Goal: Task Accomplishment & Management: Use online tool/utility

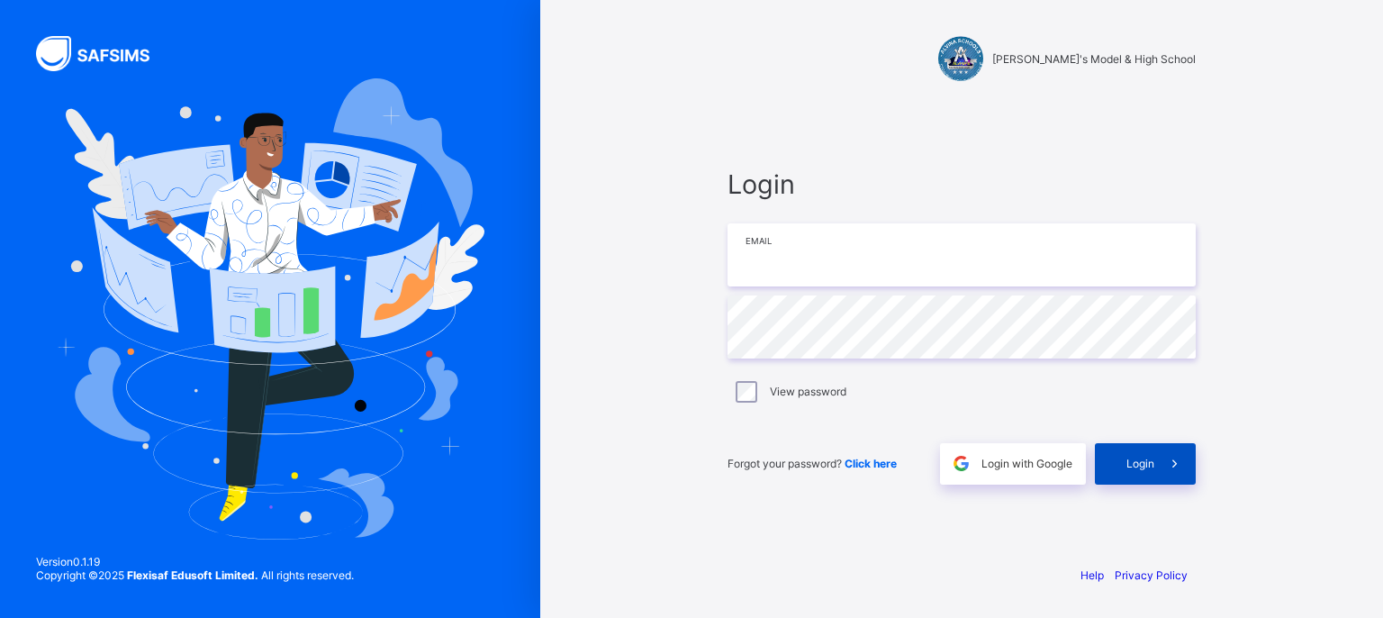
type input "**********"
click at [1121, 466] on div "Login" at bounding box center [1145, 463] width 101 height 41
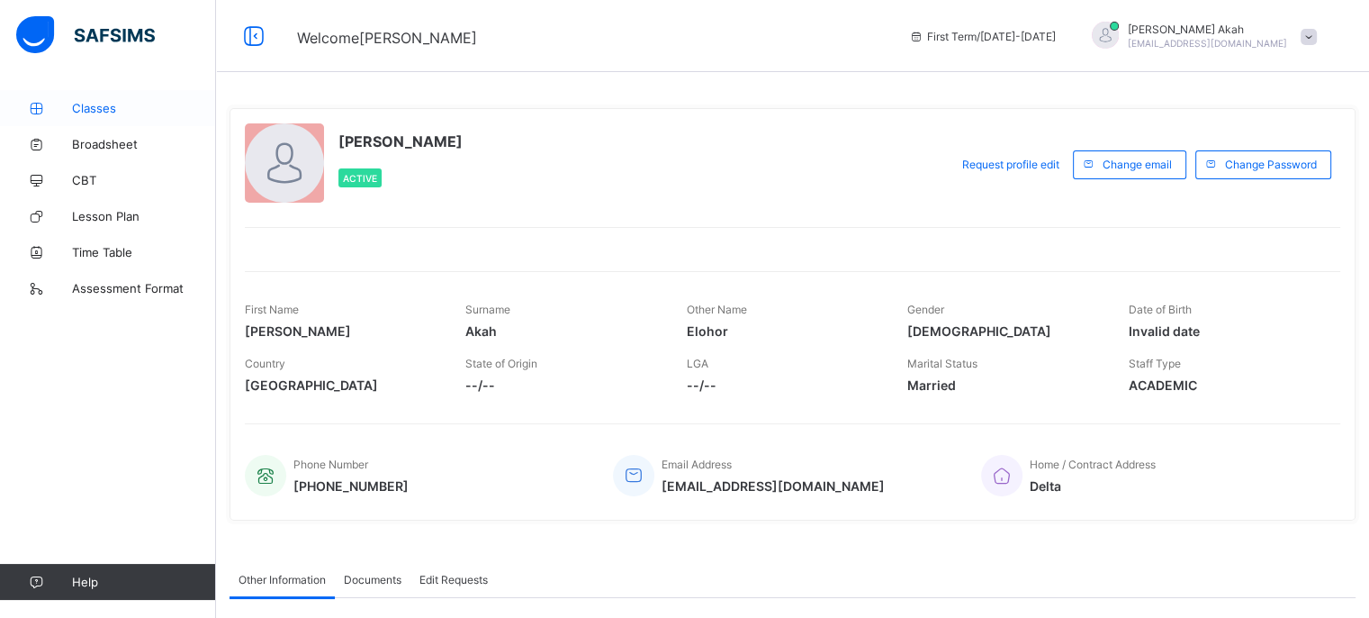
click at [101, 109] on span "Classes" at bounding box center [144, 108] width 144 height 14
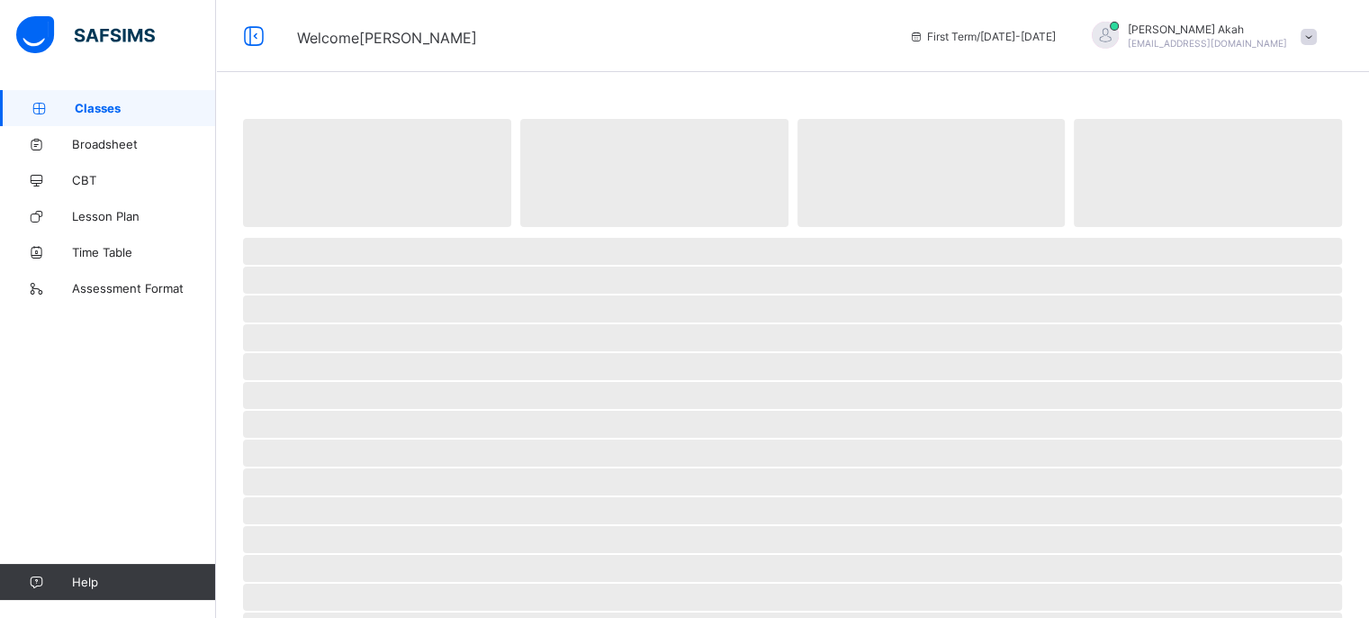
click at [101, 109] on span "Classes" at bounding box center [145, 108] width 141 height 14
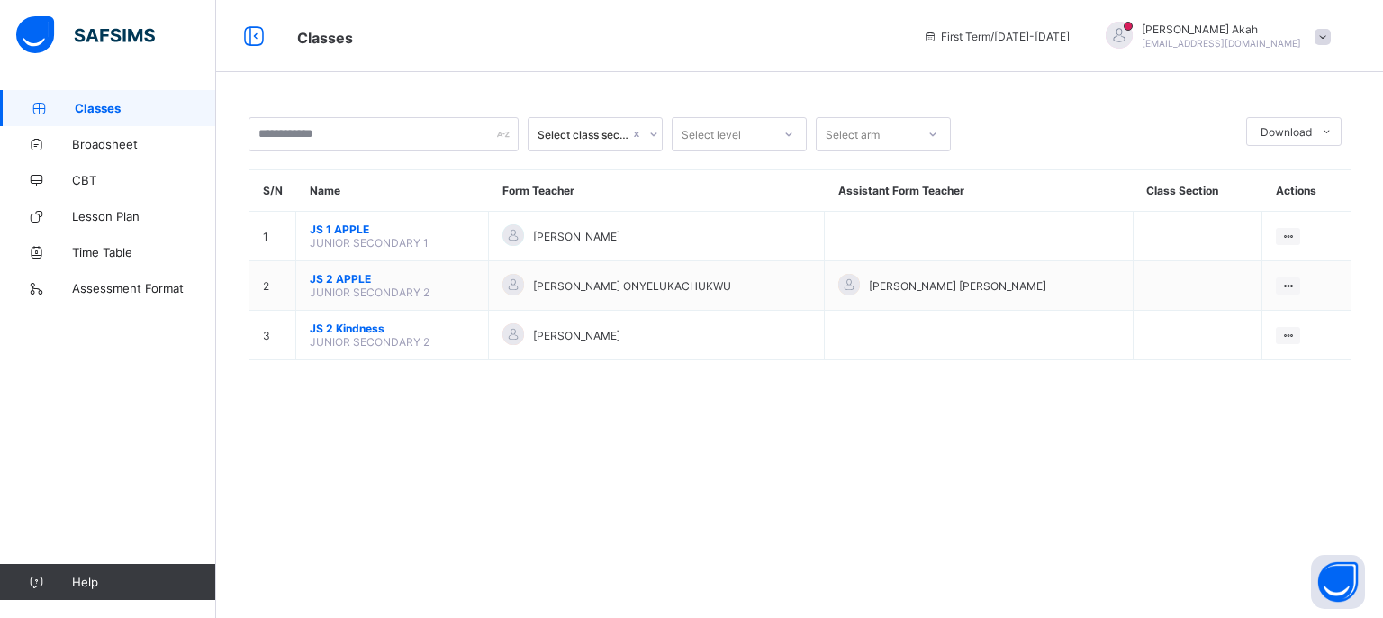
click at [862, 390] on div "Select class section Select level Select arm Download Pdf Report Excel Report S…" at bounding box center [799, 247] width 1167 height 315
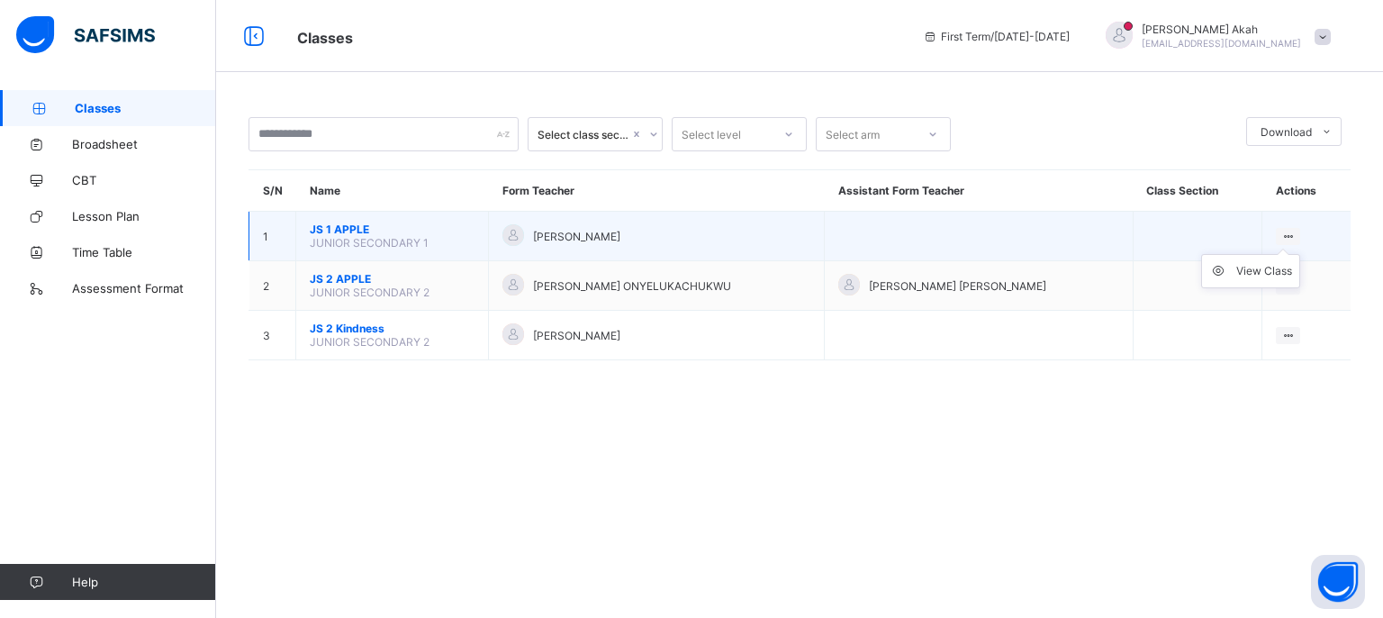
click at [1280, 233] on icon at bounding box center [1287, 237] width 15 height 14
click at [1286, 254] on ul "View Class" at bounding box center [1250, 271] width 99 height 34
click at [1247, 264] on div "View Class" at bounding box center [1264, 271] width 56 height 18
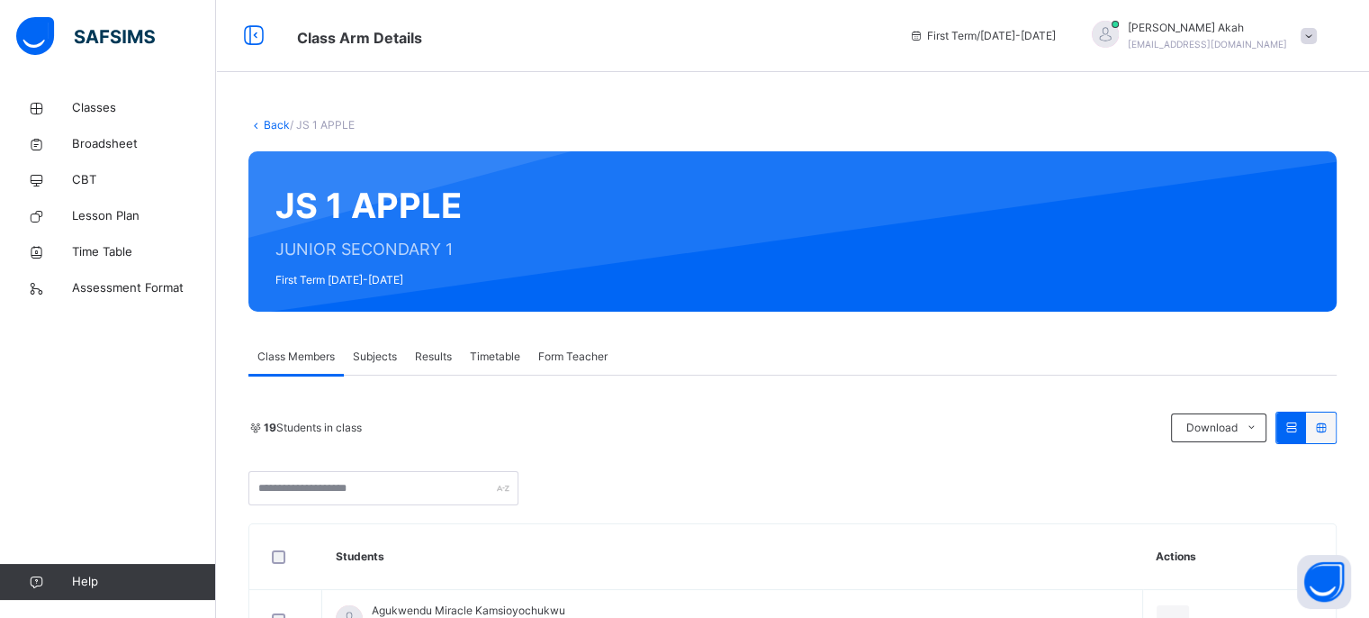
click at [837, 366] on div "Class Members Subjects Results Timetable Form Teacher" at bounding box center [792, 357] width 1088 height 37
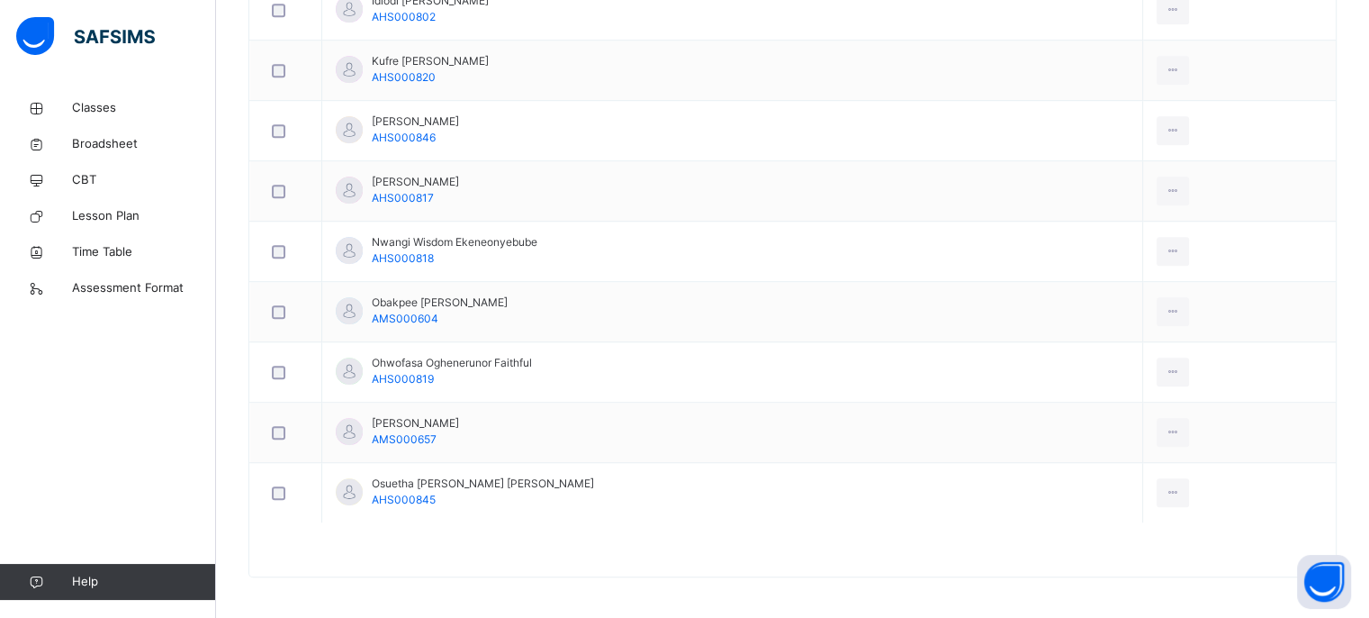
scroll to position [1214, 0]
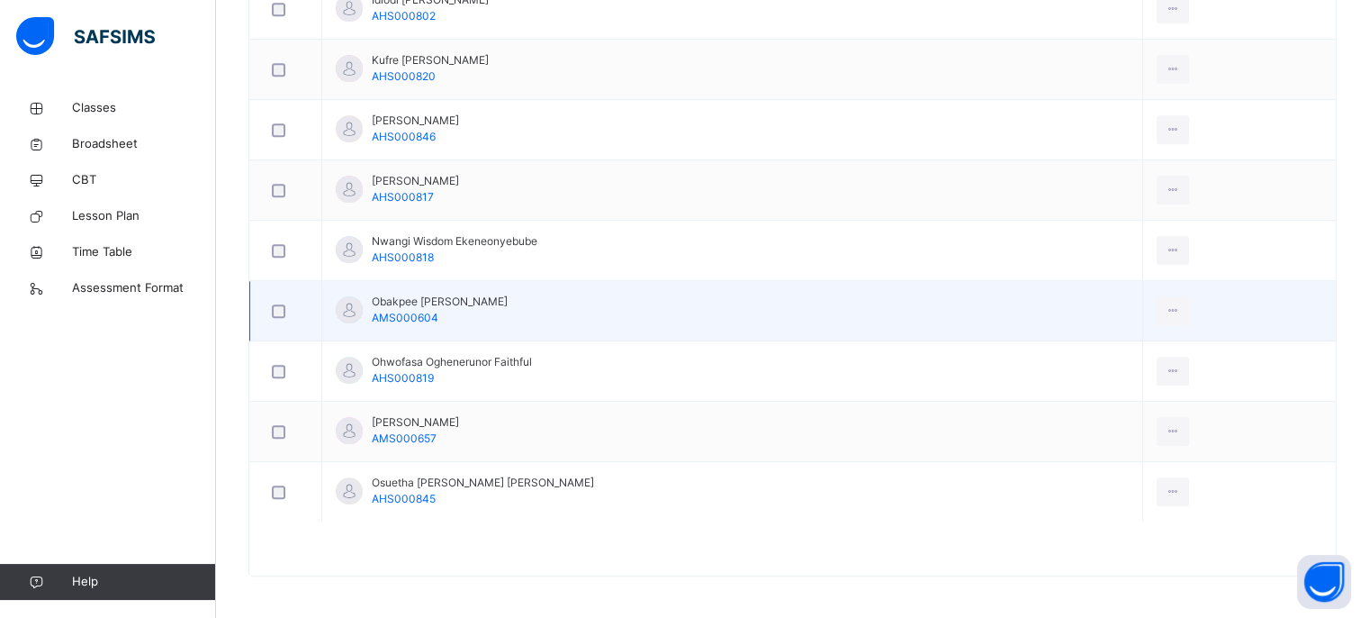
click at [1336, 300] on td at bounding box center [1239, 311] width 194 height 60
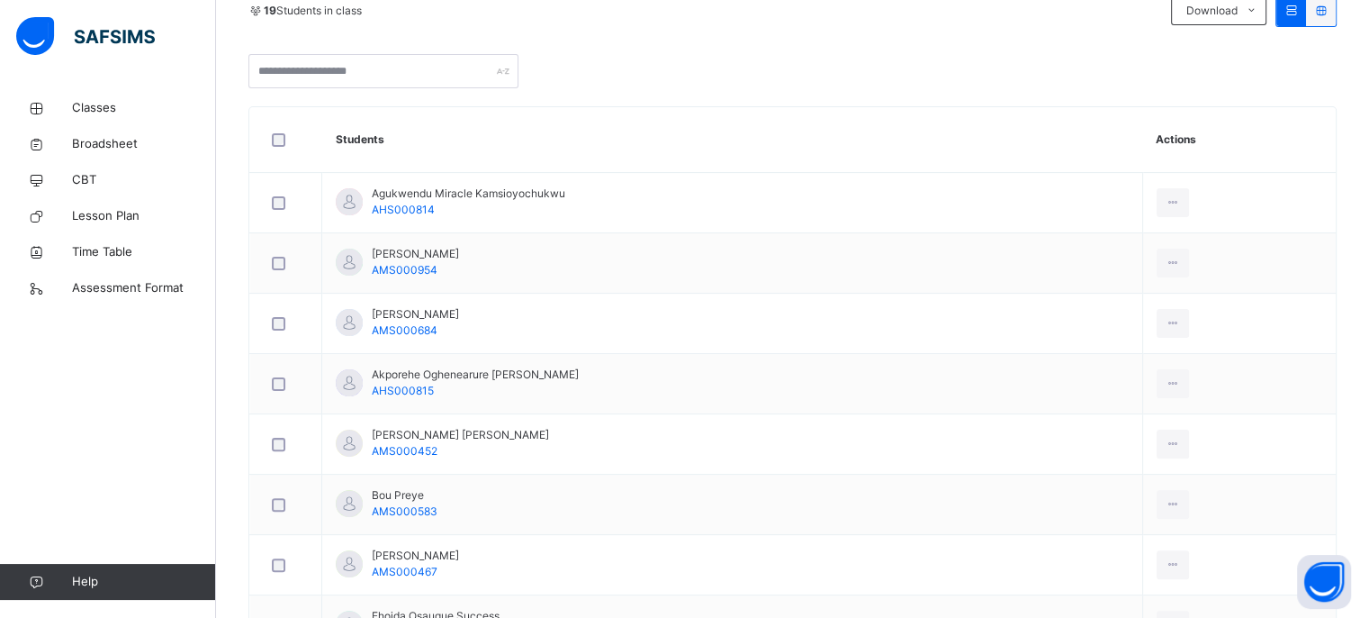
scroll to position [249, 0]
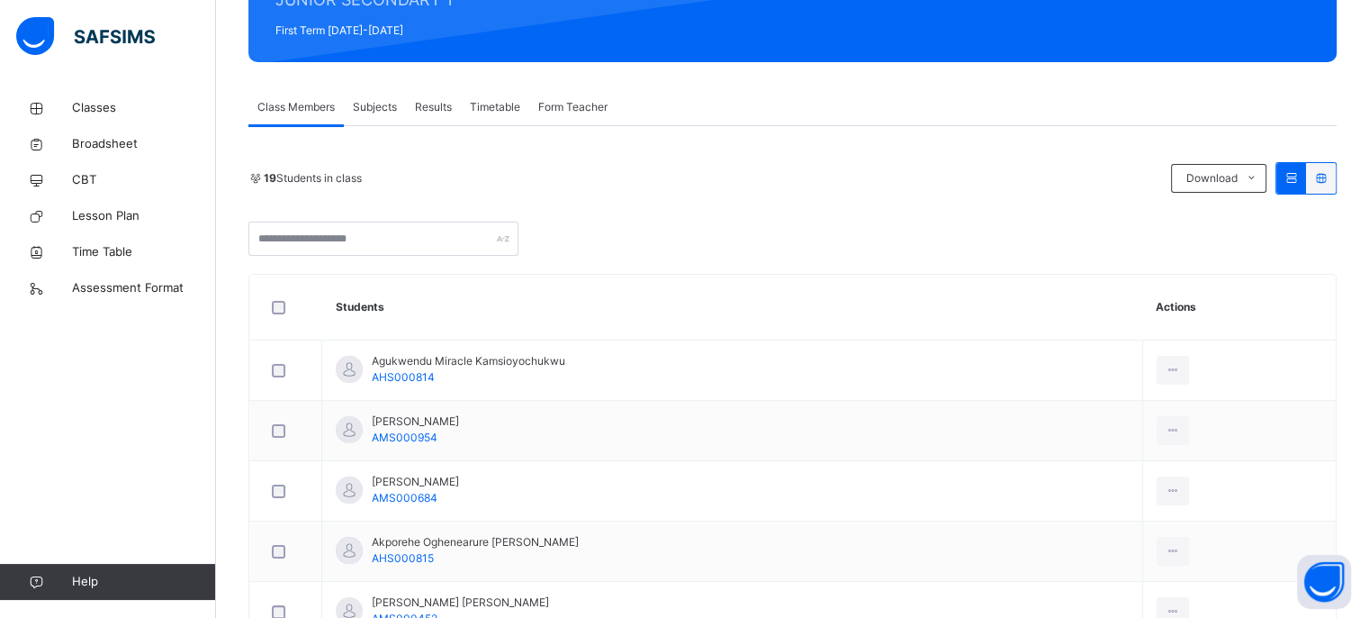
drag, startPoint x: 804, startPoint y: 58, endPoint x: 502, endPoint y: 27, distance: 303.1
click at [70, 108] on icon at bounding box center [36, 109] width 72 height 14
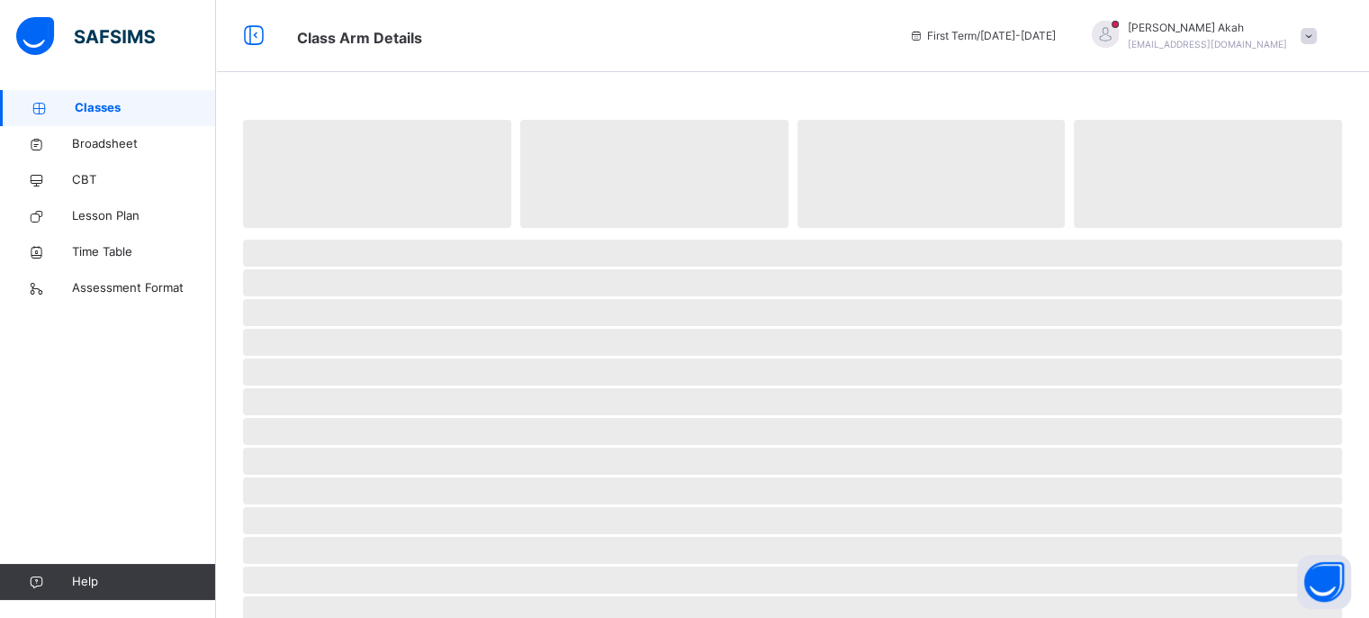
click at [153, 107] on span "Classes" at bounding box center [145, 108] width 141 height 18
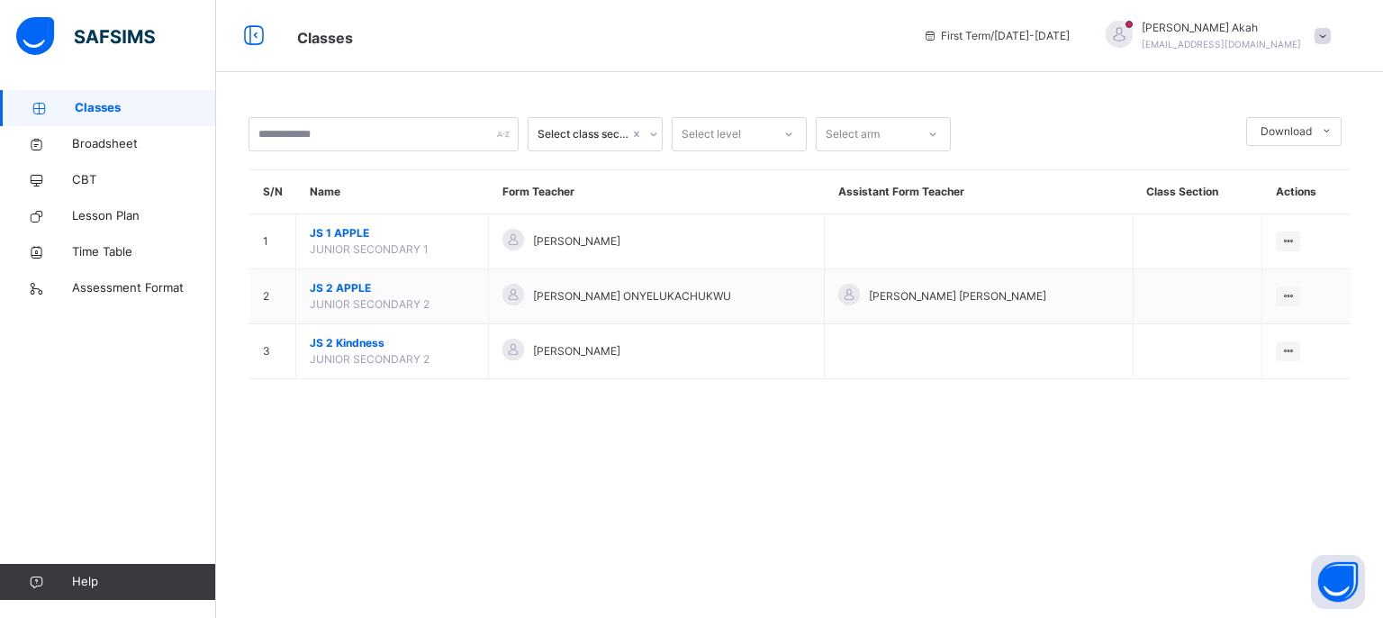
click at [901, 467] on div "Select class section Select level Select arm Download Pdf Report Excel Report S…" at bounding box center [799, 309] width 1167 height 618
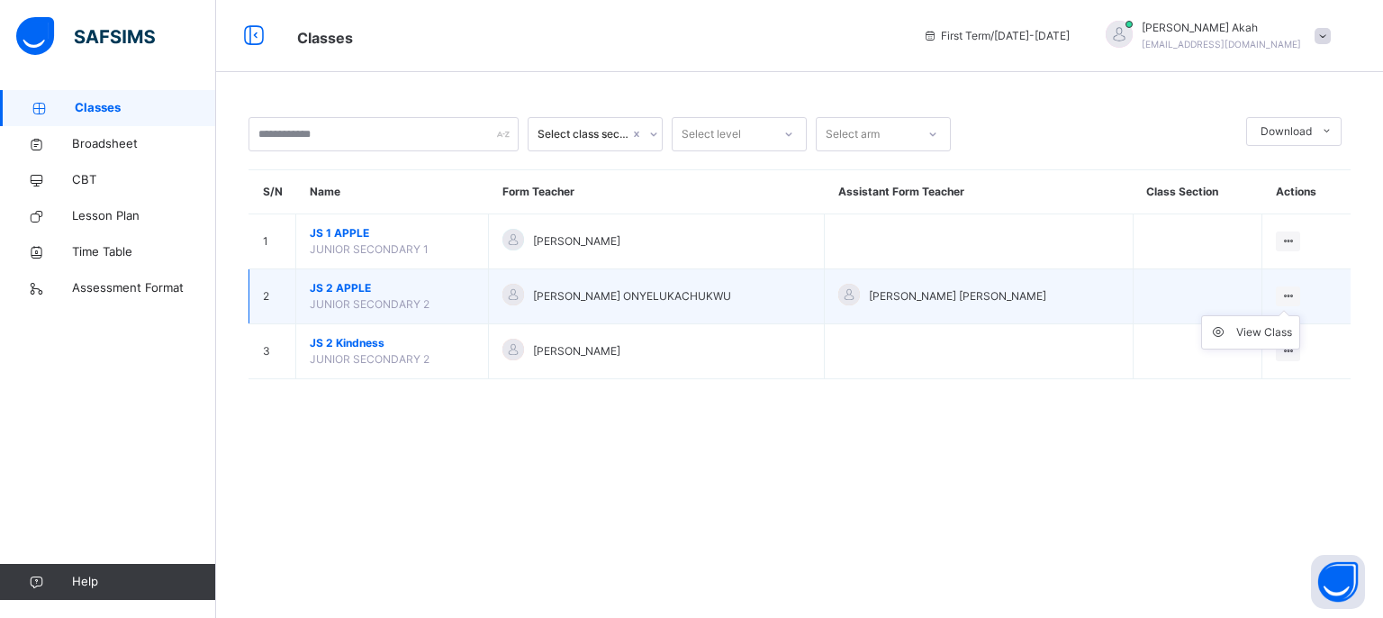
click at [1287, 315] on ul "View Class" at bounding box center [1250, 332] width 99 height 34
click at [1279, 315] on ul "View Class" at bounding box center [1250, 332] width 99 height 34
click at [1286, 315] on ul "View Class" at bounding box center [1250, 332] width 99 height 34
click at [1273, 321] on ul "View Class" at bounding box center [1250, 332] width 99 height 34
click at [1271, 331] on div "View Class" at bounding box center [1264, 332] width 56 height 18
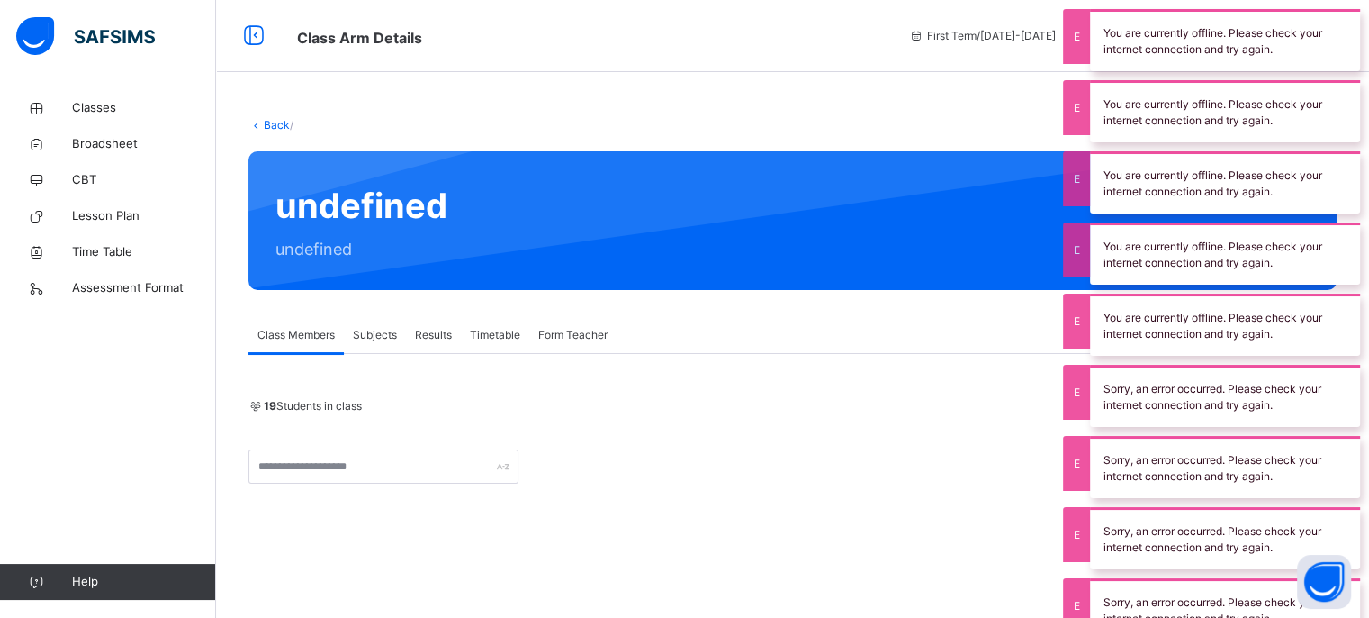
click at [860, 129] on div "Back /" at bounding box center [792, 125] width 1088 height 16
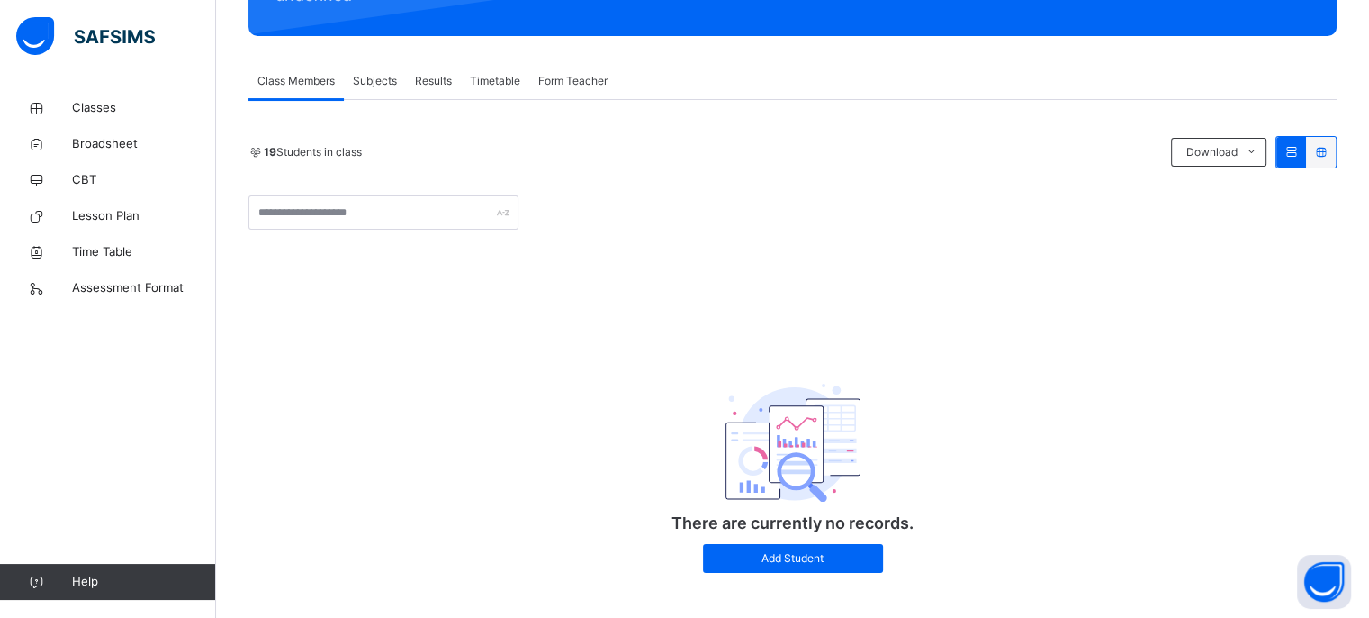
scroll to position [274, 0]
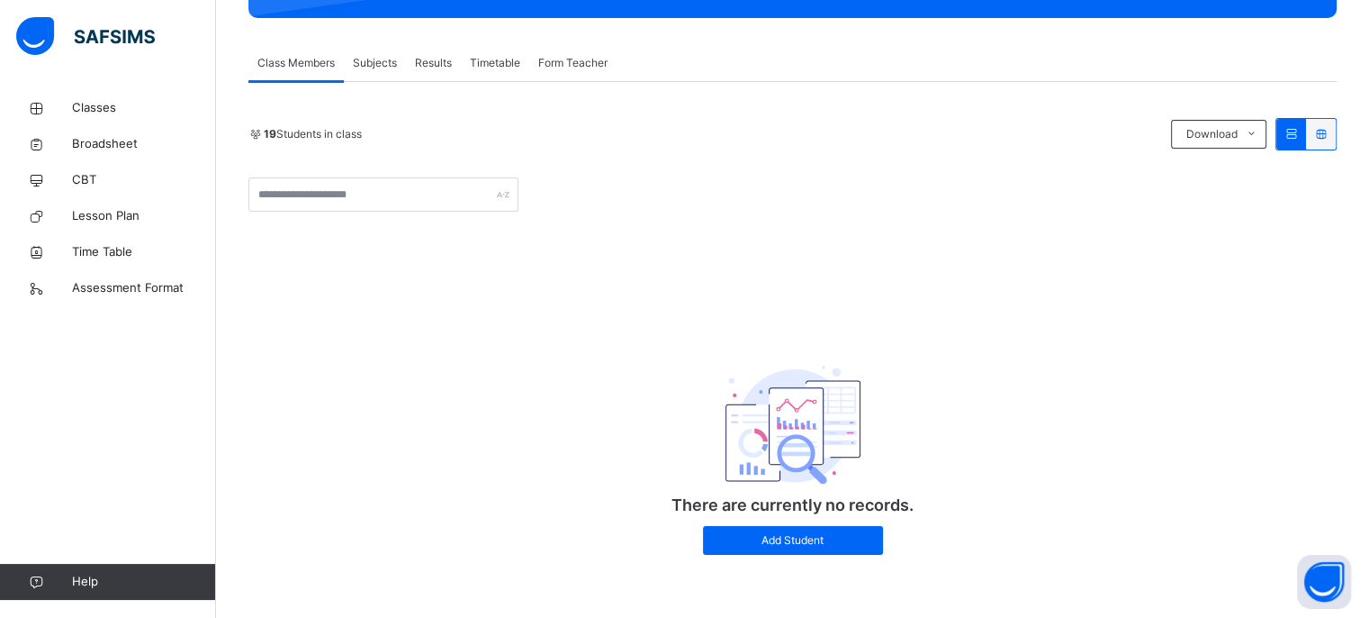
click at [844, 559] on div "There are currently no records. Add Student" at bounding box center [793, 444] width 360 height 257
click at [856, 544] on span "Add Student" at bounding box center [793, 540] width 153 height 16
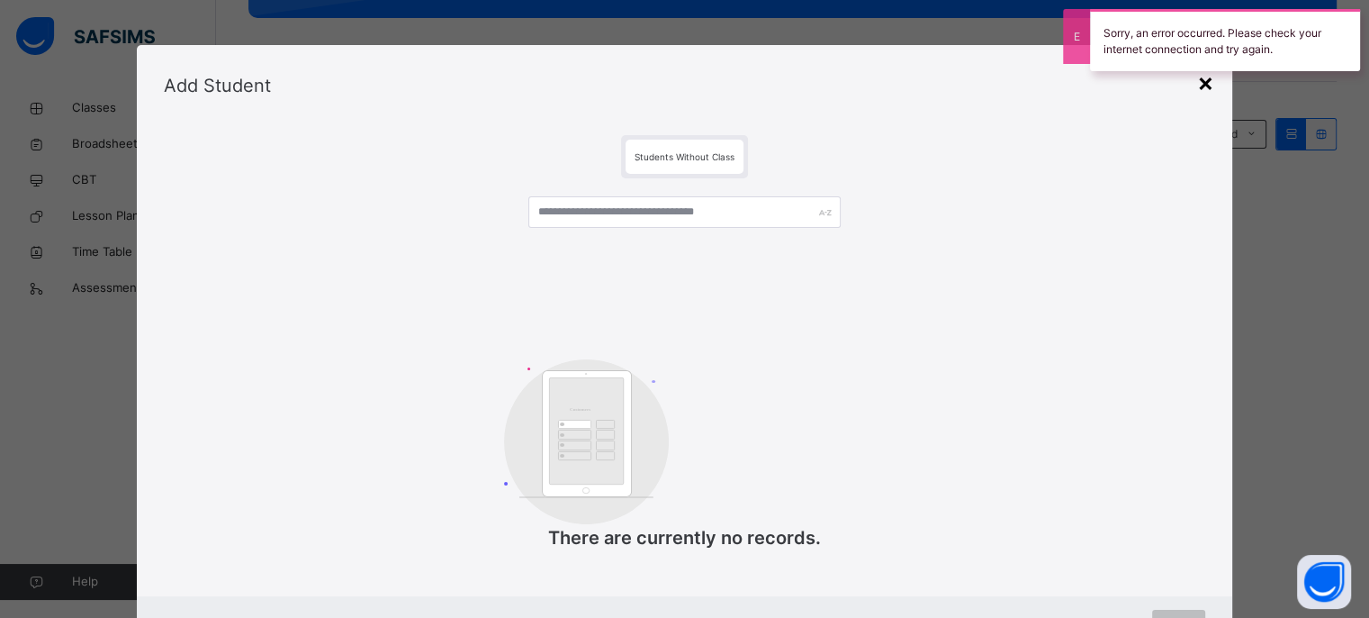
click at [1203, 92] on div "×" at bounding box center [1205, 82] width 17 height 38
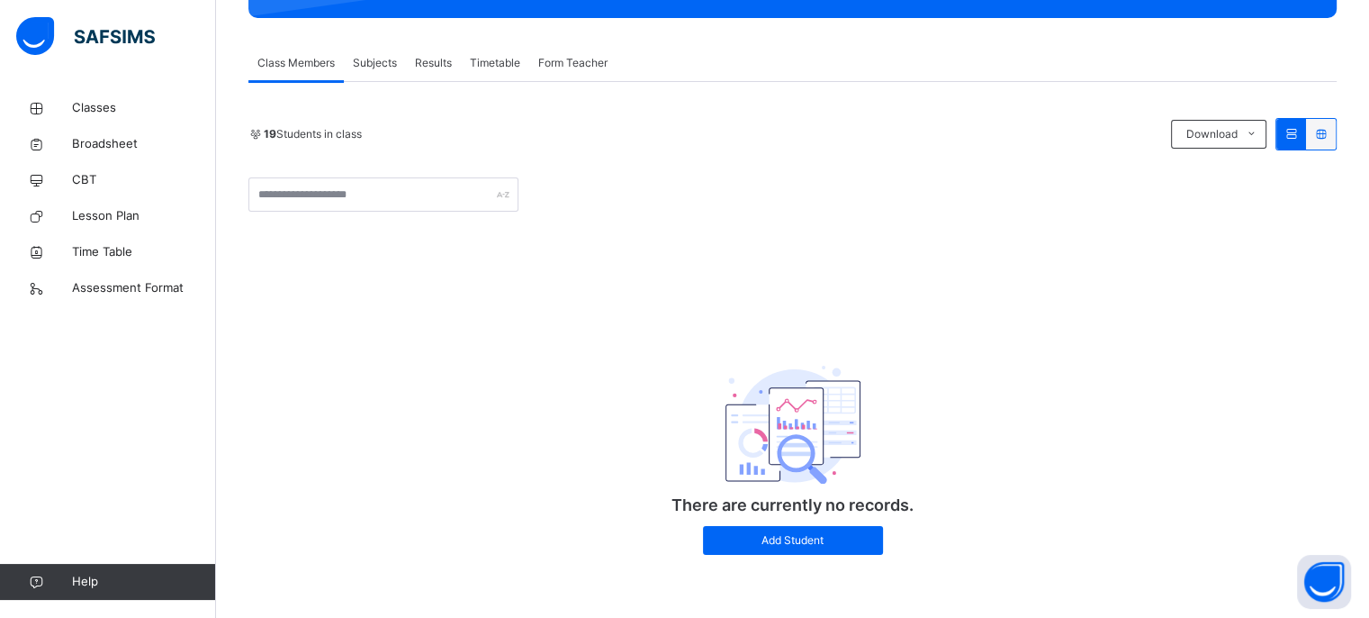
click at [331, 56] on span "Class Members" at bounding box center [295, 63] width 77 height 16
click at [167, 119] on link "Classes" at bounding box center [108, 108] width 216 height 36
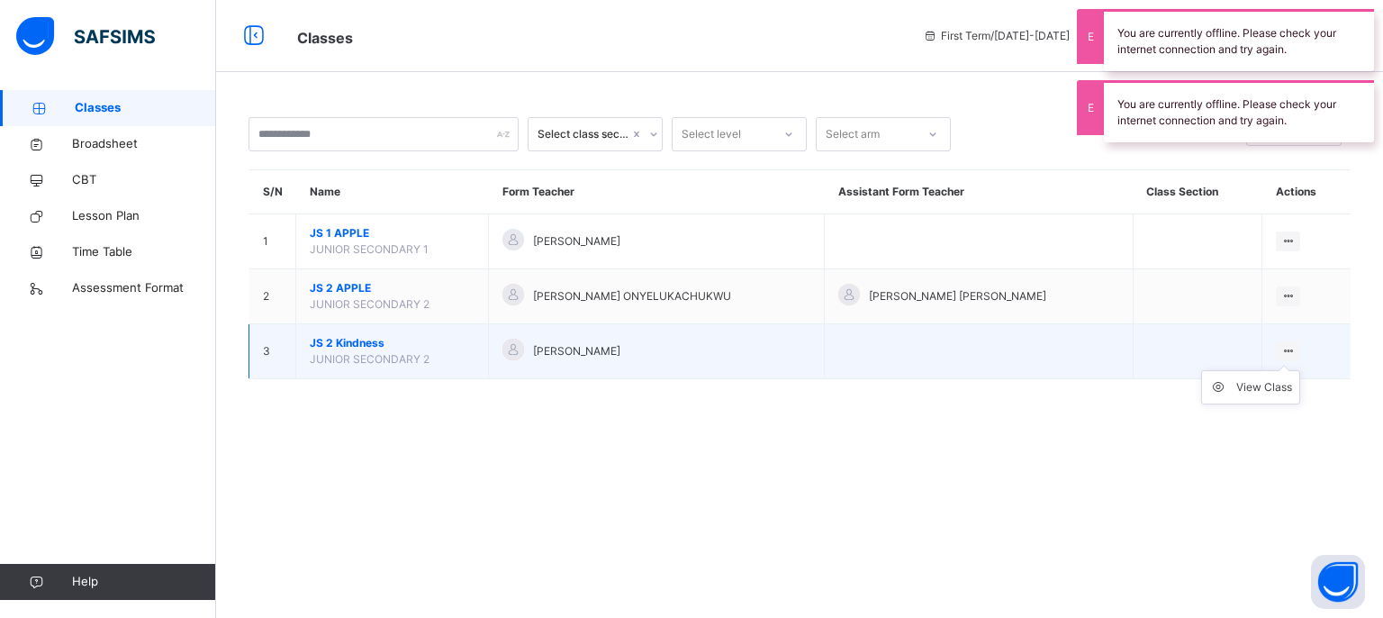
click at [1278, 370] on ul "View Class" at bounding box center [1250, 387] width 99 height 34
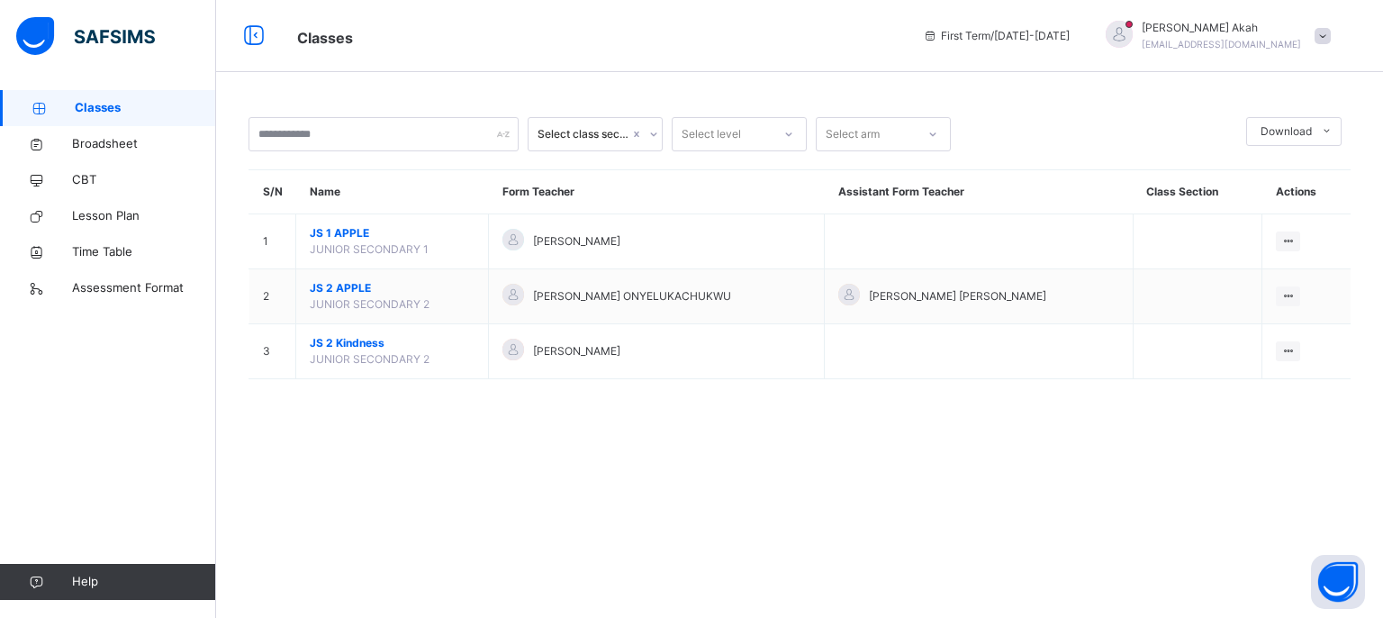
click at [929, 397] on div "Select class section Select level Select arm Download Pdf Report Excel Report S…" at bounding box center [799, 257] width 1167 height 334
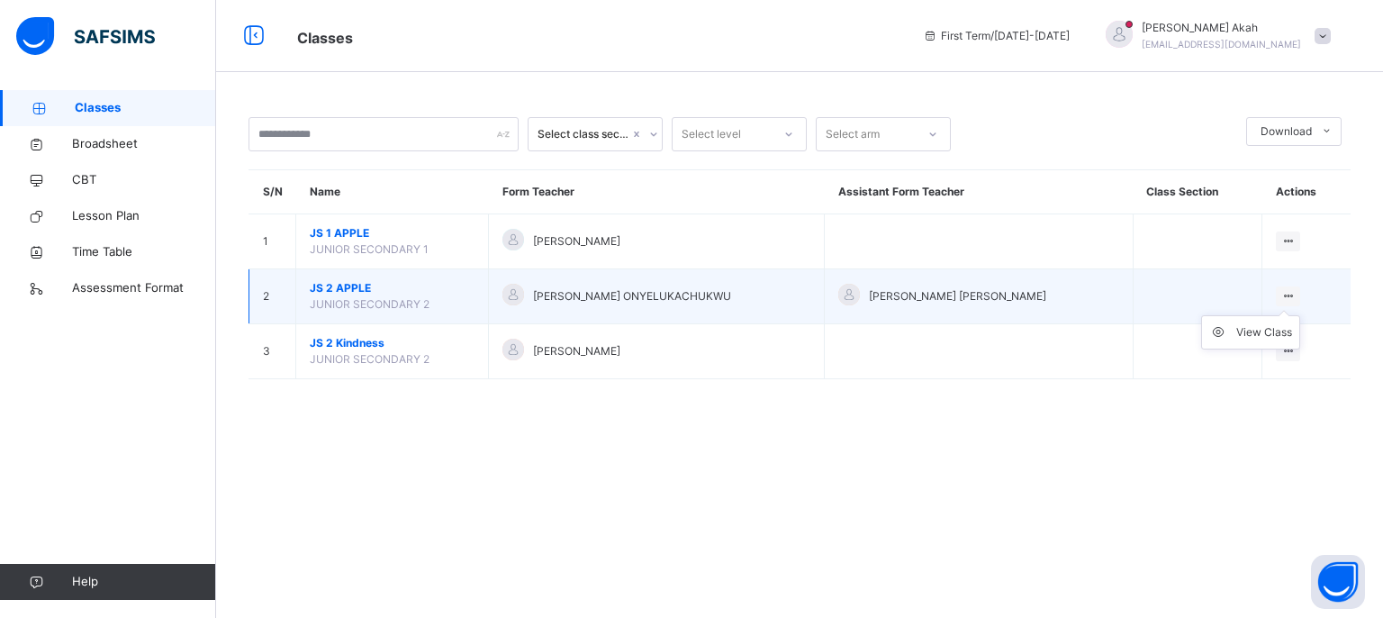
click at [1280, 289] on icon at bounding box center [1287, 296] width 15 height 14
click at [1245, 325] on div "View Class" at bounding box center [1264, 332] width 56 height 18
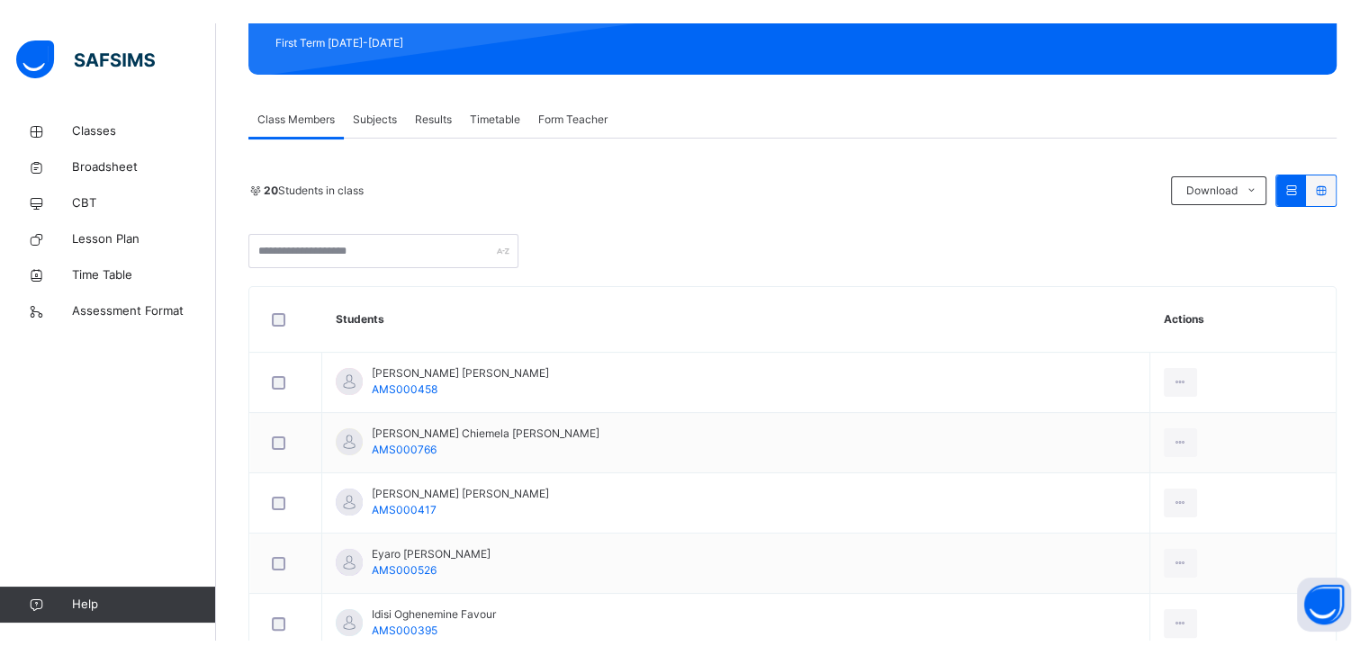
scroll to position [253, 0]
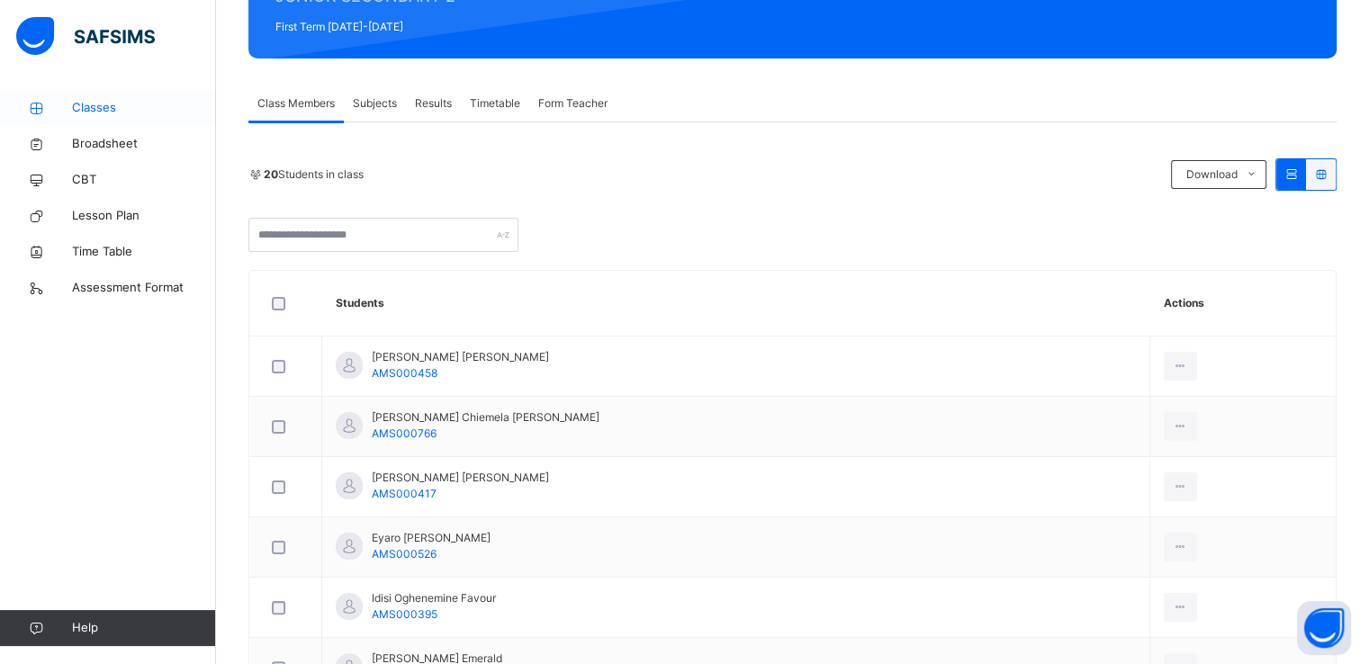
click at [108, 116] on span "Classes" at bounding box center [144, 108] width 144 height 18
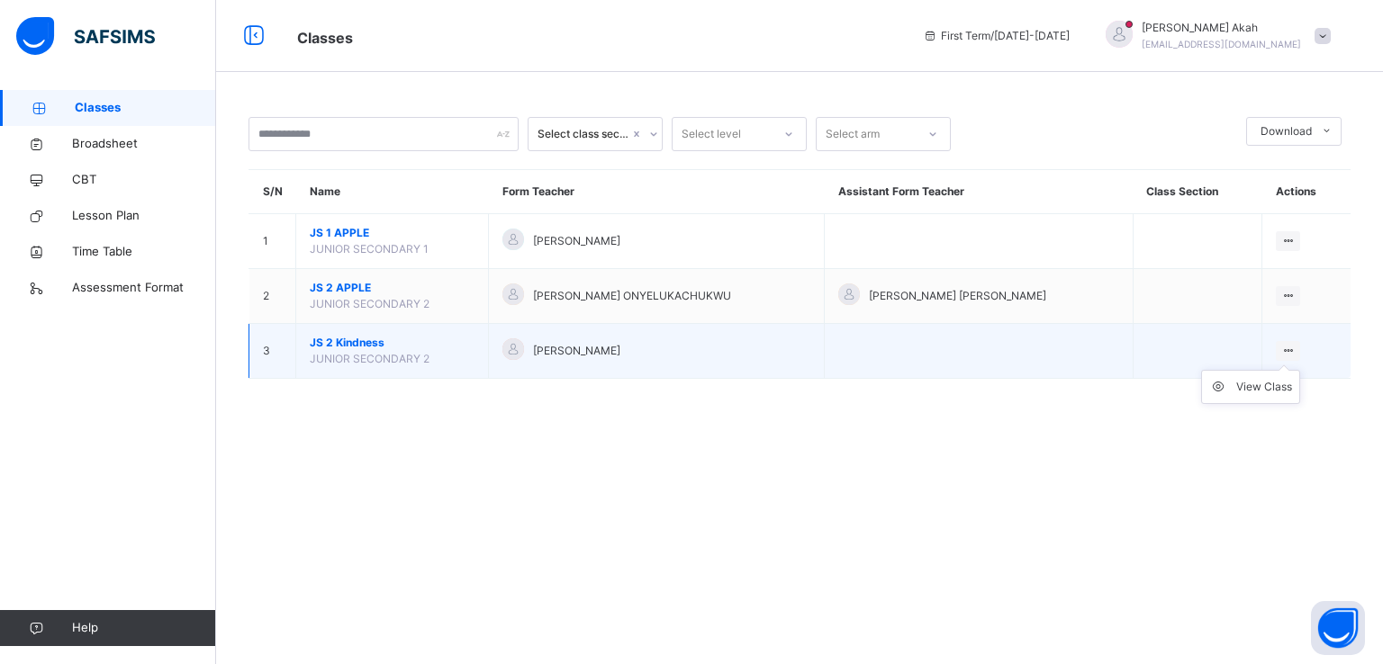
click at [1282, 370] on ul "View Class" at bounding box center [1250, 387] width 99 height 34
click at [1259, 386] on div "View Class" at bounding box center [1264, 387] width 56 height 18
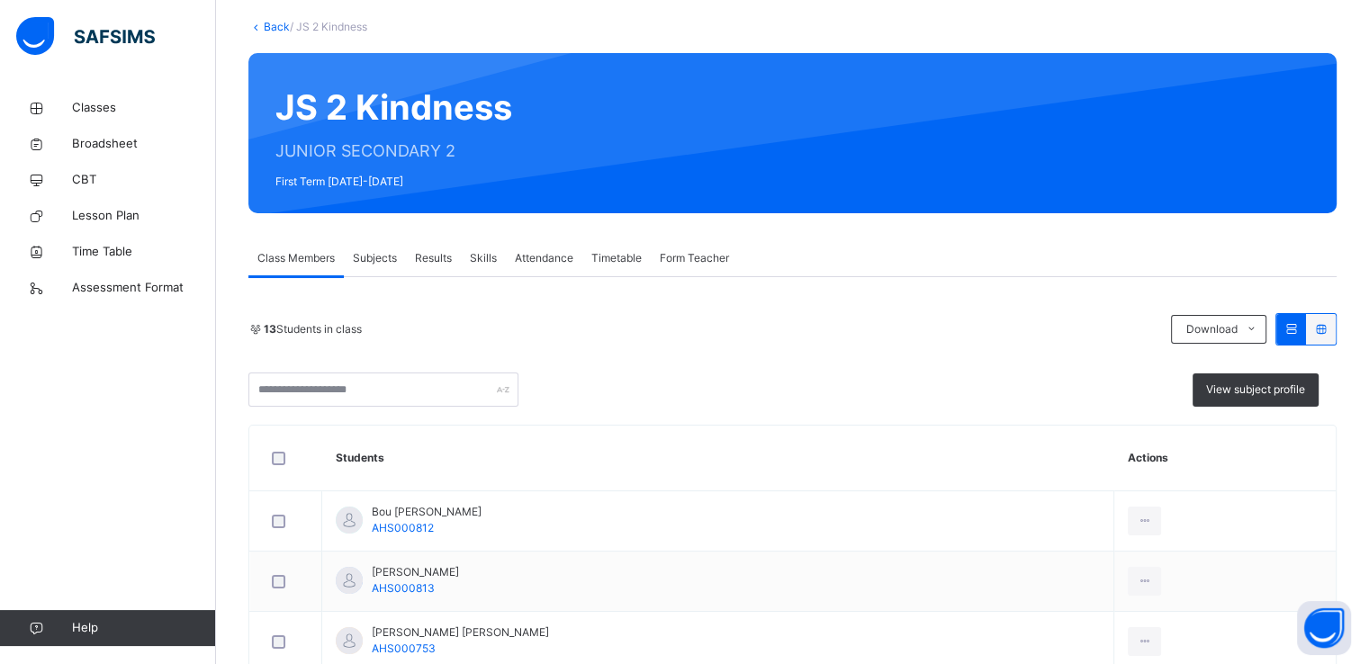
scroll to position [120, 0]
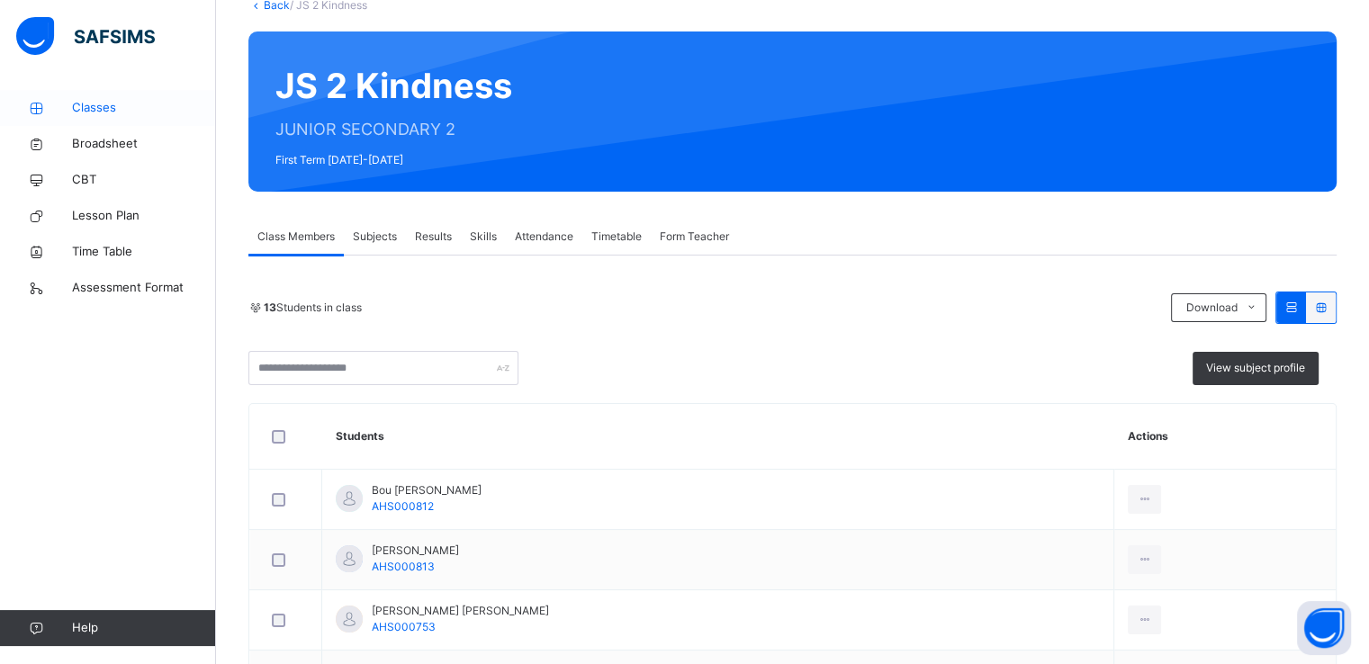
click at [118, 116] on span "Classes" at bounding box center [144, 108] width 144 height 18
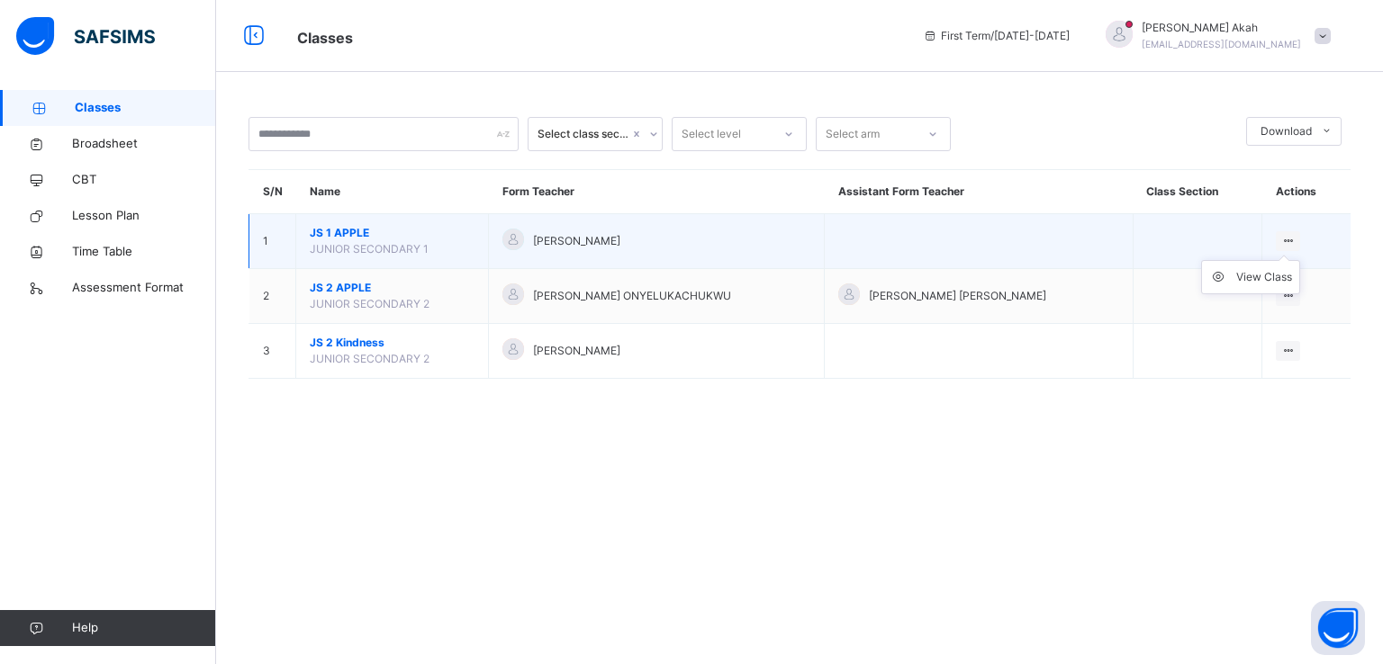
click at [1282, 260] on ul "View Class" at bounding box center [1250, 277] width 99 height 34
click at [1269, 271] on div "View Class" at bounding box center [1264, 277] width 56 height 18
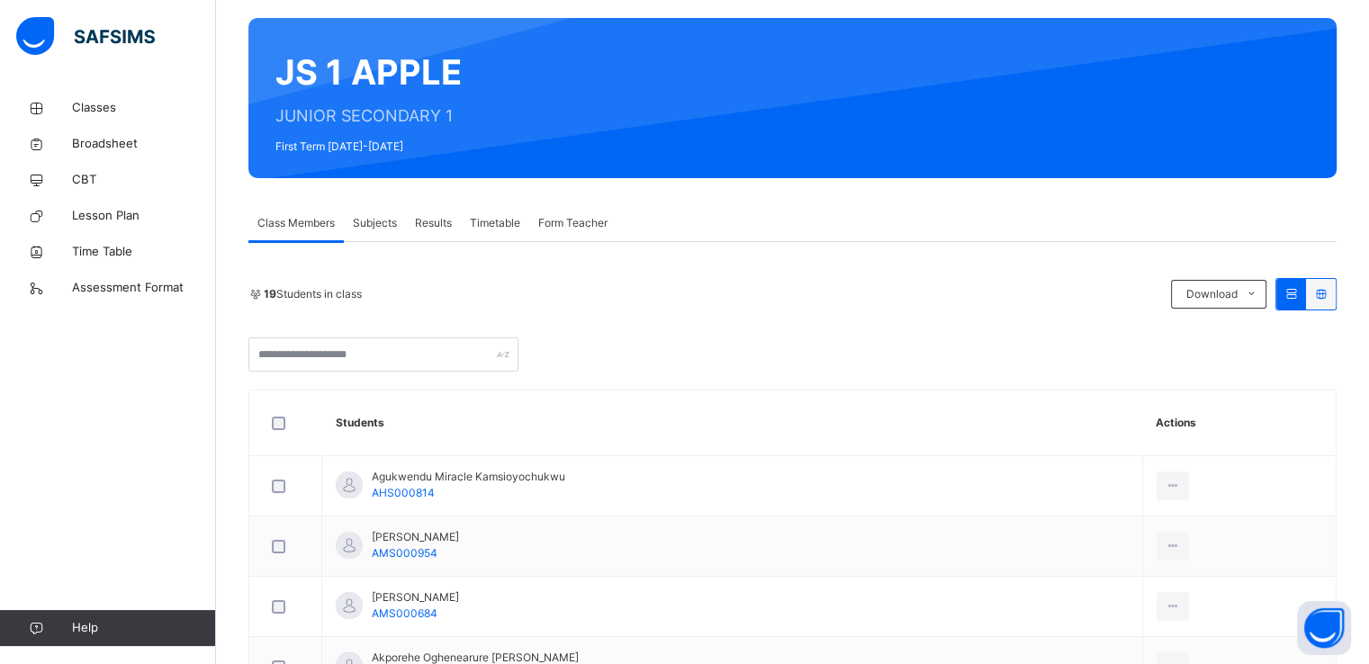
scroll to position [151, 0]
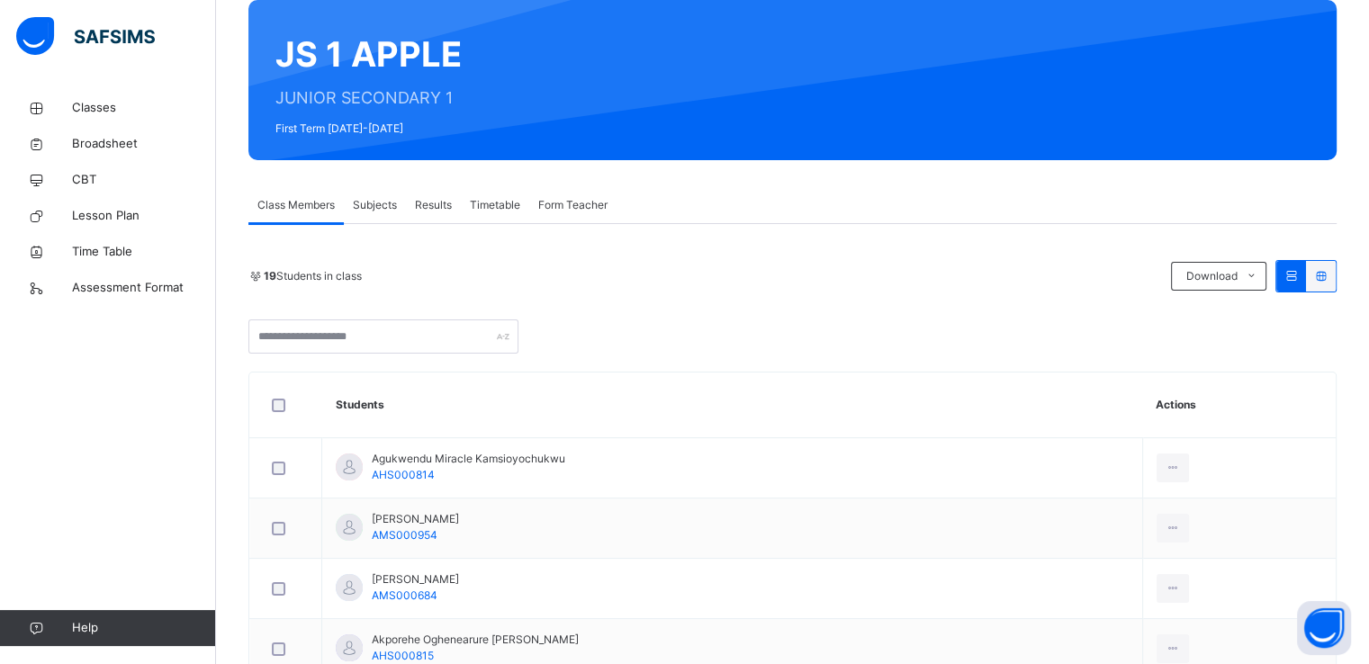
click at [372, 206] on span "Subjects" at bounding box center [375, 205] width 44 height 16
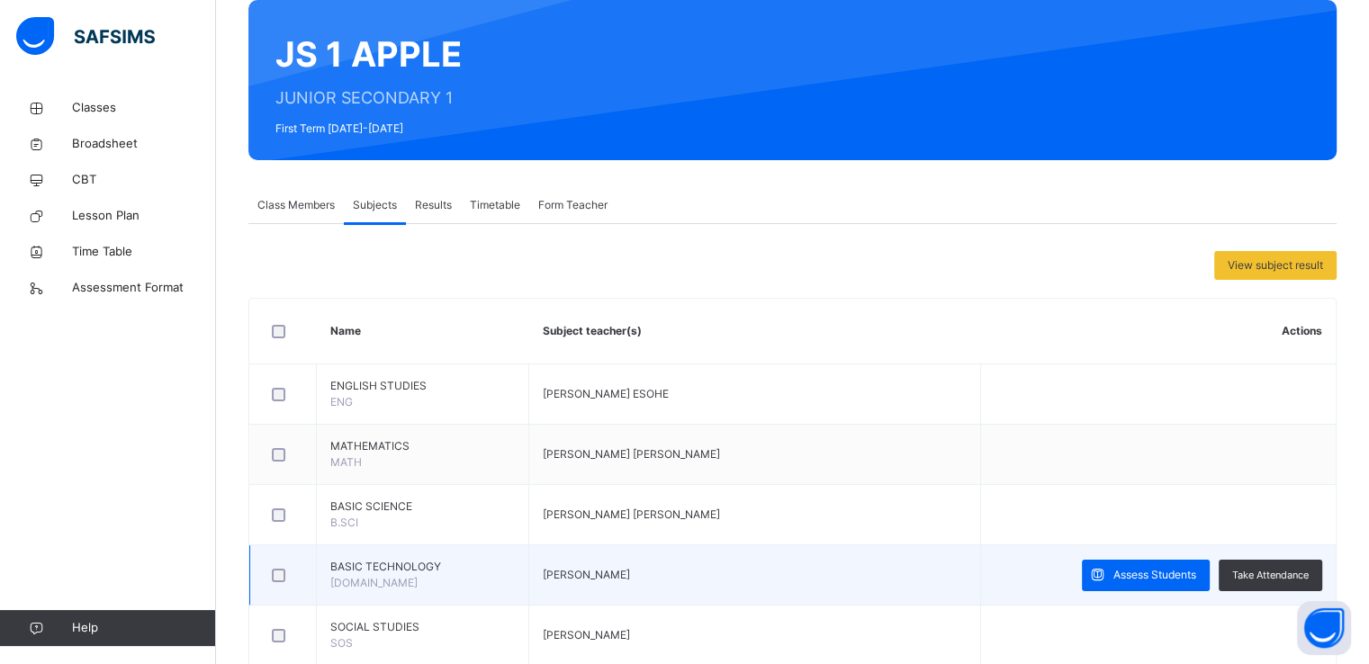
click at [727, 570] on td "[PERSON_NAME]" at bounding box center [755, 576] width 452 height 60
click at [1128, 579] on span "Assess Students" at bounding box center [1155, 575] width 83 height 16
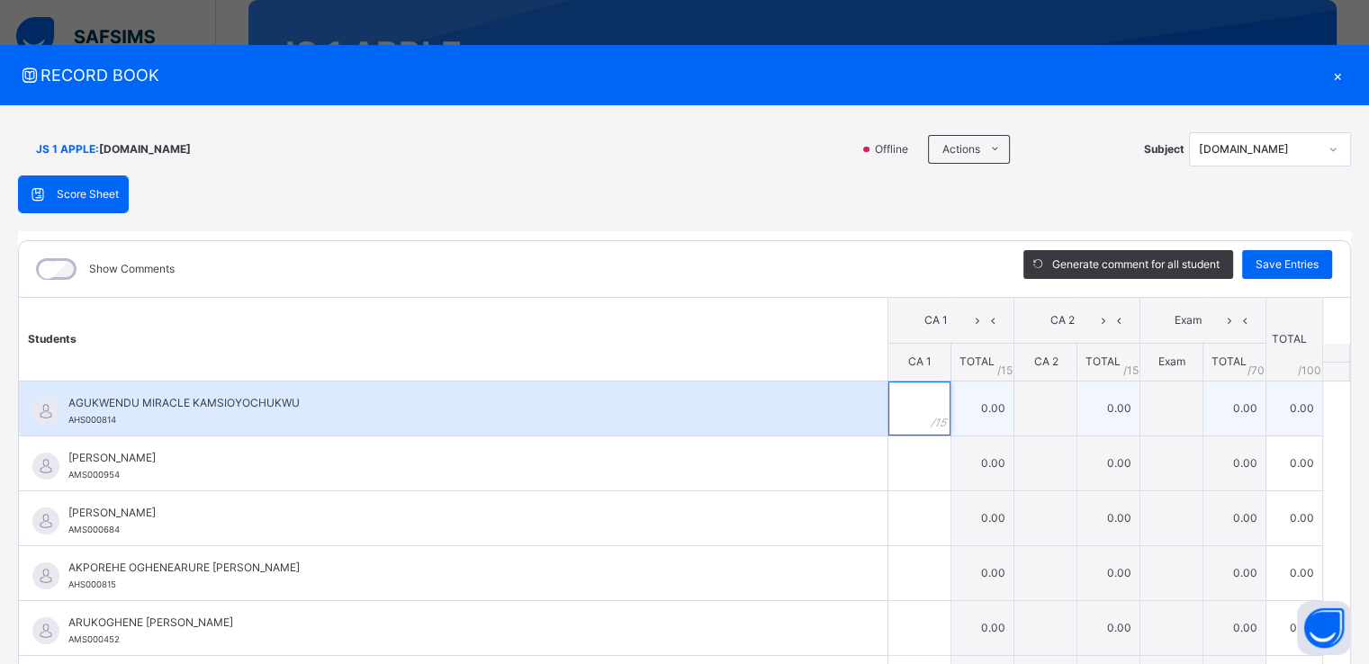
click at [889, 401] on input "text" at bounding box center [920, 409] width 62 height 54
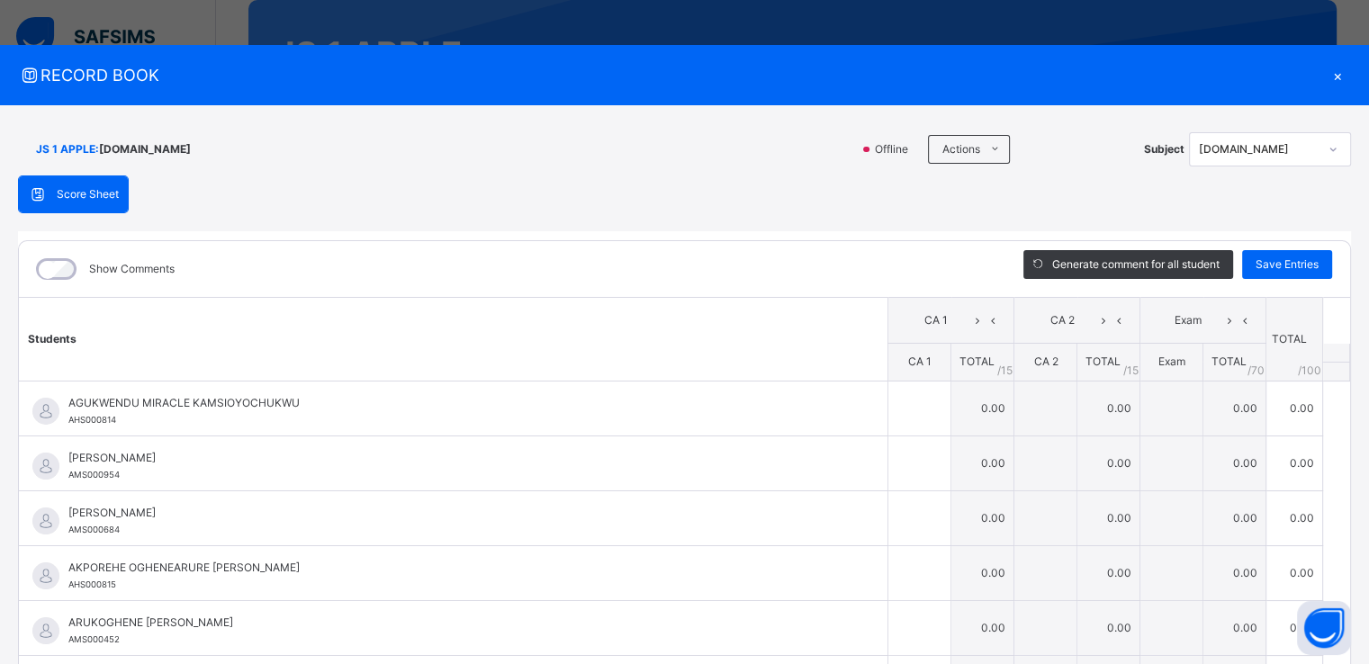
click at [1328, 69] on div "×" at bounding box center [1337, 75] width 27 height 24
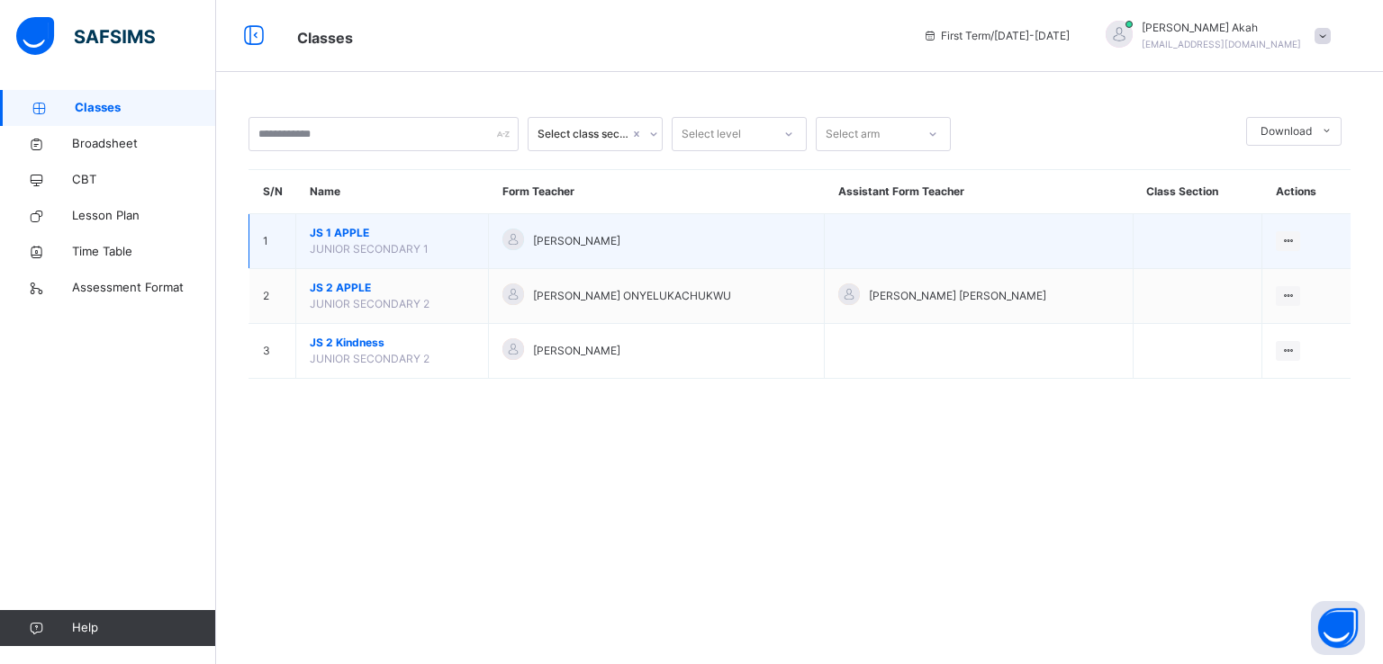
click at [592, 248] on span "[PERSON_NAME]" at bounding box center [576, 241] width 87 height 16
click at [361, 228] on span "JS 1 APPLE" at bounding box center [392, 233] width 165 height 16
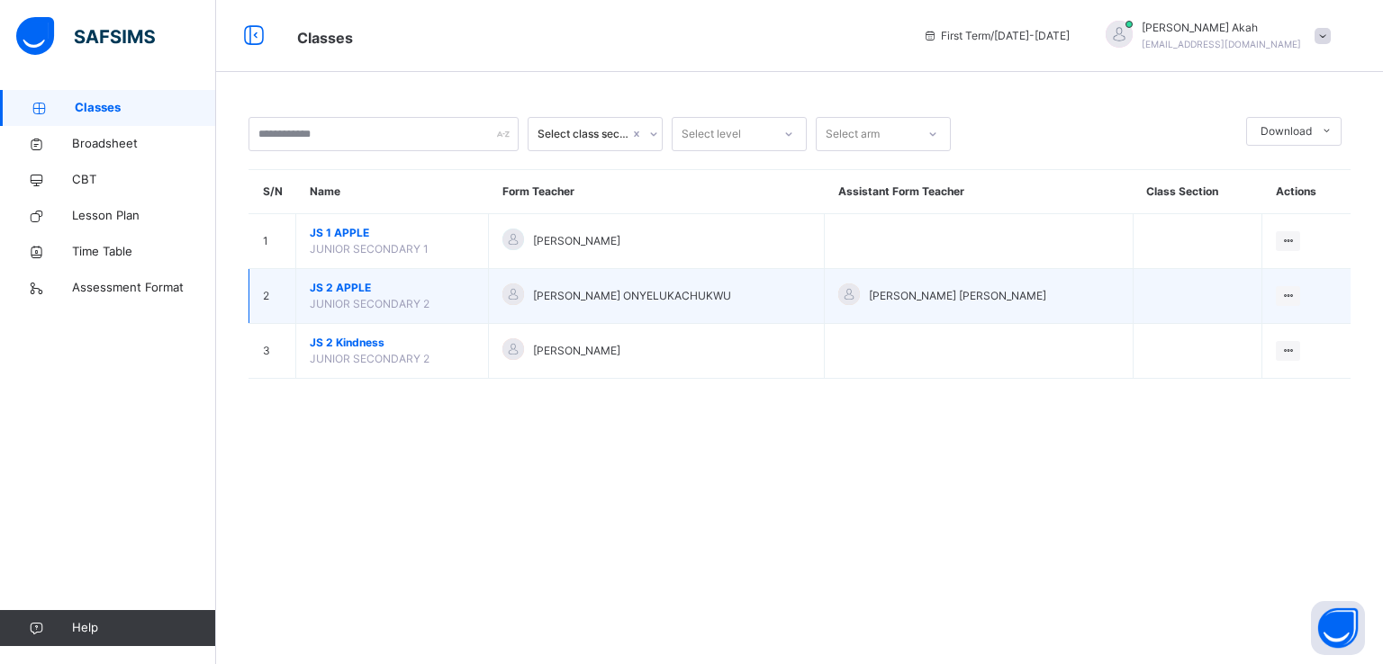
click at [341, 289] on span "JS 2 APPLE" at bounding box center [392, 288] width 165 height 16
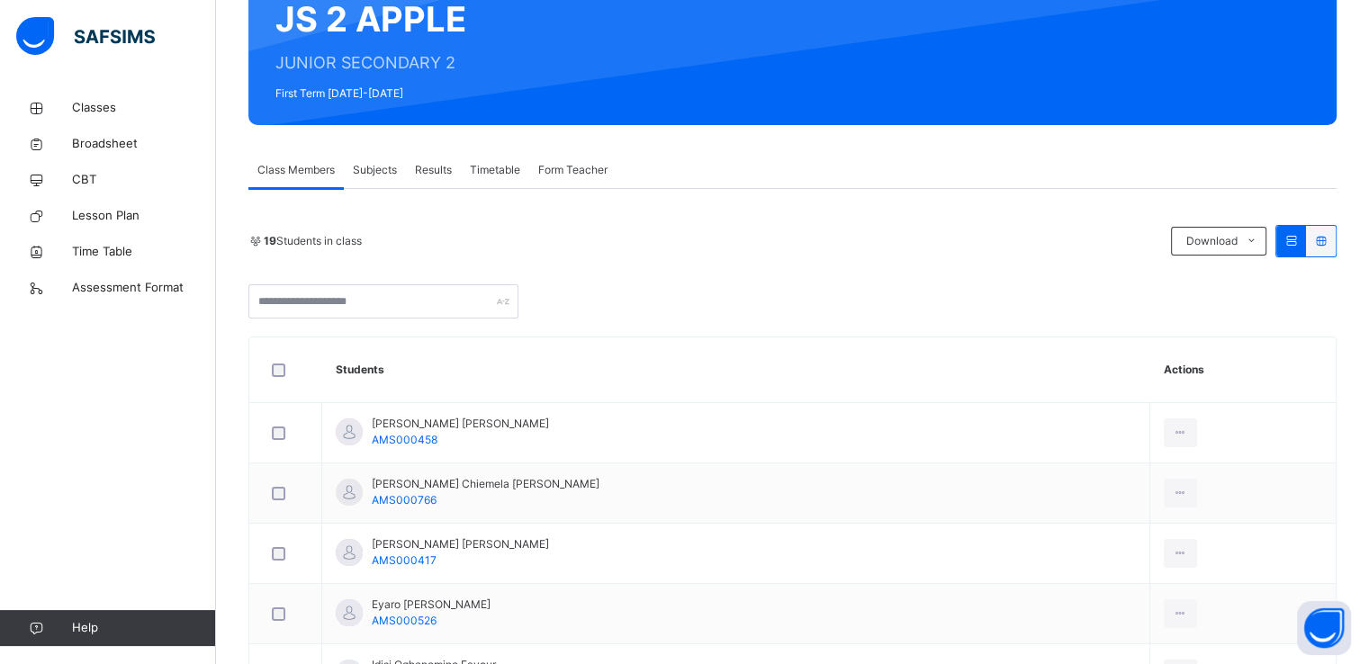
scroll to position [182, 0]
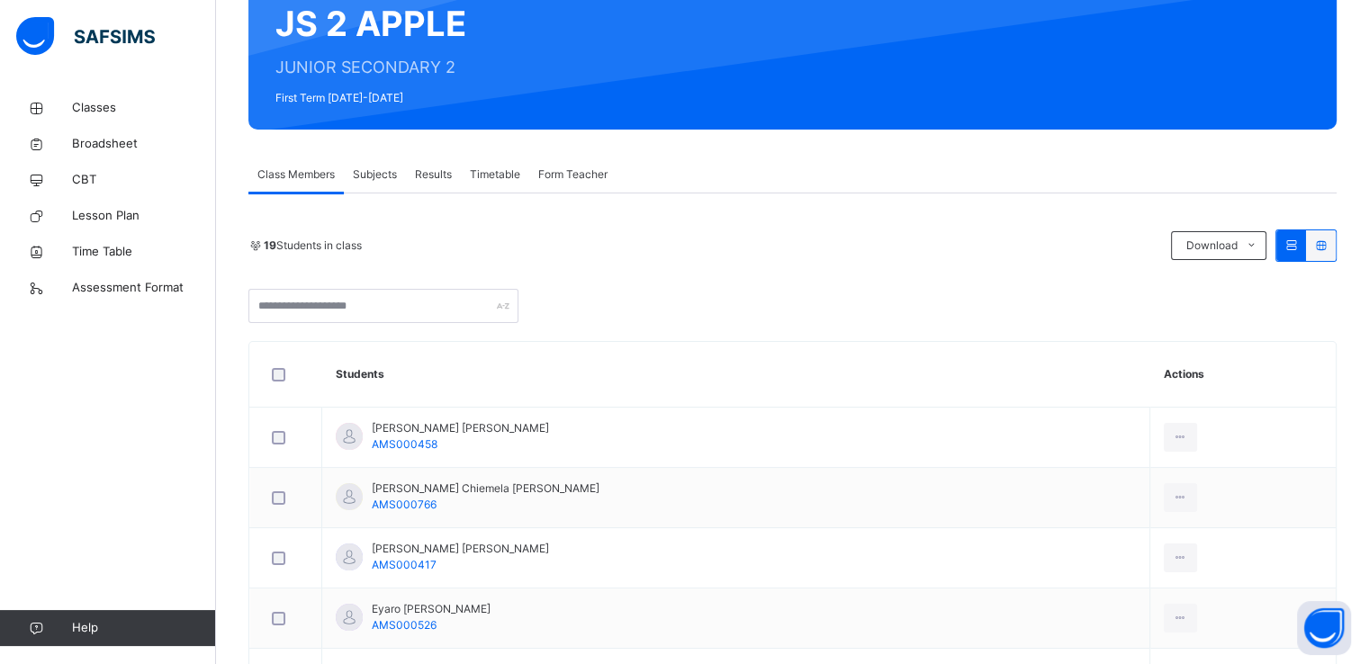
click at [367, 174] on span "Subjects" at bounding box center [375, 175] width 44 height 16
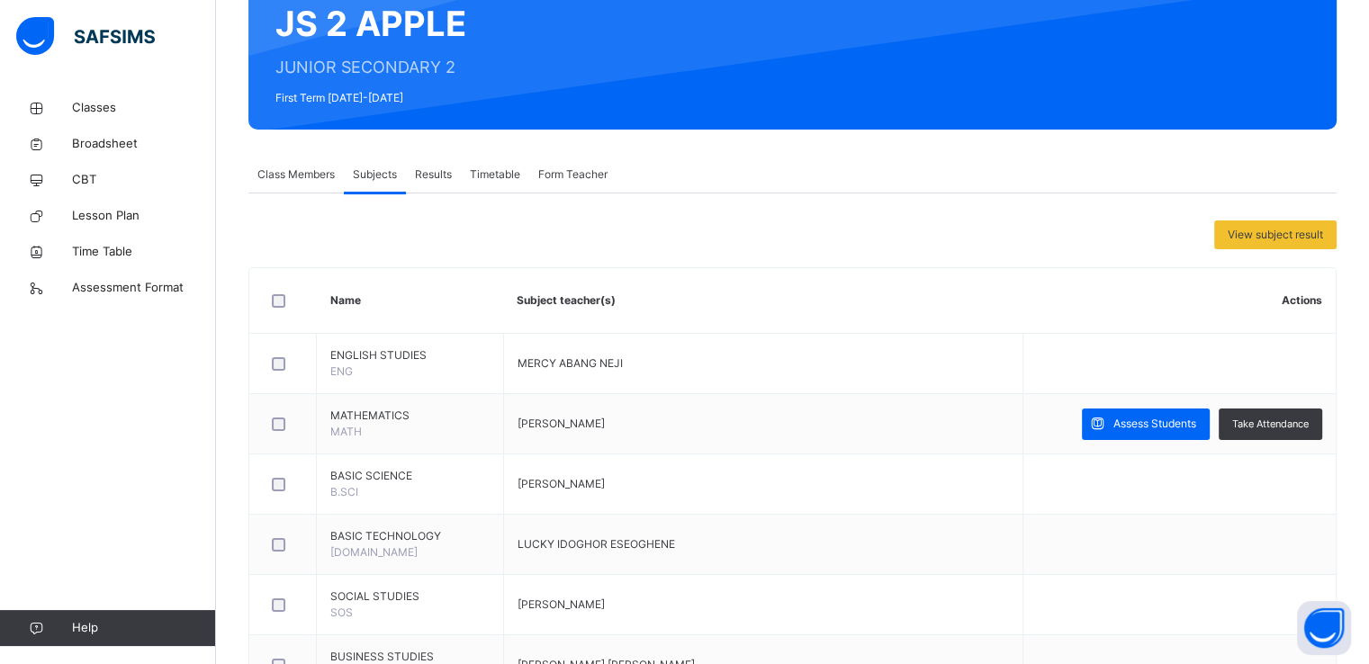
click at [317, 171] on span "Class Members" at bounding box center [295, 175] width 77 height 16
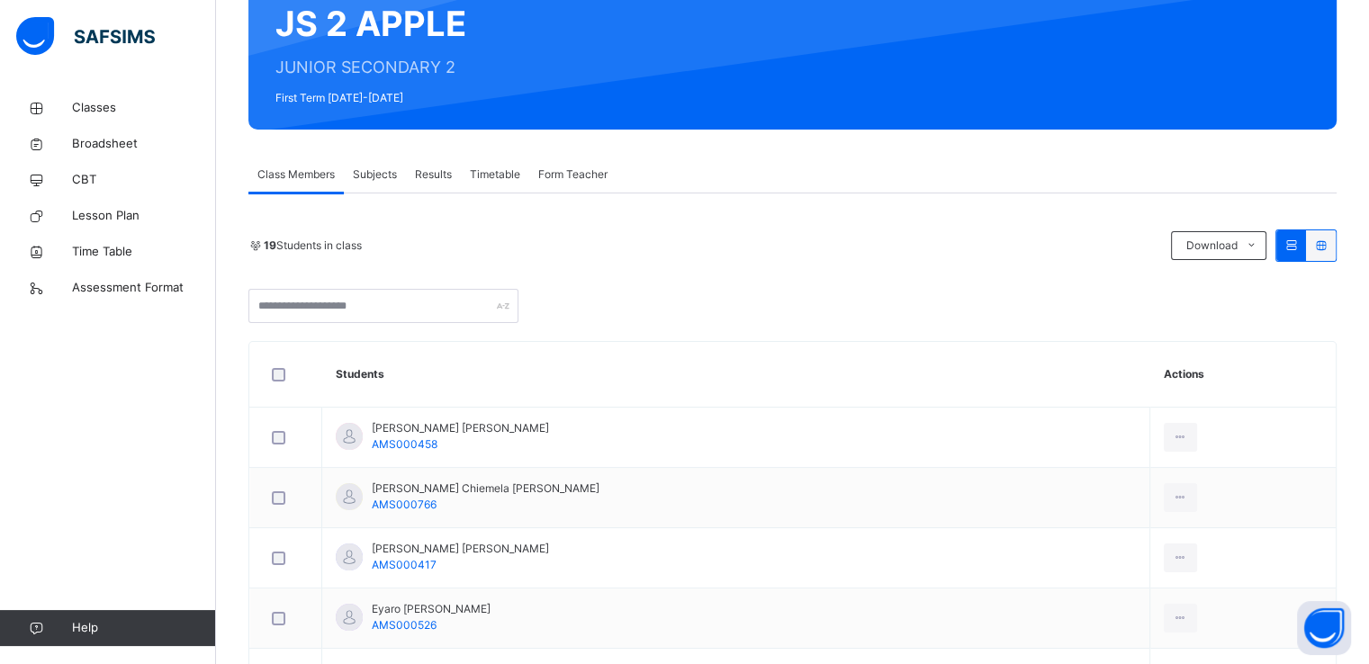
click at [373, 170] on span "Subjects" at bounding box center [375, 175] width 44 height 16
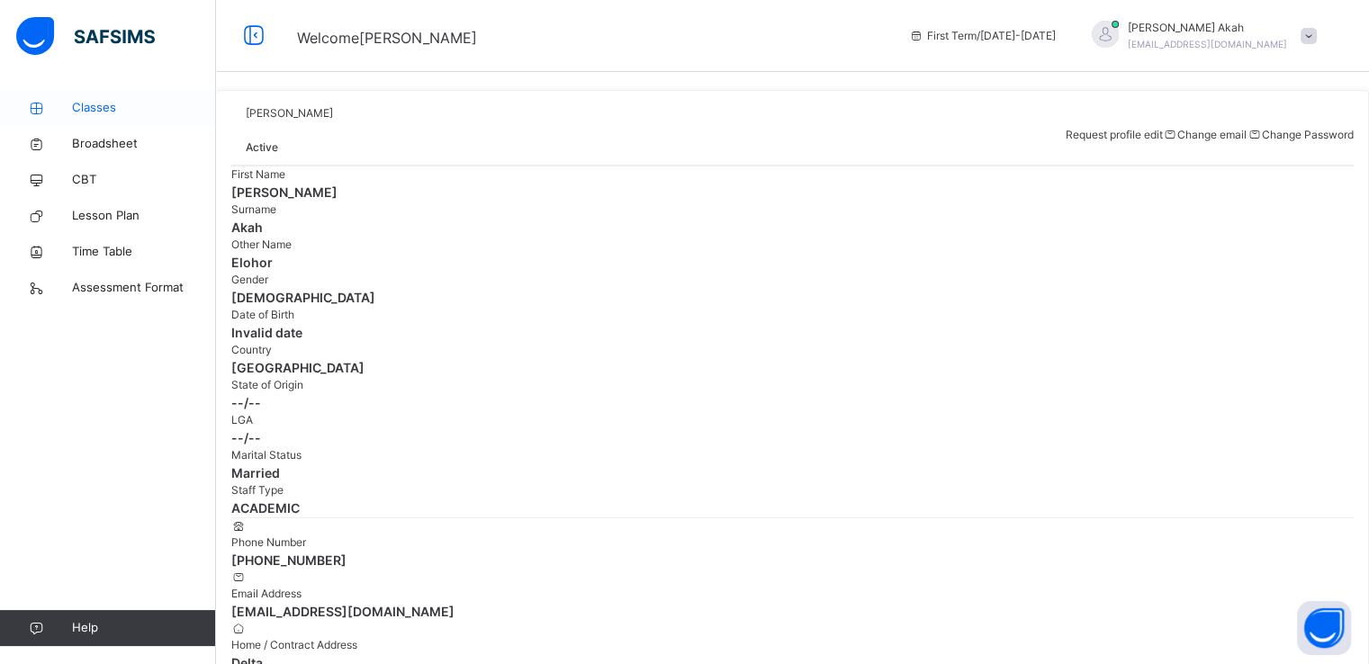
click at [115, 105] on span "Classes" at bounding box center [144, 108] width 144 height 18
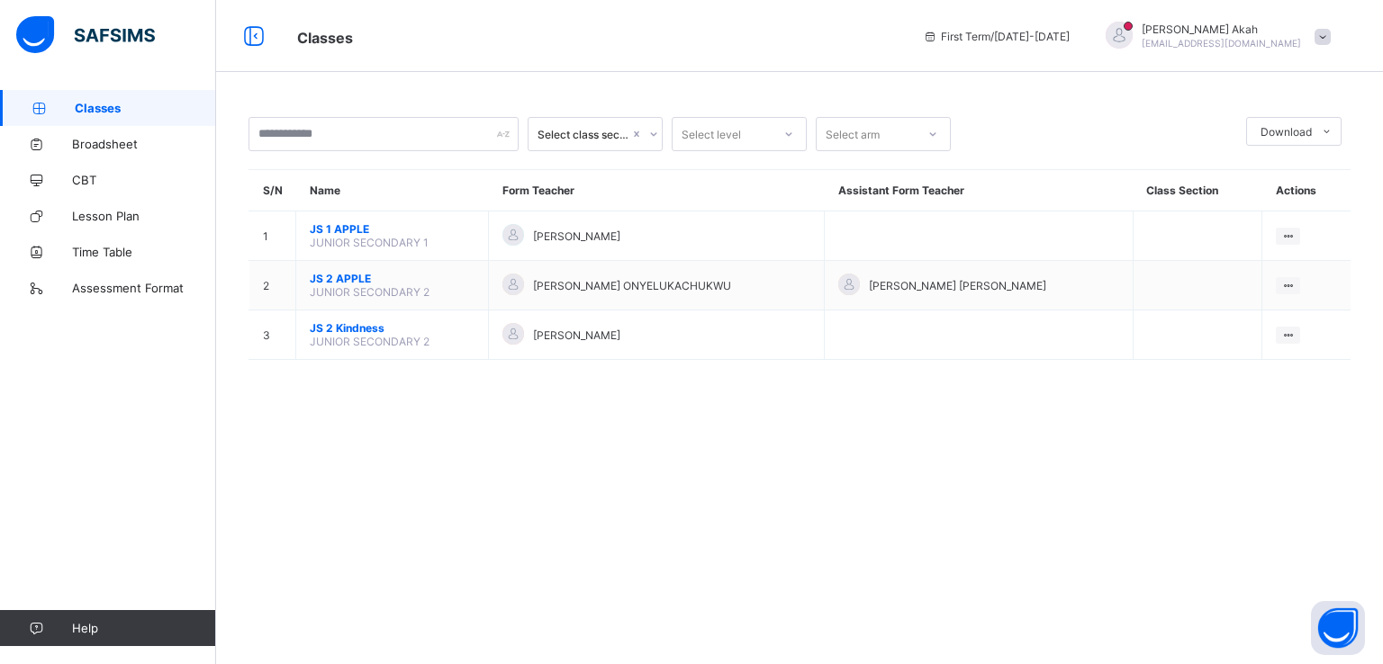
click at [1325, 33] on span at bounding box center [1322, 37] width 16 height 16
click at [1250, 184] on span "Logout" at bounding box center [1272, 177] width 119 height 21
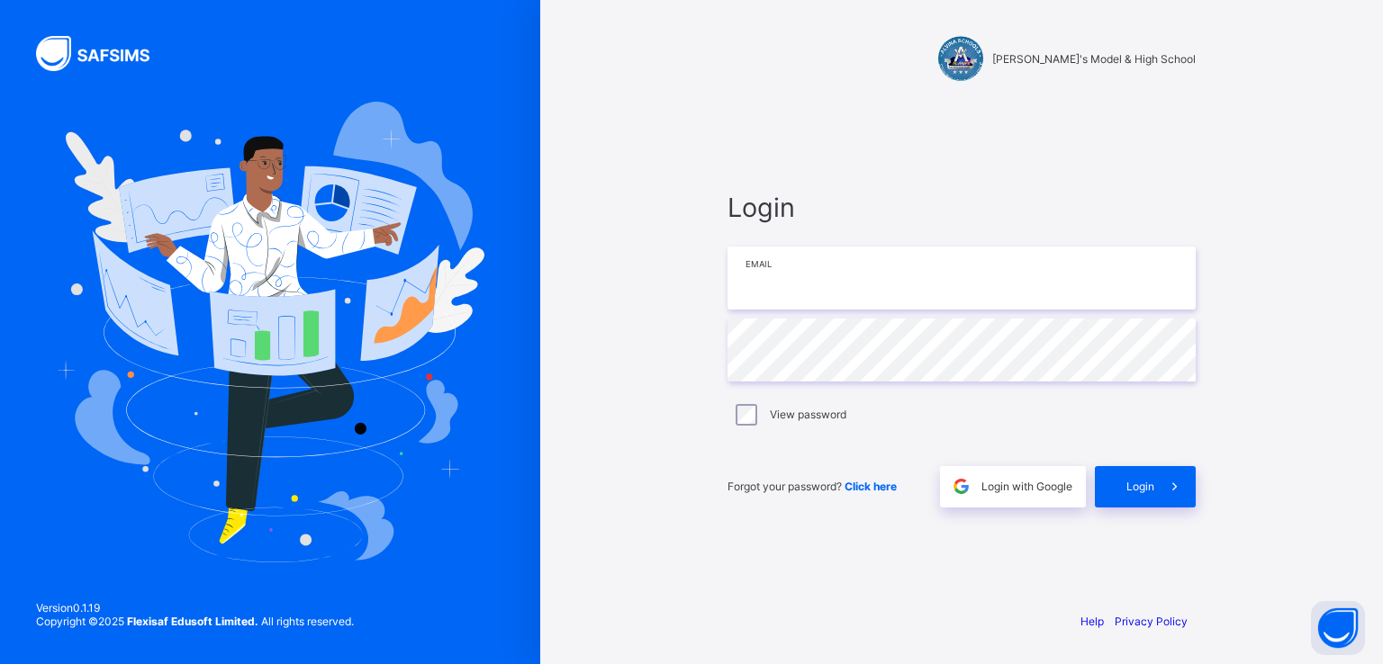
type input "**********"
click at [1125, 496] on div "Login" at bounding box center [1145, 486] width 101 height 41
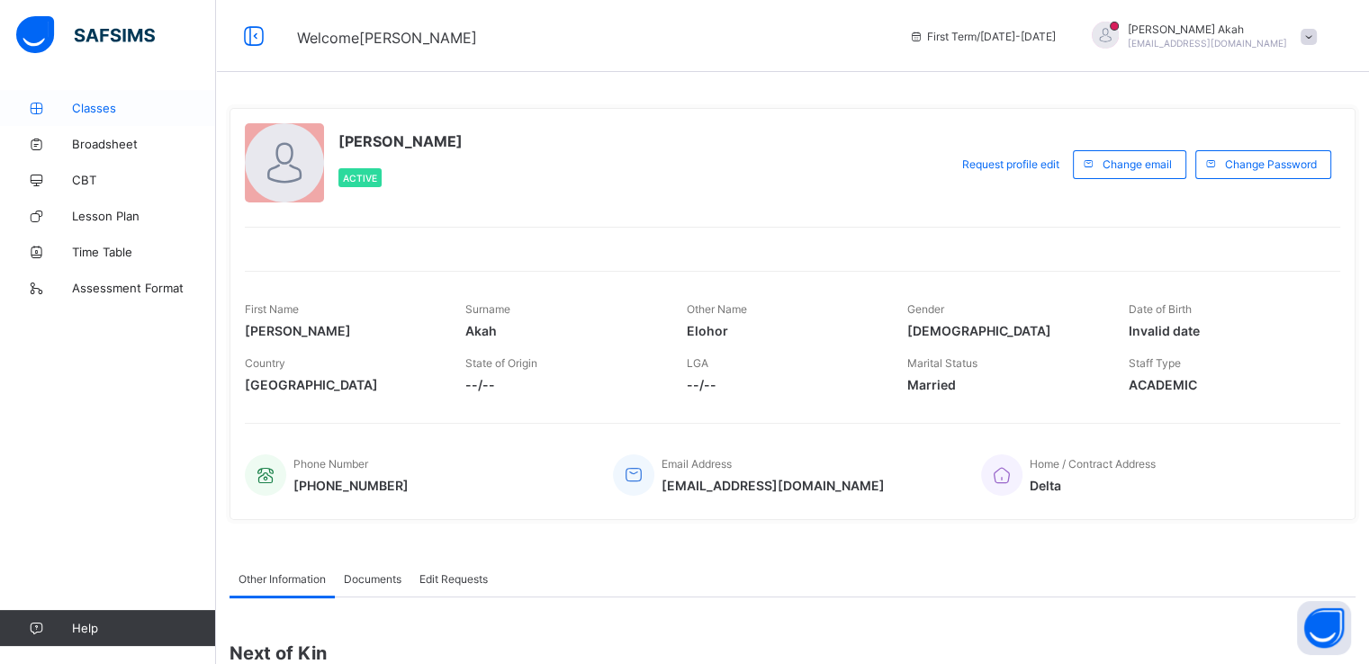
click at [155, 105] on span "Classes" at bounding box center [144, 108] width 144 height 14
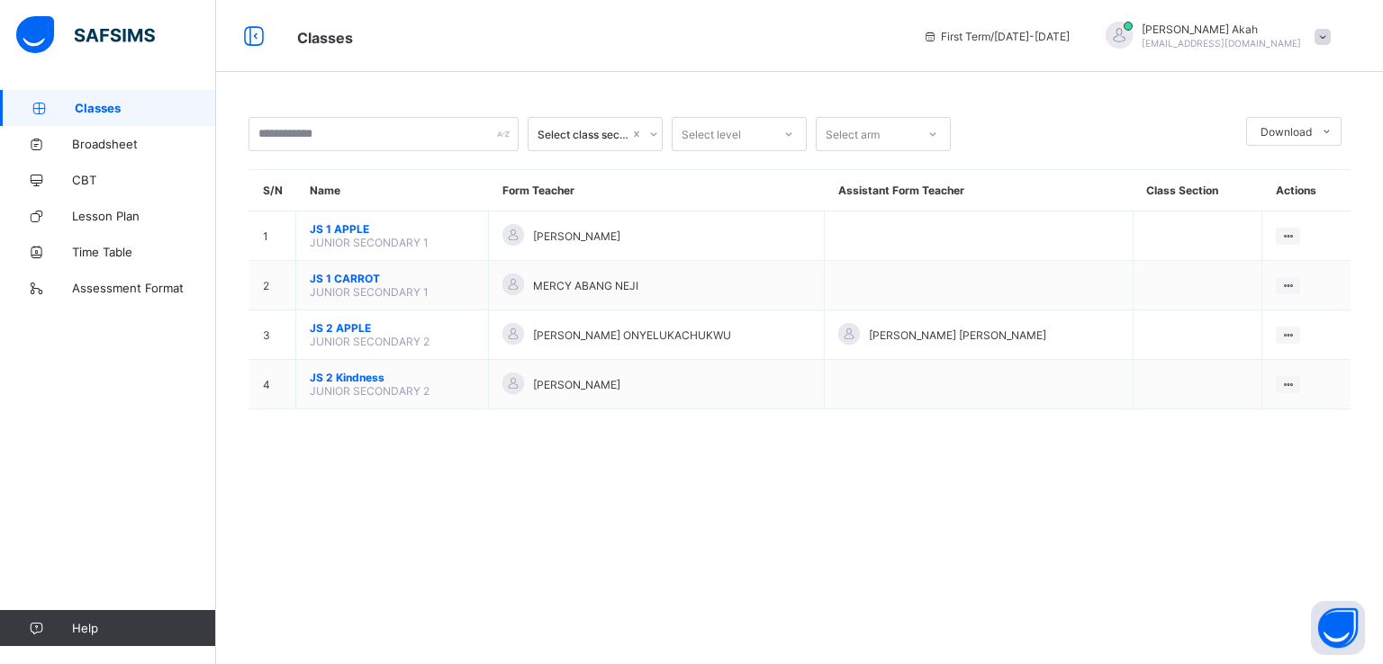
click at [1327, 34] on span at bounding box center [1322, 37] width 16 height 16
click at [1269, 173] on span "Logout" at bounding box center [1272, 177] width 119 height 21
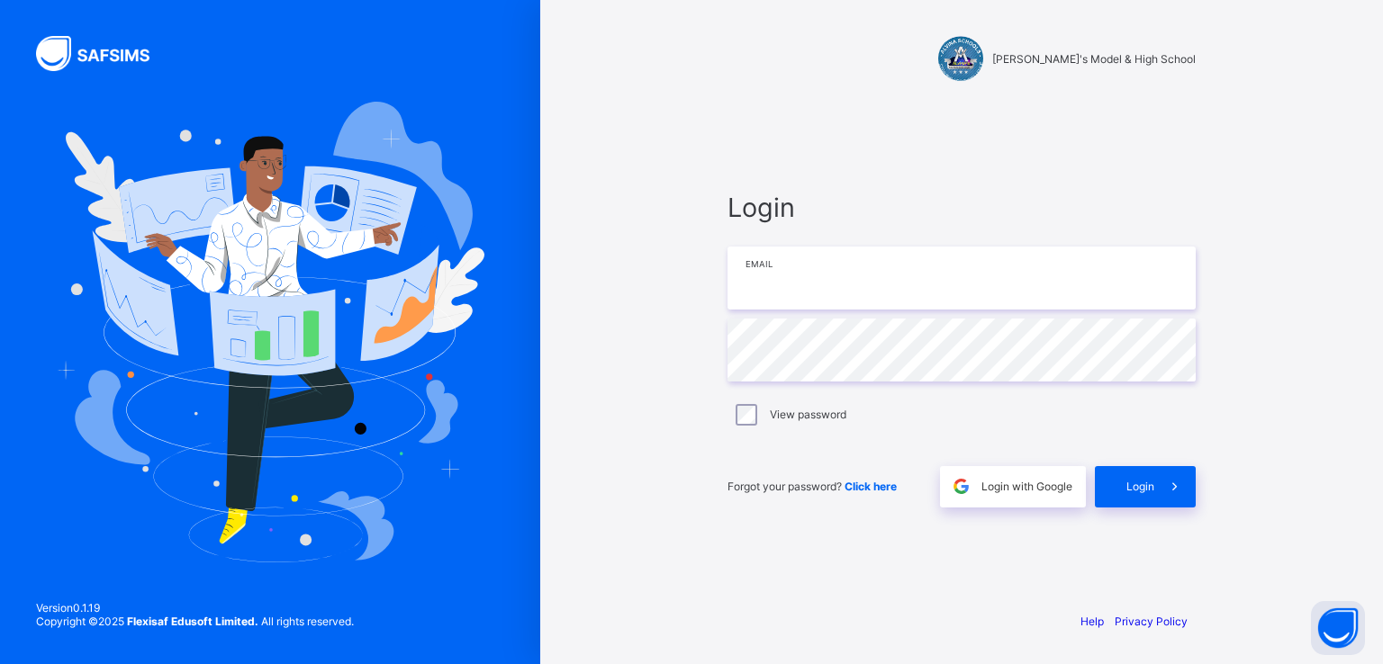
type input "**********"
click at [1048, 483] on span "Login with Google" at bounding box center [1026, 487] width 91 height 14
click at [1163, 477] on span at bounding box center [1174, 486] width 41 height 41
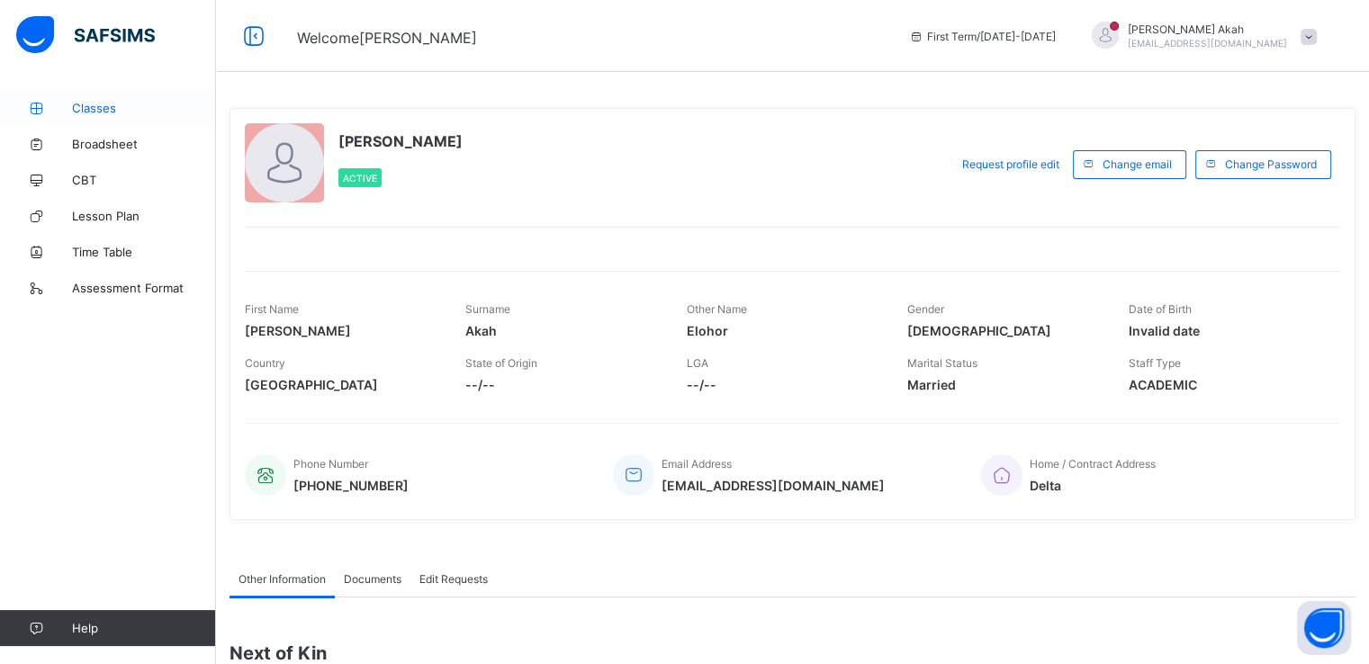
click at [79, 105] on span "Classes" at bounding box center [144, 108] width 144 height 14
click at [80, 110] on span "Classes" at bounding box center [144, 108] width 144 height 14
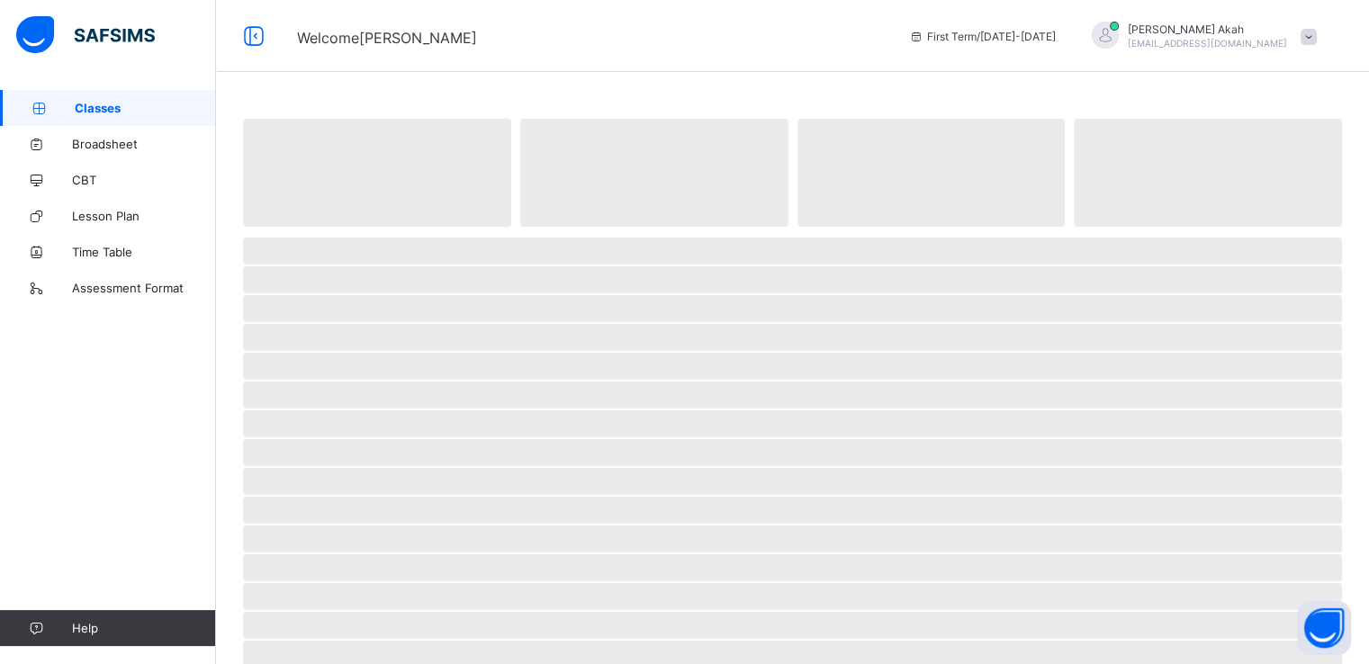
click at [80, 110] on span "Classes" at bounding box center [145, 108] width 141 height 14
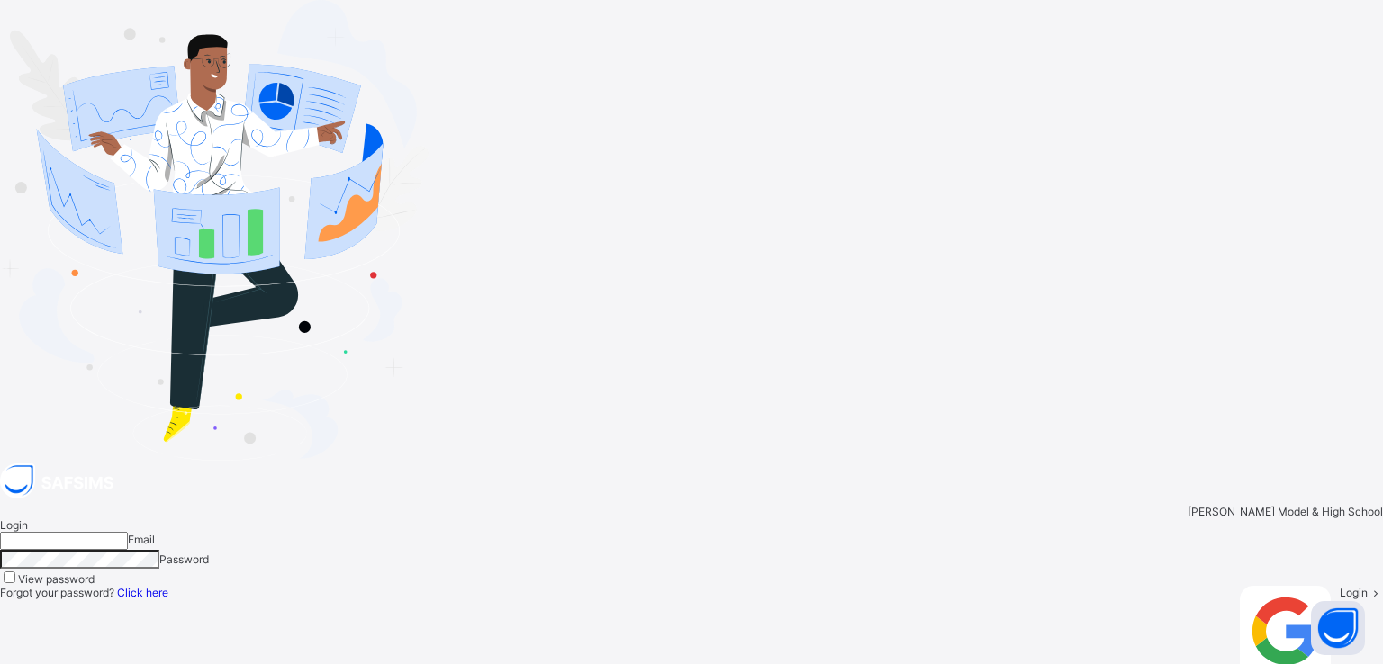
type input "**********"
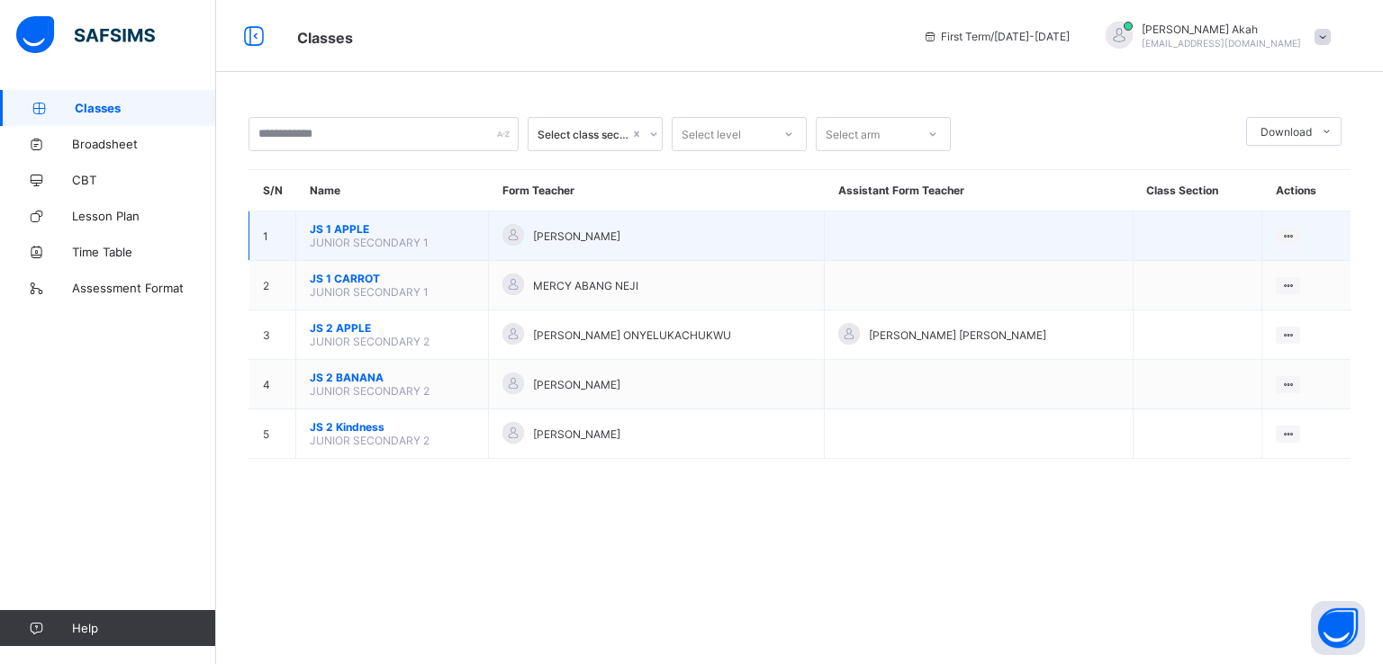
click at [886, 250] on td at bounding box center [979, 237] width 309 height 50
click at [1276, 235] on div at bounding box center [1288, 236] width 24 height 17
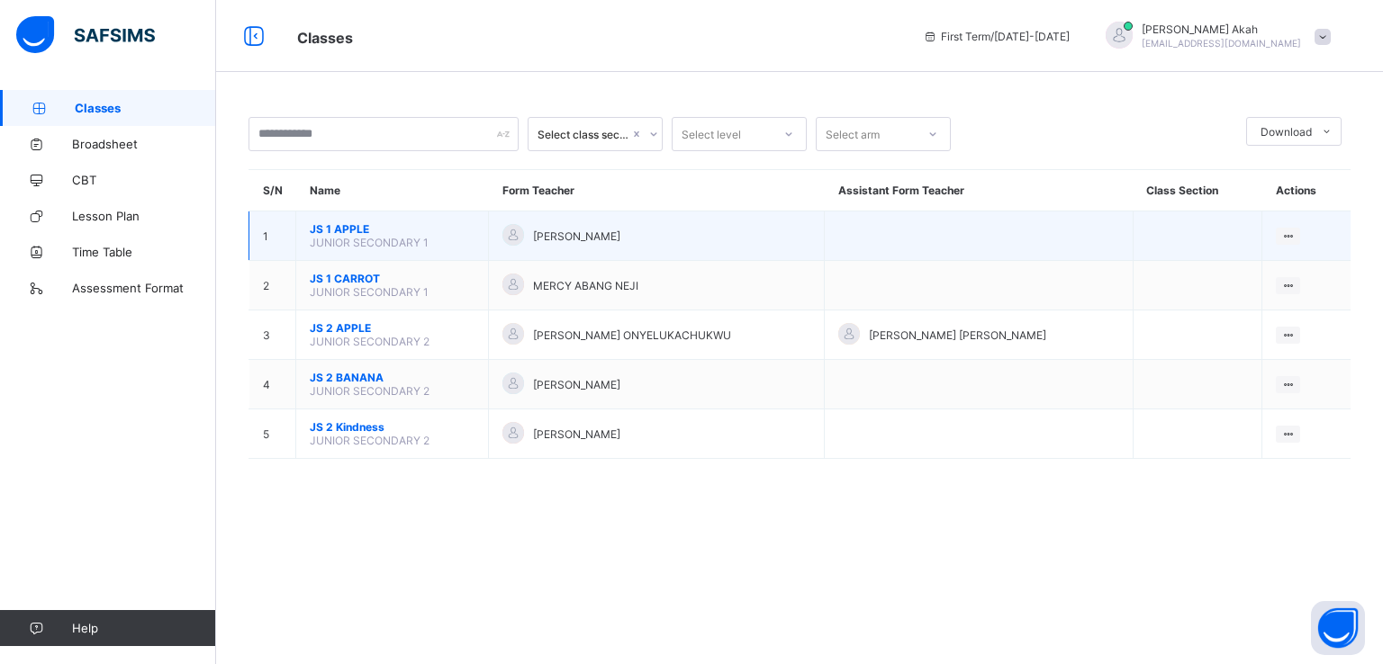
click at [1185, 247] on td at bounding box center [1198, 237] width 130 height 50
click at [1021, 244] on td at bounding box center [979, 237] width 309 height 50
click at [1286, 231] on icon at bounding box center [1287, 237] width 15 height 14
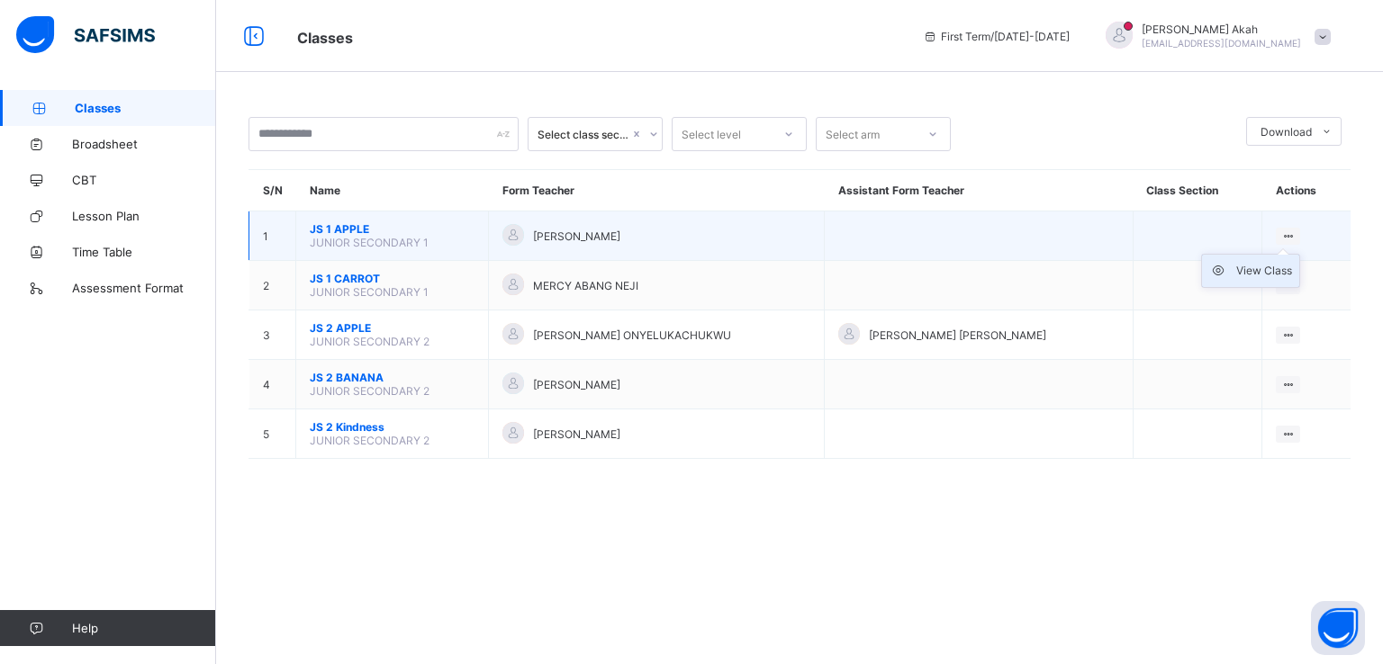
click at [1259, 264] on div "View Class" at bounding box center [1264, 271] width 56 height 18
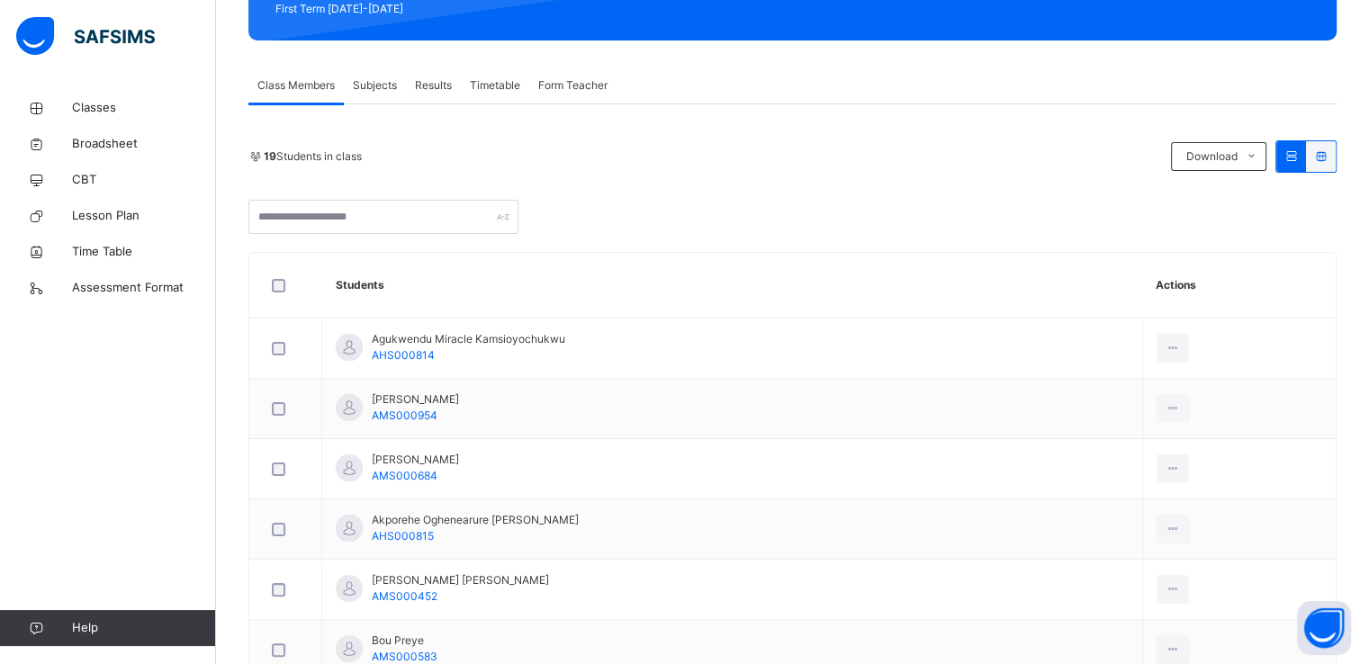
scroll to position [279, 0]
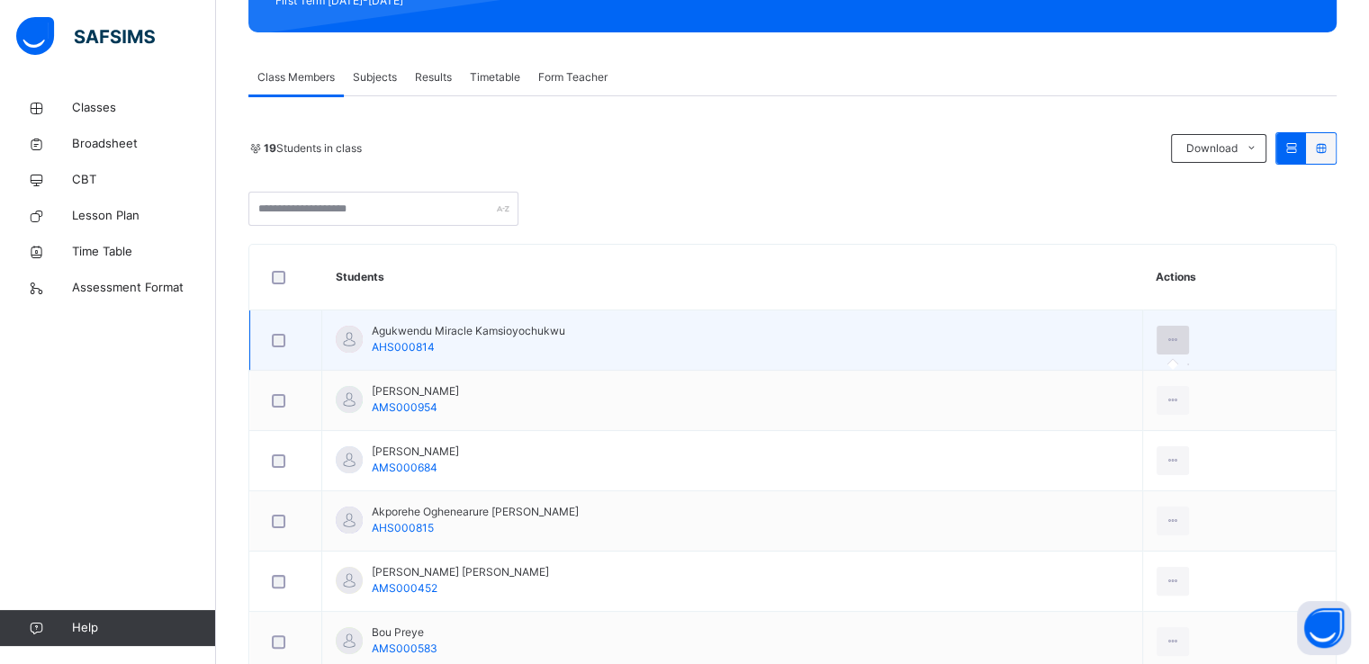
click at [1179, 347] on div at bounding box center [1173, 340] width 33 height 29
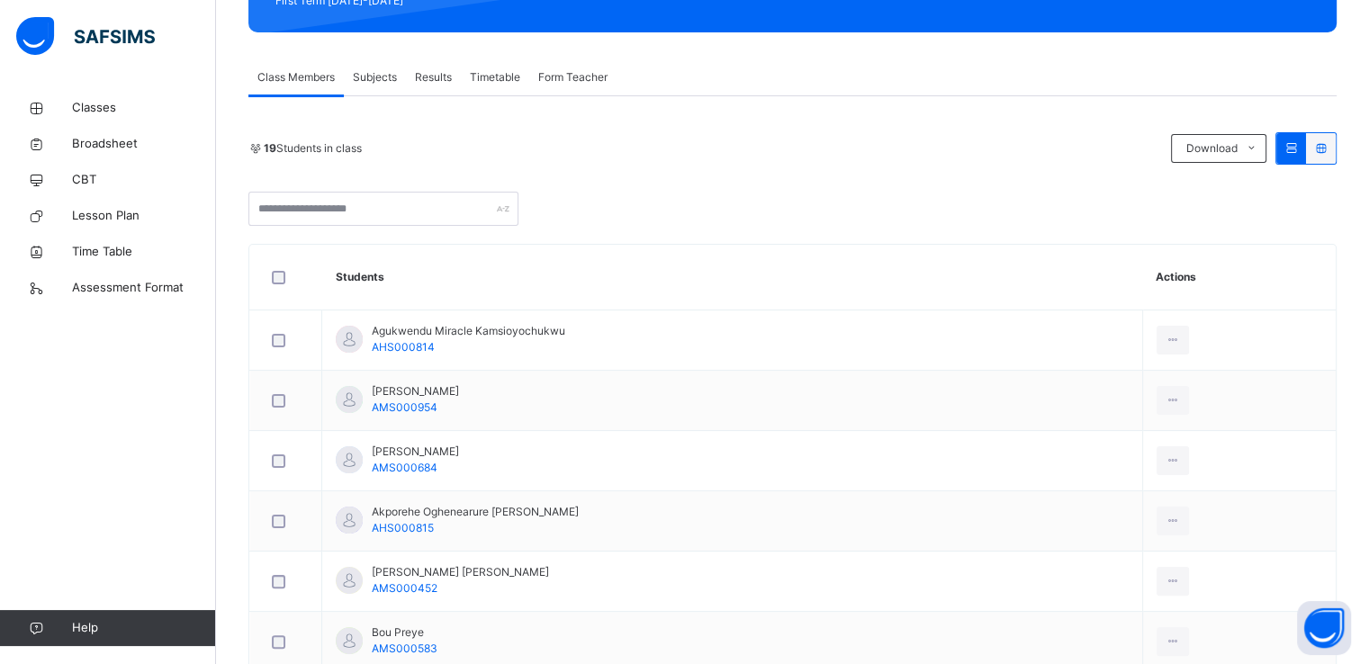
click at [378, 80] on span "Subjects" at bounding box center [375, 77] width 44 height 16
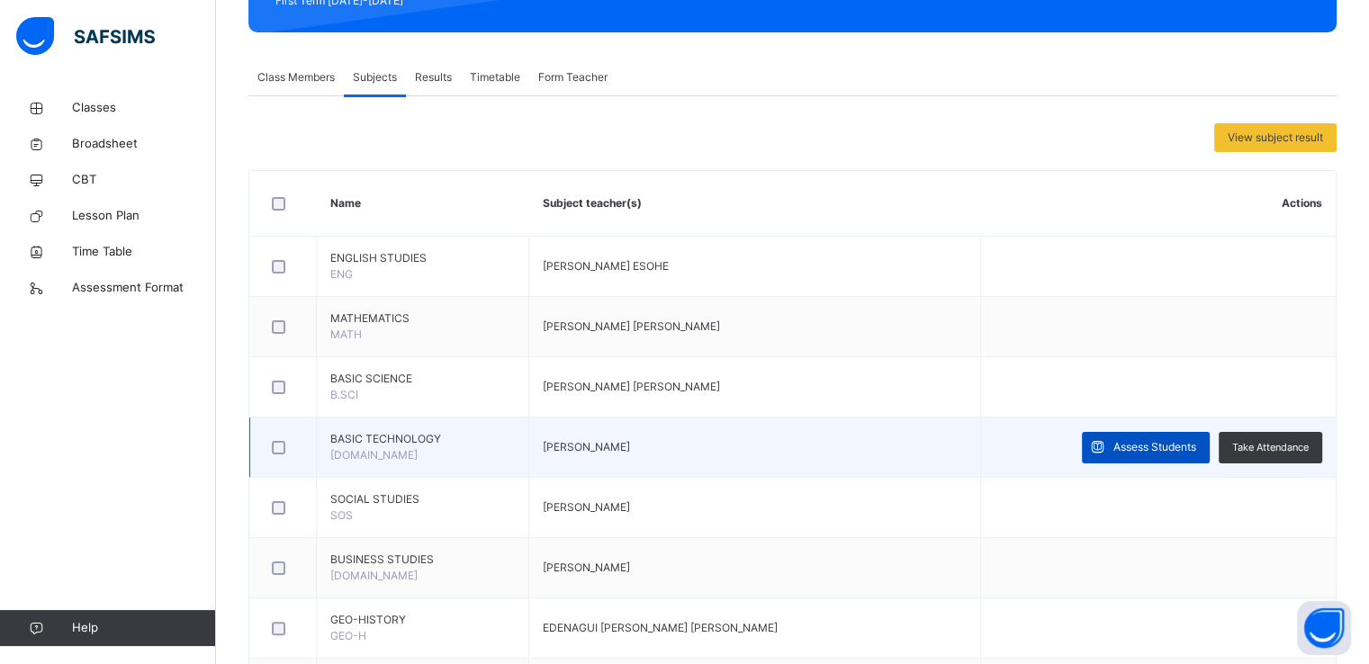
click at [1160, 448] on span "Assess Students" at bounding box center [1155, 447] width 83 height 16
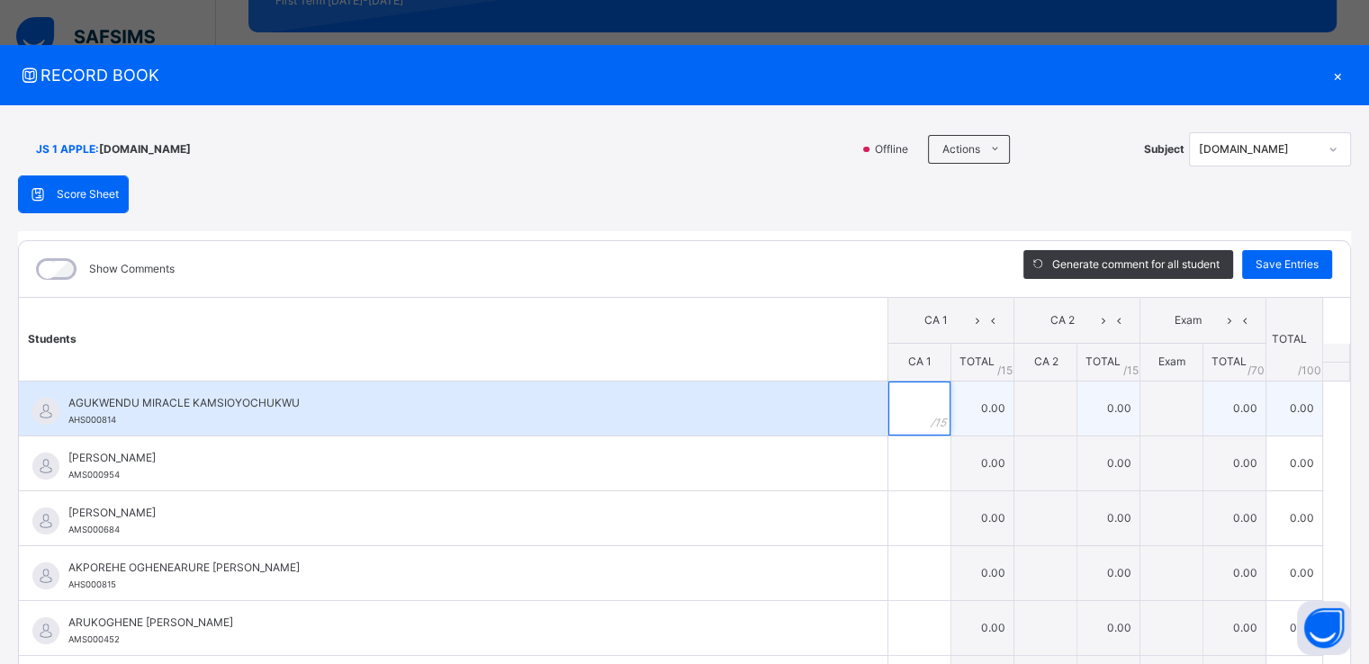
click at [916, 416] on div at bounding box center [920, 409] width 62 height 54
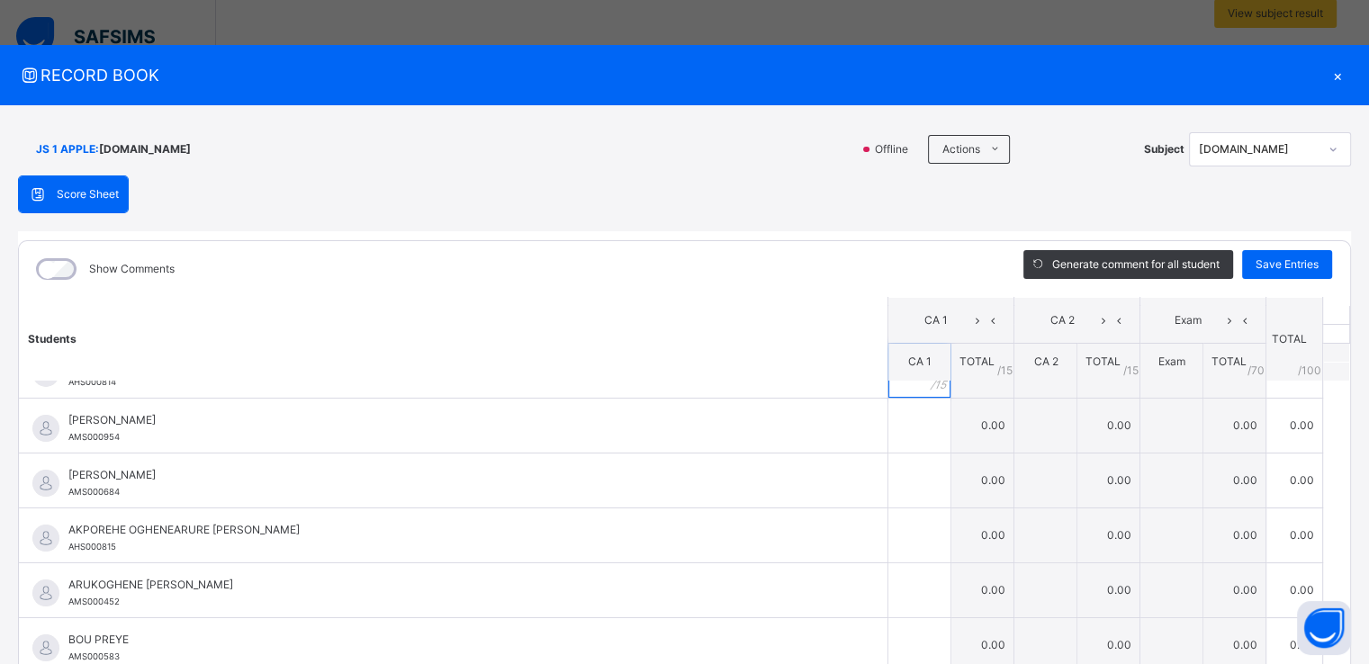
scroll to position [0, 0]
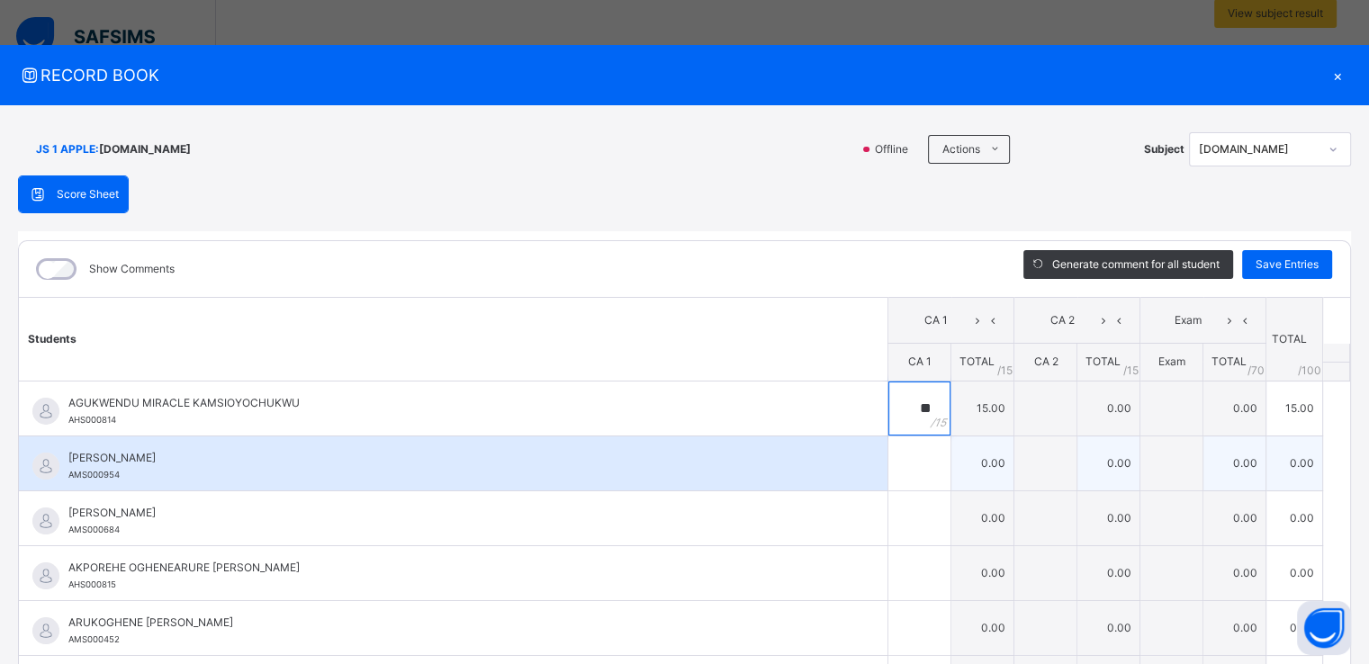
type input "**"
click at [916, 469] on div at bounding box center [920, 464] width 62 height 54
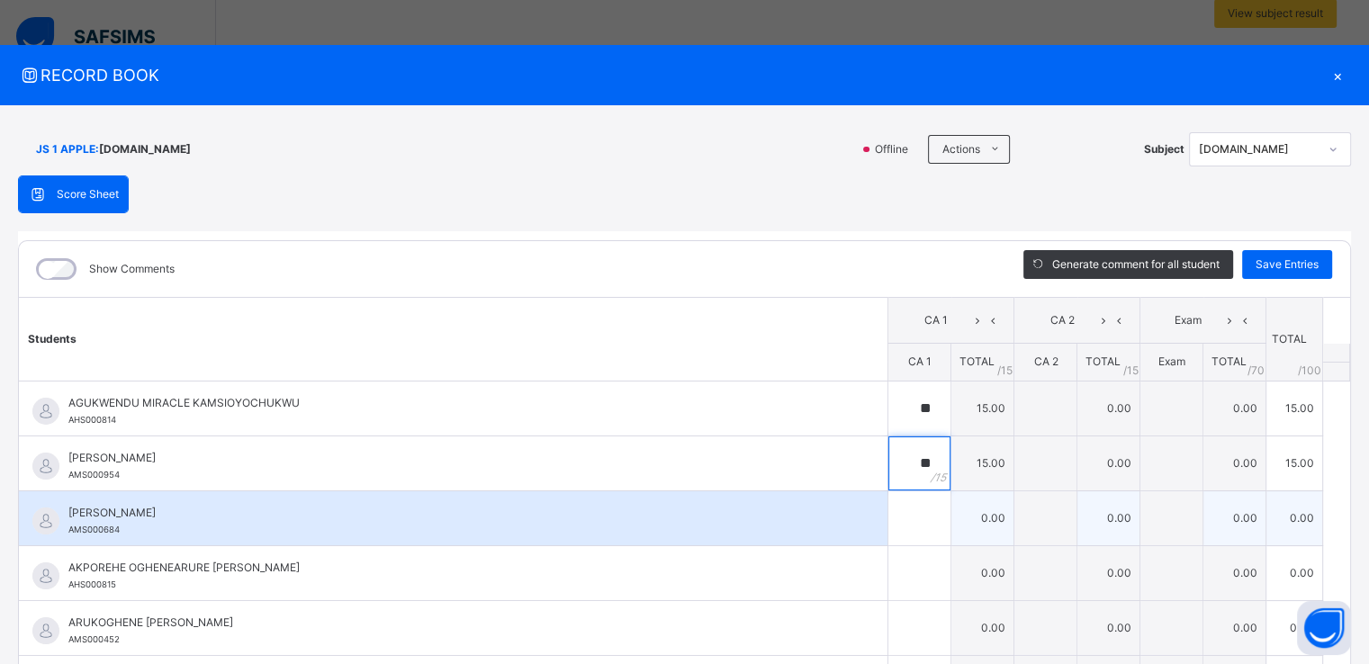
type input "**"
click at [920, 512] on div at bounding box center [920, 519] width 62 height 54
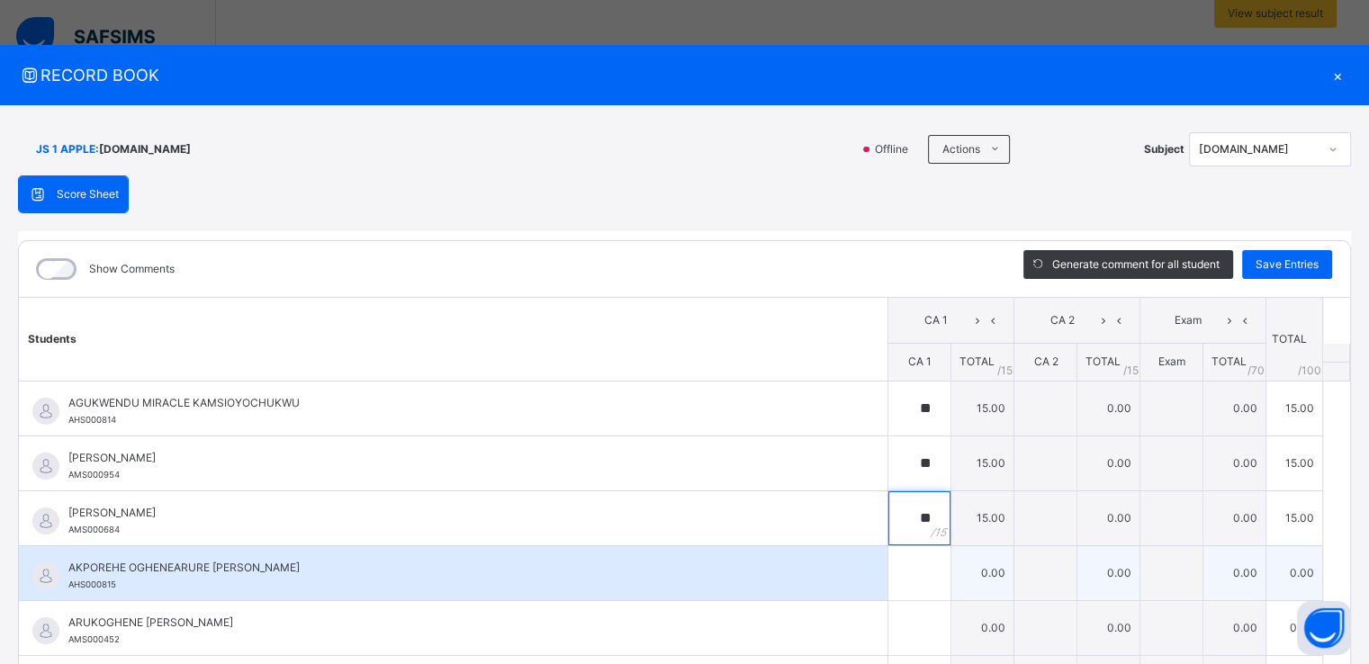
type input "**"
click at [909, 590] on div at bounding box center [920, 573] width 62 height 54
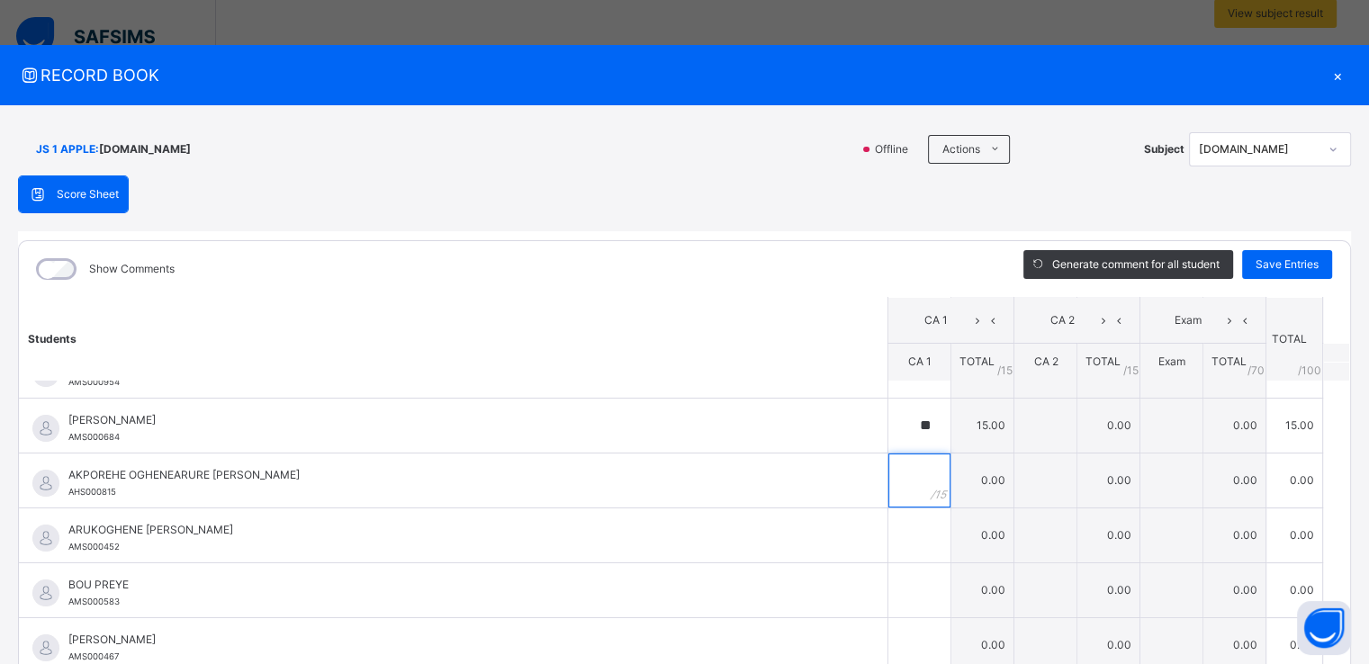
scroll to position [96, 0]
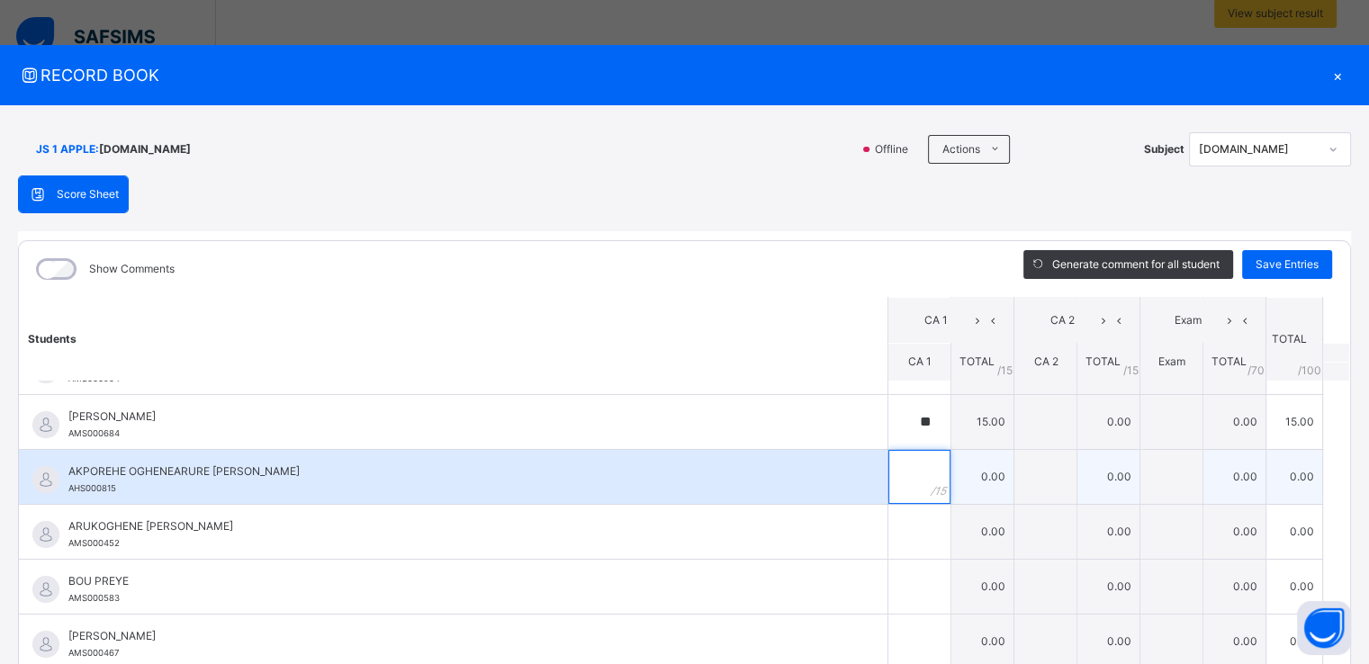
click at [904, 465] on input "text" at bounding box center [920, 477] width 62 height 54
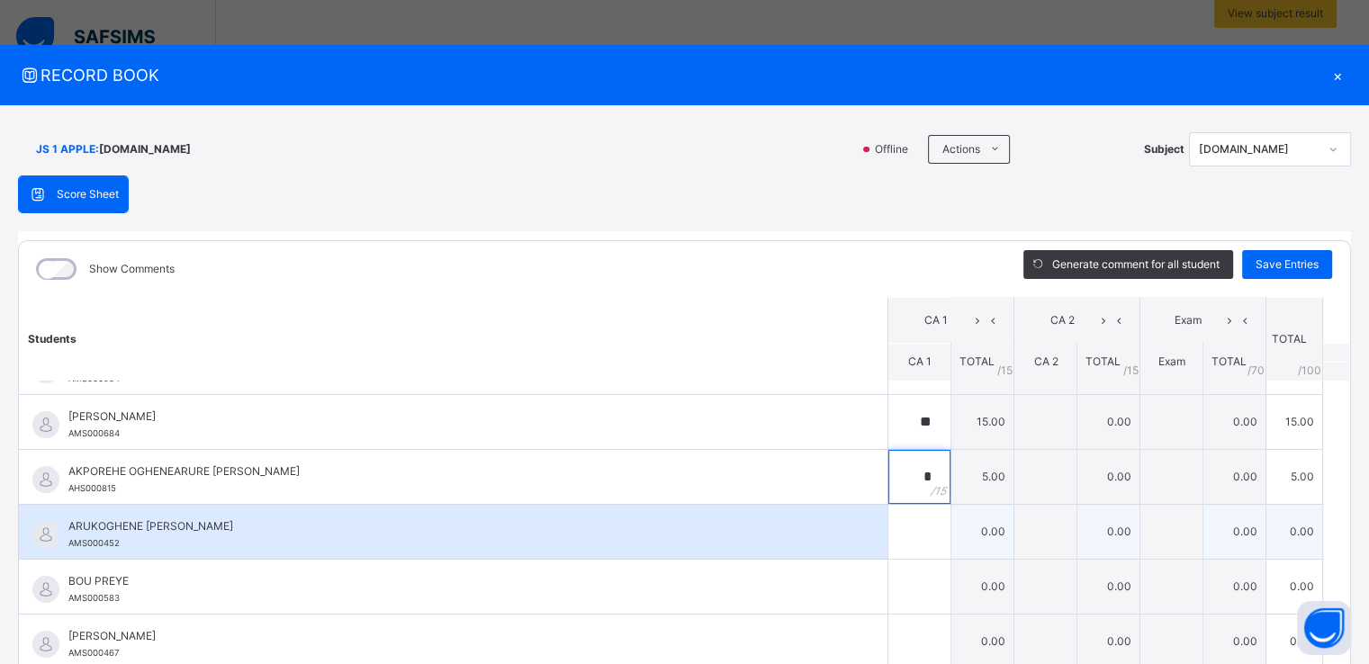
type input "*"
click at [909, 537] on div at bounding box center [920, 532] width 62 height 54
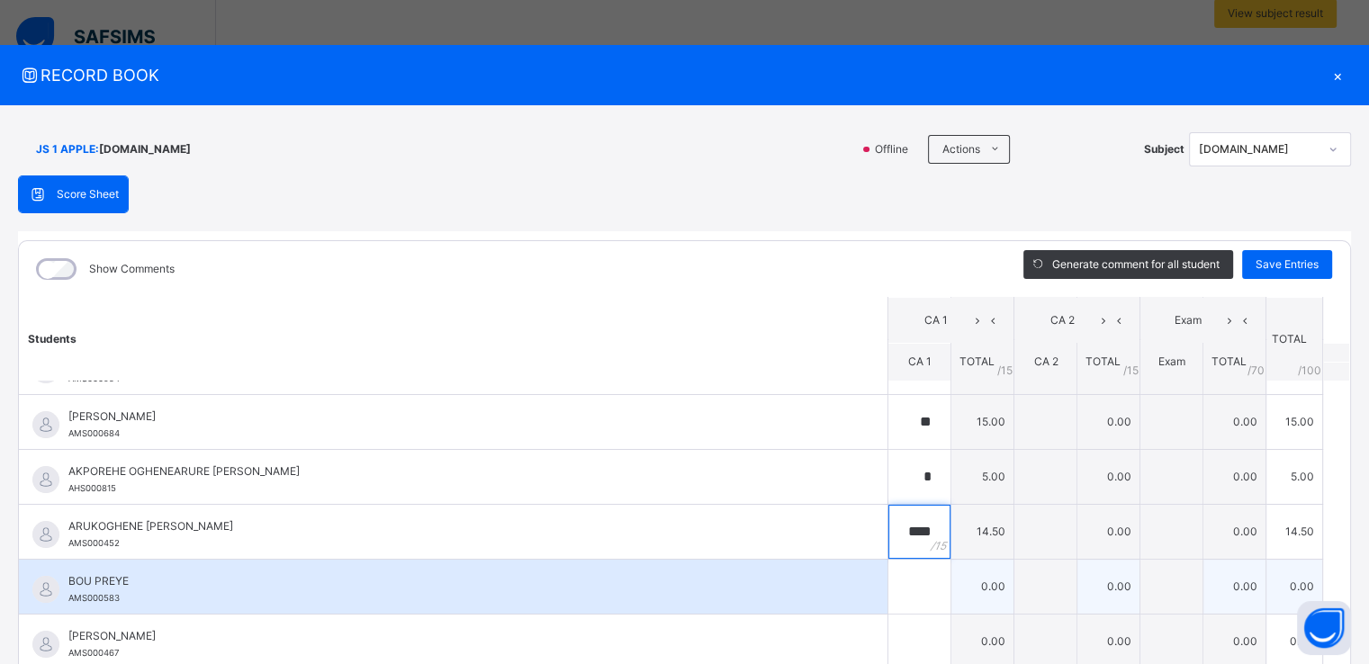
type input "****"
click at [907, 576] on input "text" at bounding box center [920, 587] width 62 height 54
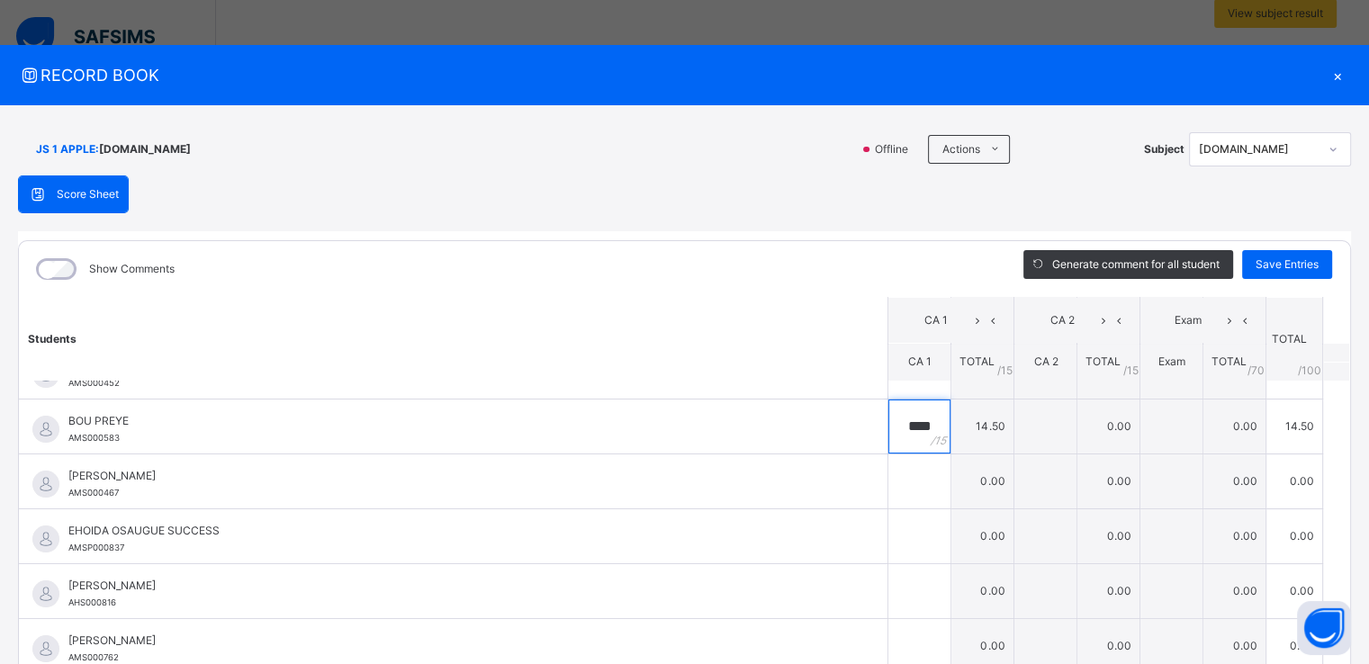
scroll to position [260, 0]
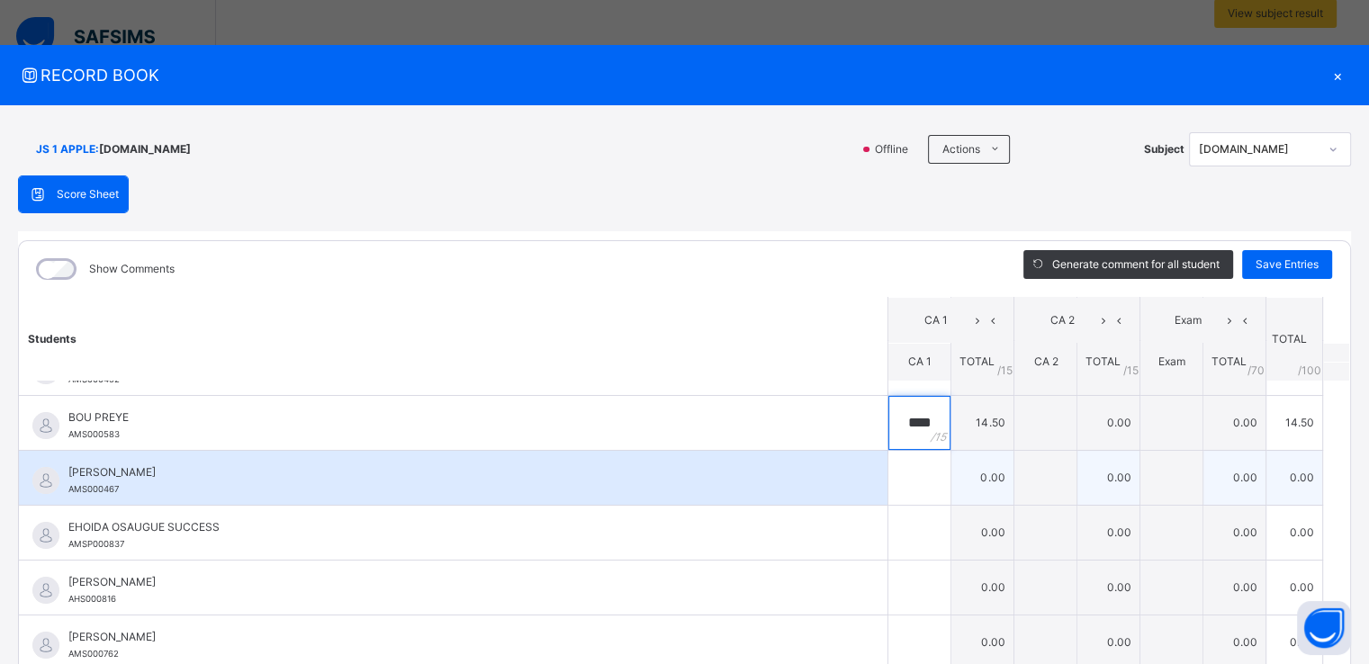
type input "****"
click at [910, 471] on div at bounding box center [920, 478] width 62 height 54
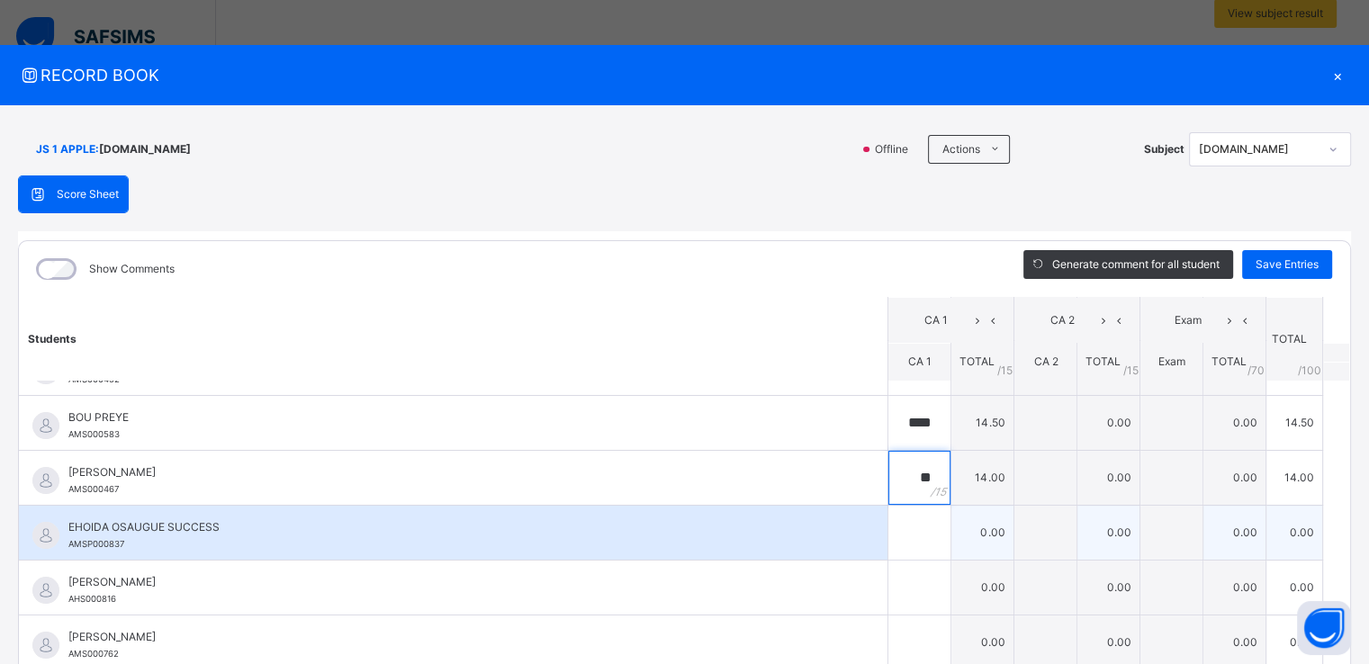
type input "**"
click at [889, 537] on input "text" at bounding box center [920, 533] width 62 height 54
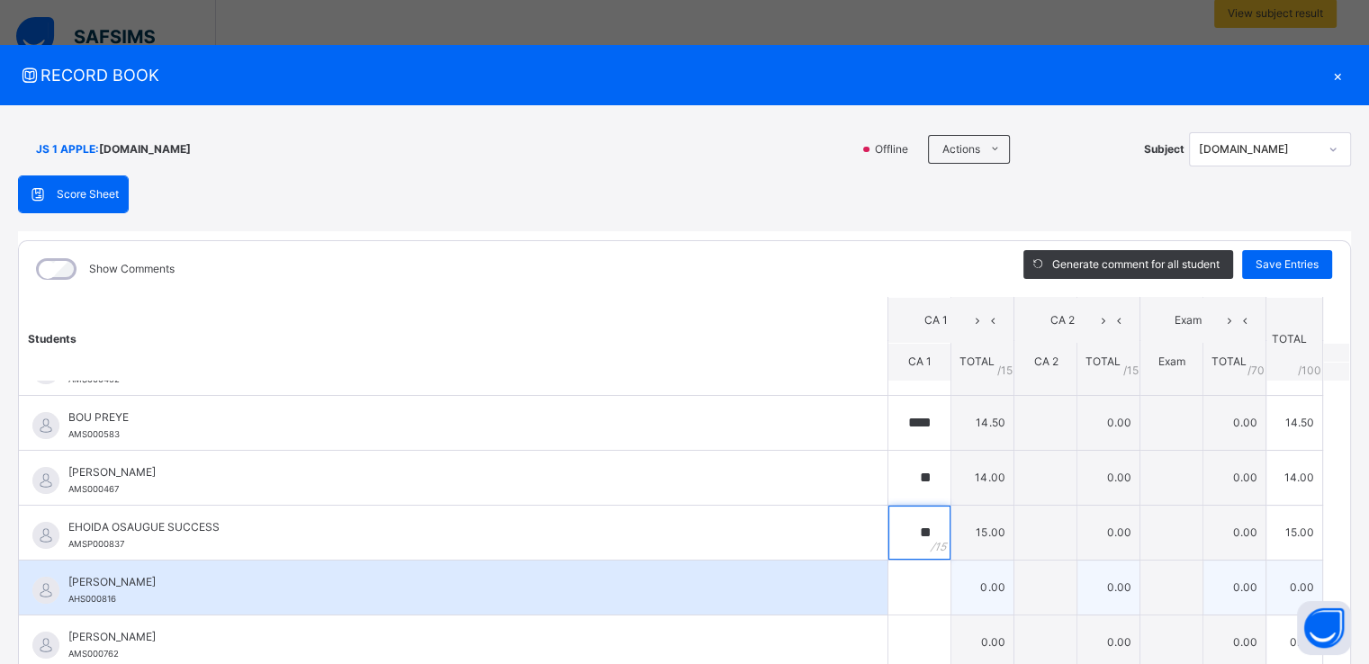
type input "**"
click at [920, 585] on div at bounding box center [920, 588] width 62 height 54
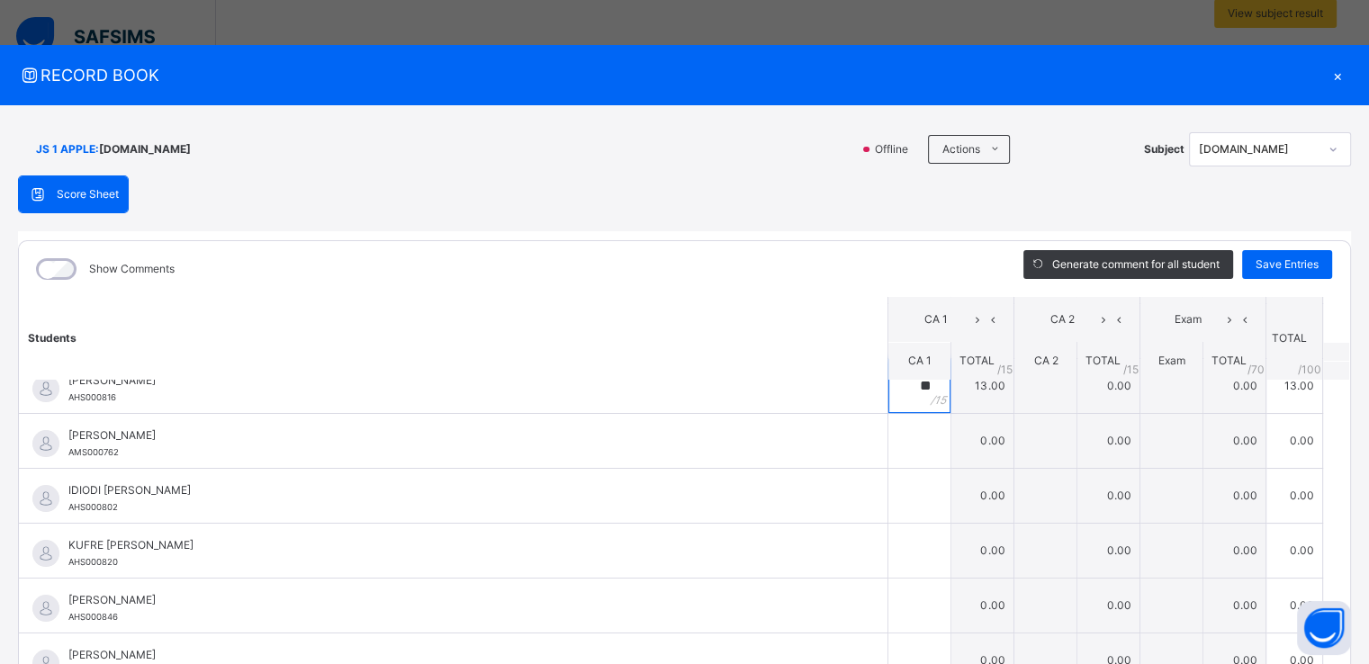
scroll to position [465, 0]
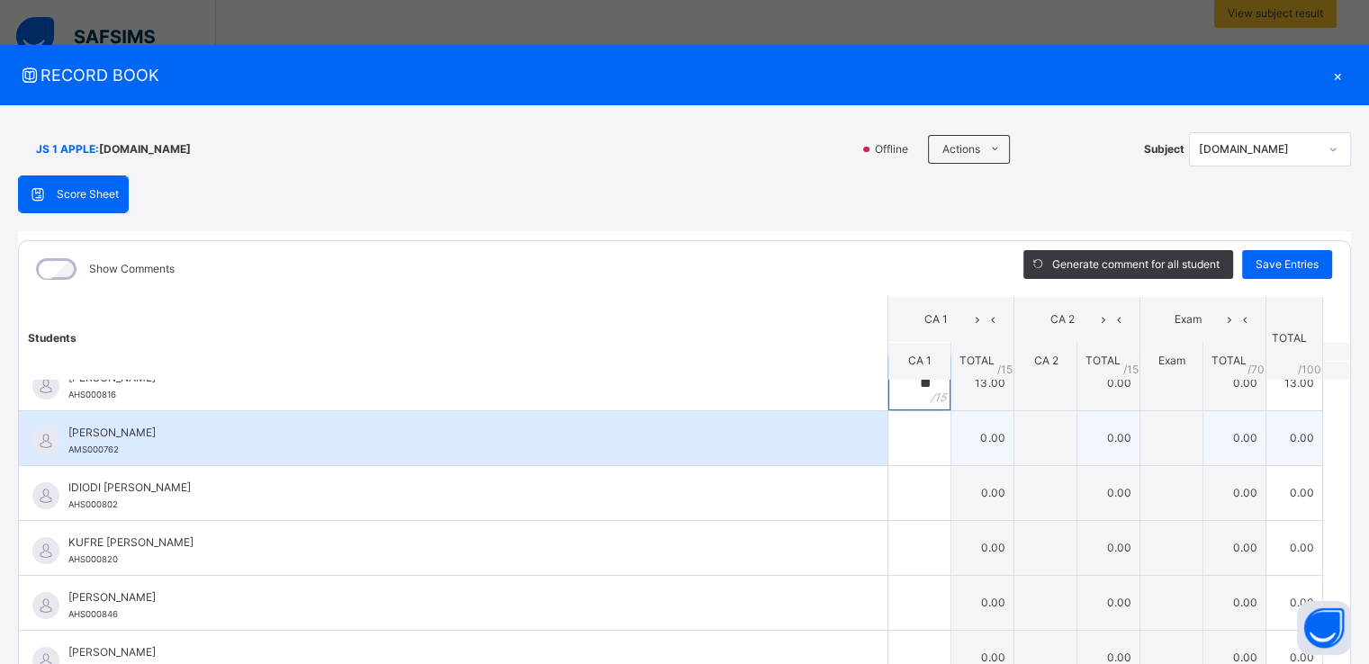
type input "**"
click at [907, 447] on div at bounding box center [920, 438] width 62 height 54
type input "**"
click at [906, 446] on input "**" at bounding box center [920, 438] width 62 height 54
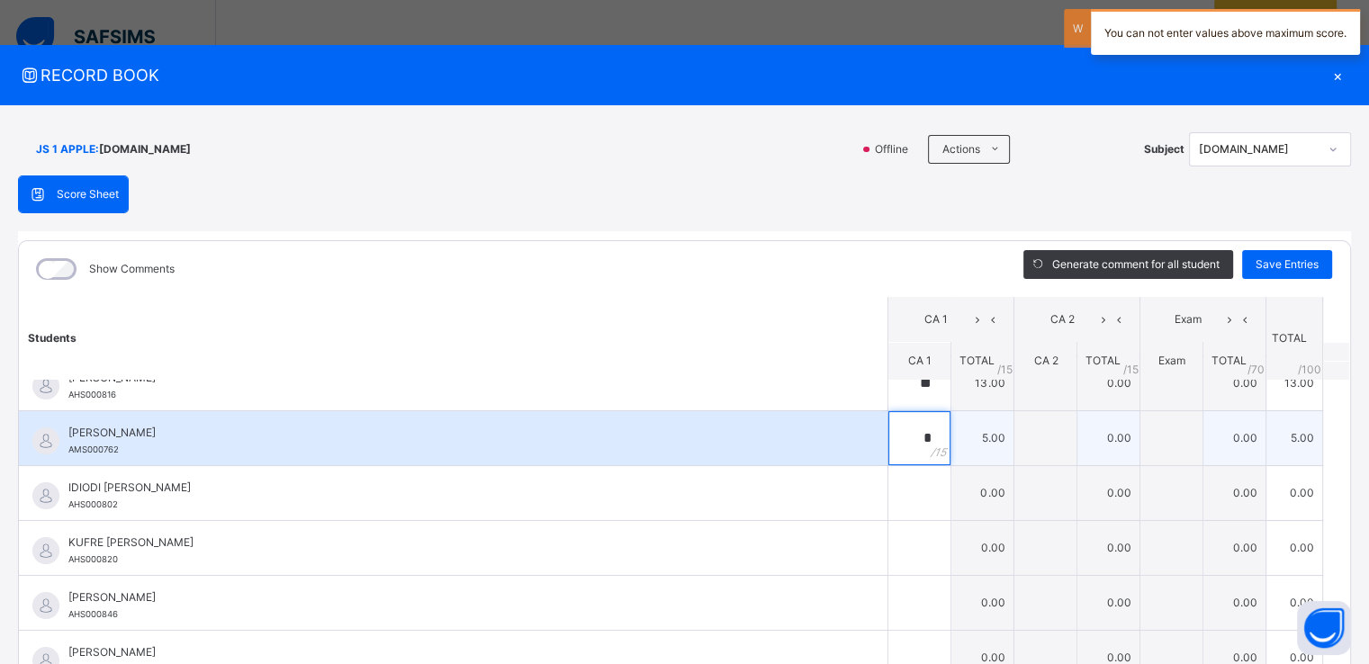
click at [900, 433] on input "*" at bounding box center [920, 438] width 62 height 54
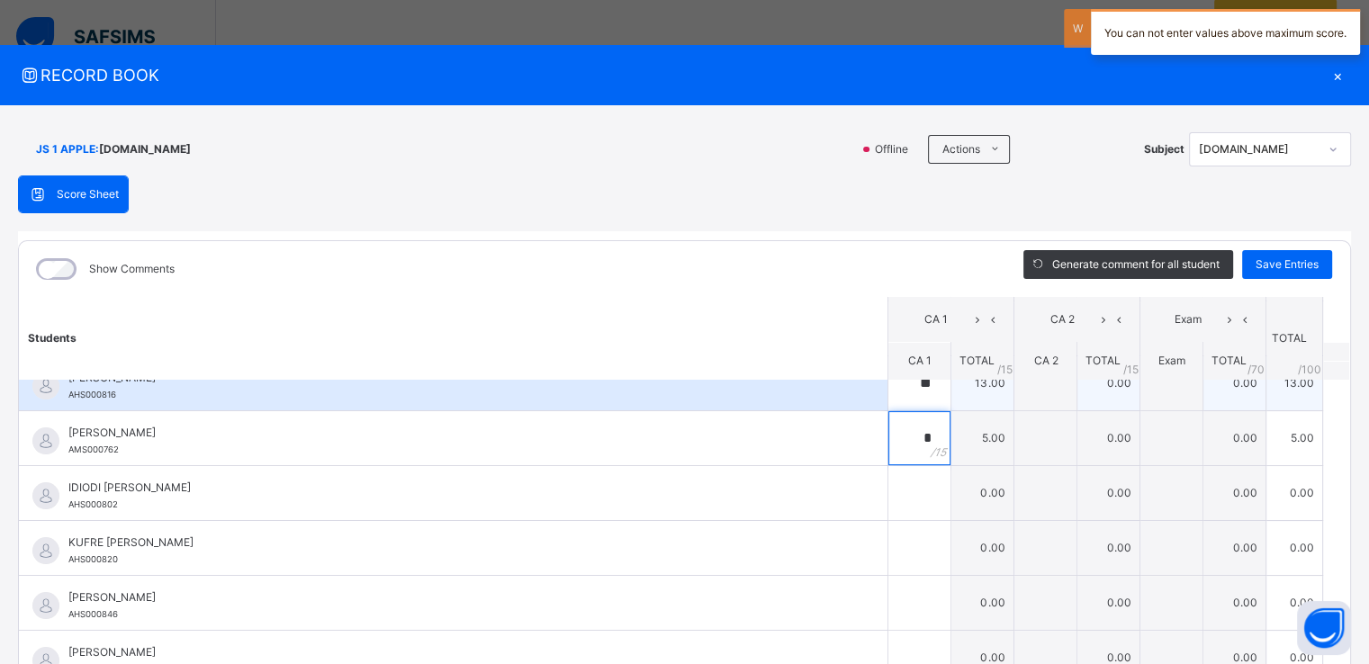
type input "*"
click at [904, 393] on input "**" at bounding box center [920, 384] width 62 height 54
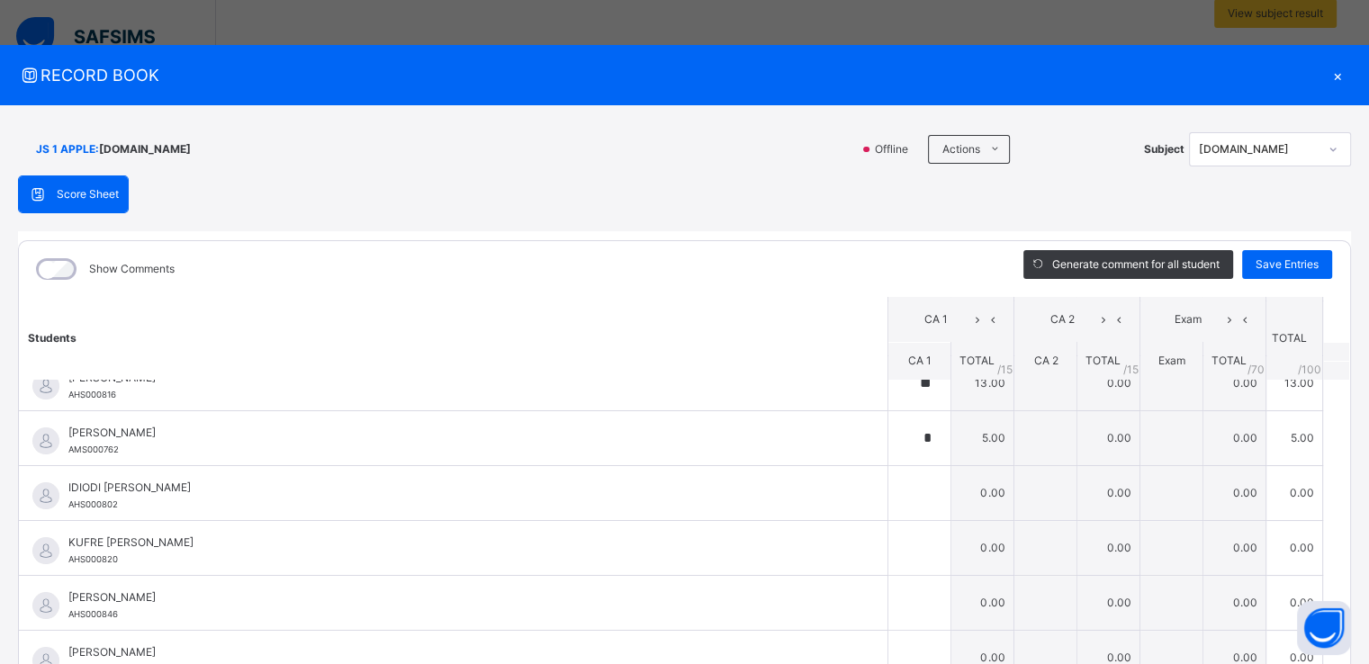
drag, startPoint x: 1305, startPoint y: 524, endPoint x: 1336, endPoint y: 483, distance: 51.5
click at [1336, 483] on div "Students CA 1 CA 2 Exam TOTAL /100 Comment CA 1 TOTAL / 15 CA 2 TOTAL / 15 Exam…" at bounding box center [685, 522] width 1332 height 450
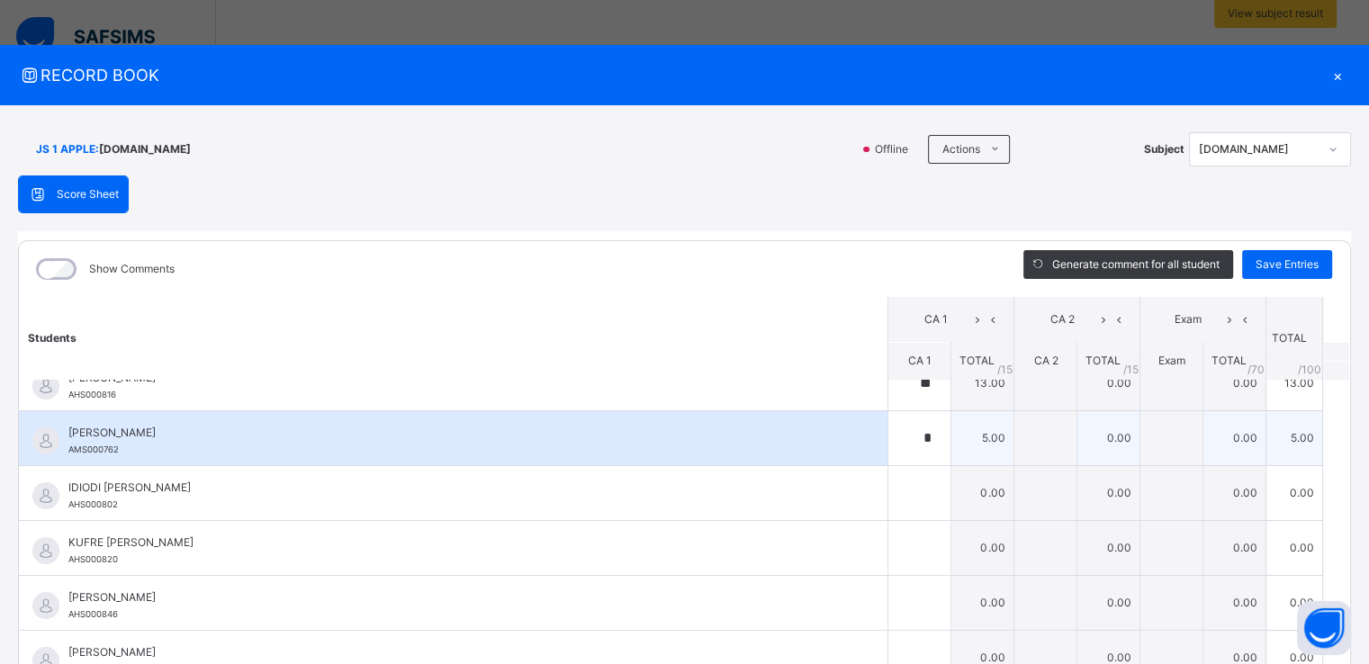
click at [1081, 433] on td "0.00" at bounding box center [1109, 438] width 63 height 55
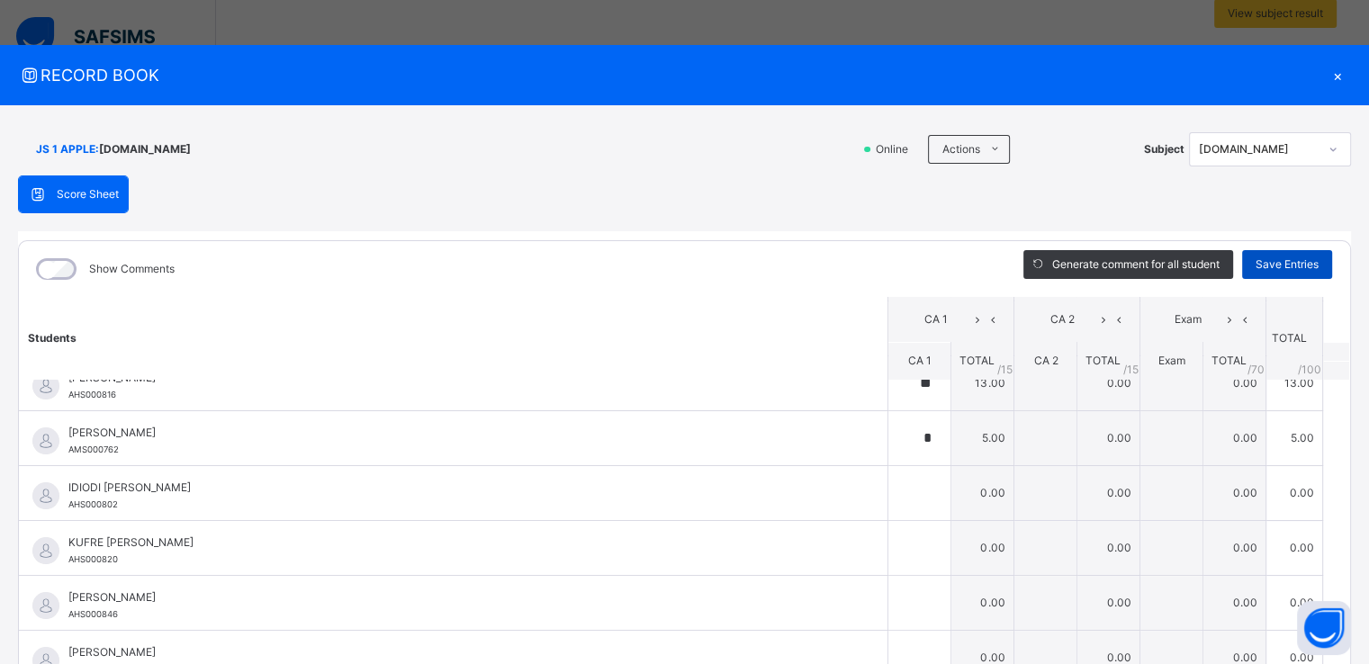
click at [1277, 259] on span "Save Entries" at bounding box center [1287, 265] width 63 height 16
click at [1299, 271] on span "Save Entries" at bounding box center [1287, 265] width 63 height 16
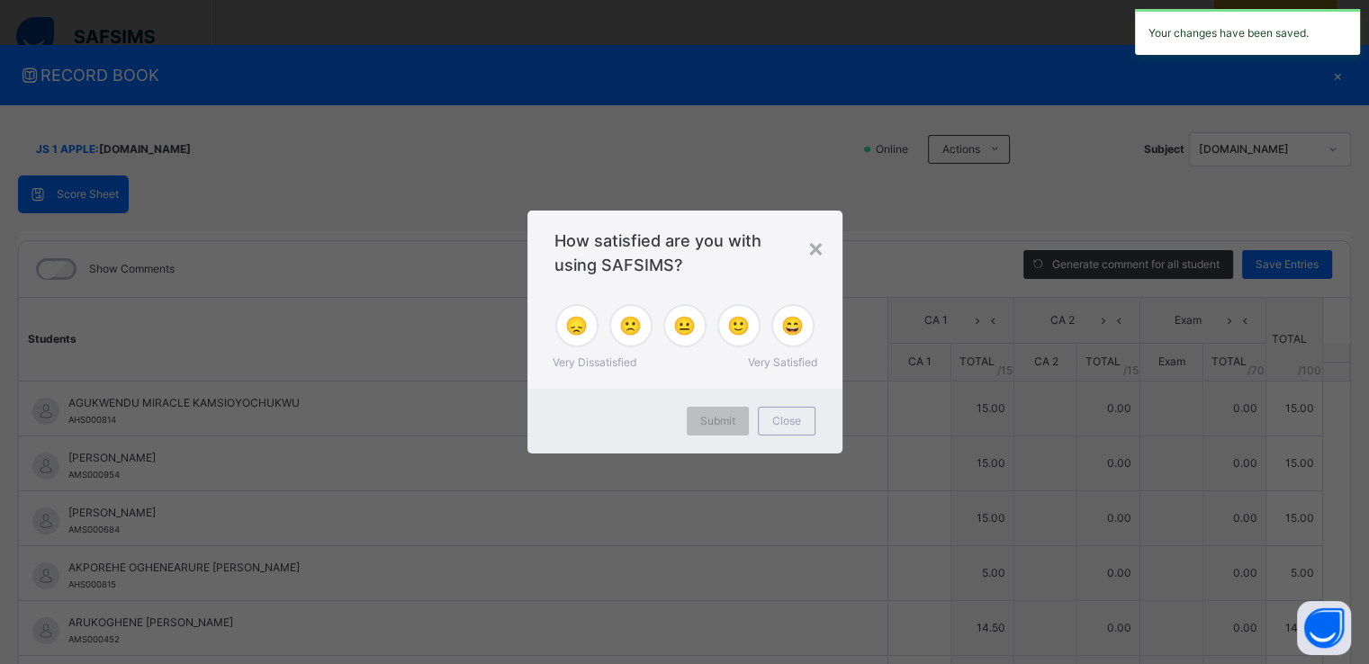
type input "**"
type input "*"
type input "****"
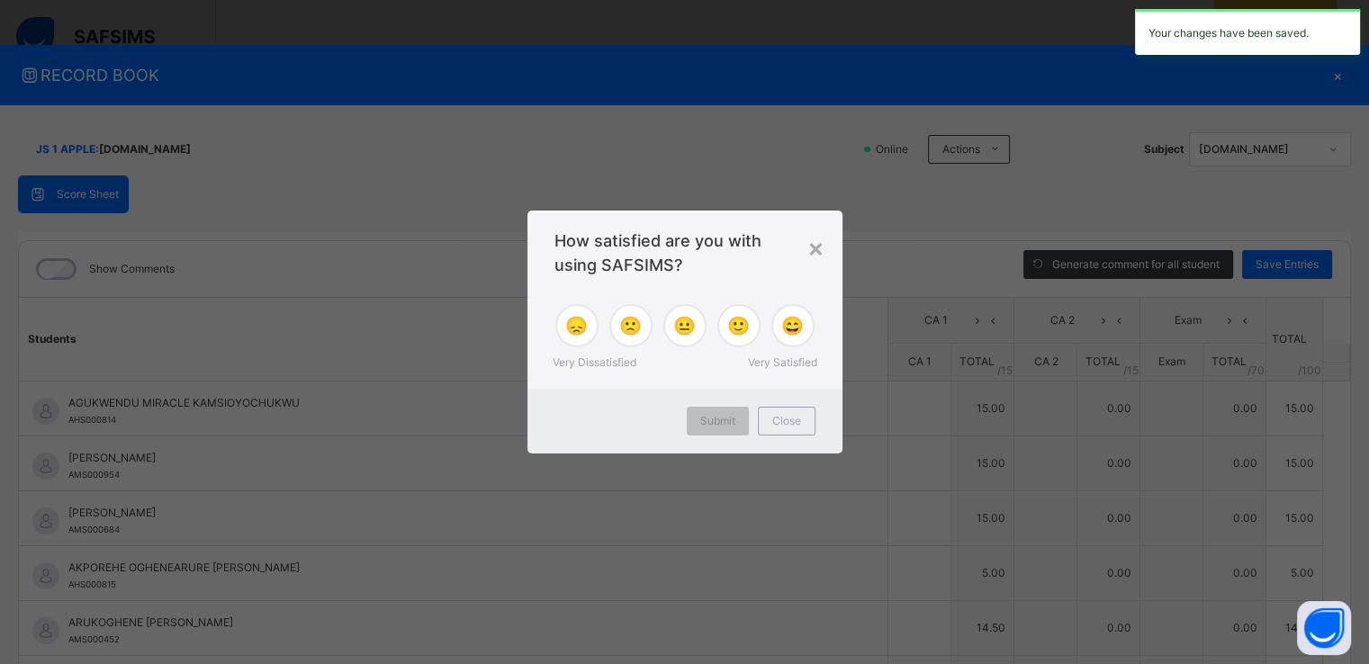
type input "****"
type input "**"
type input "*"
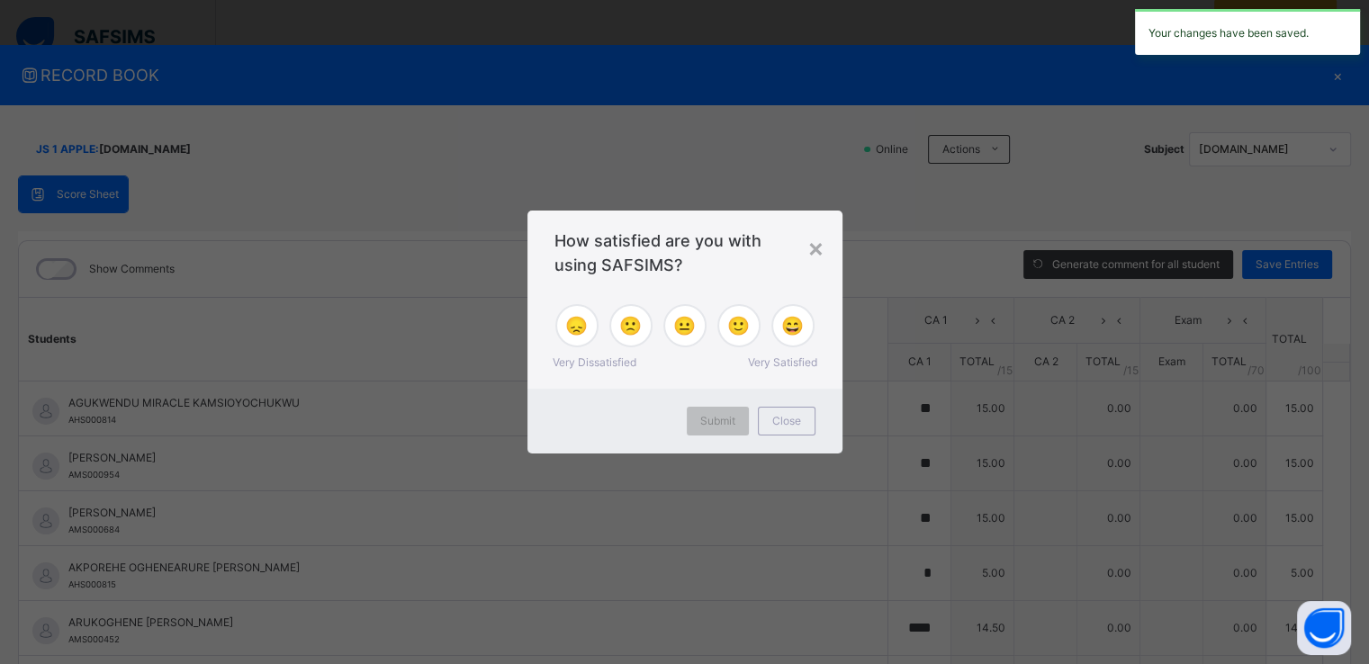
click at [1006, 434] on div "× How satisfied are you with using SAFSIMS? 😞 🙁 😐 🙂 😄 Very Dissatisfied Very Sa…" at bounding box center [684, 332] width 1369 height 664
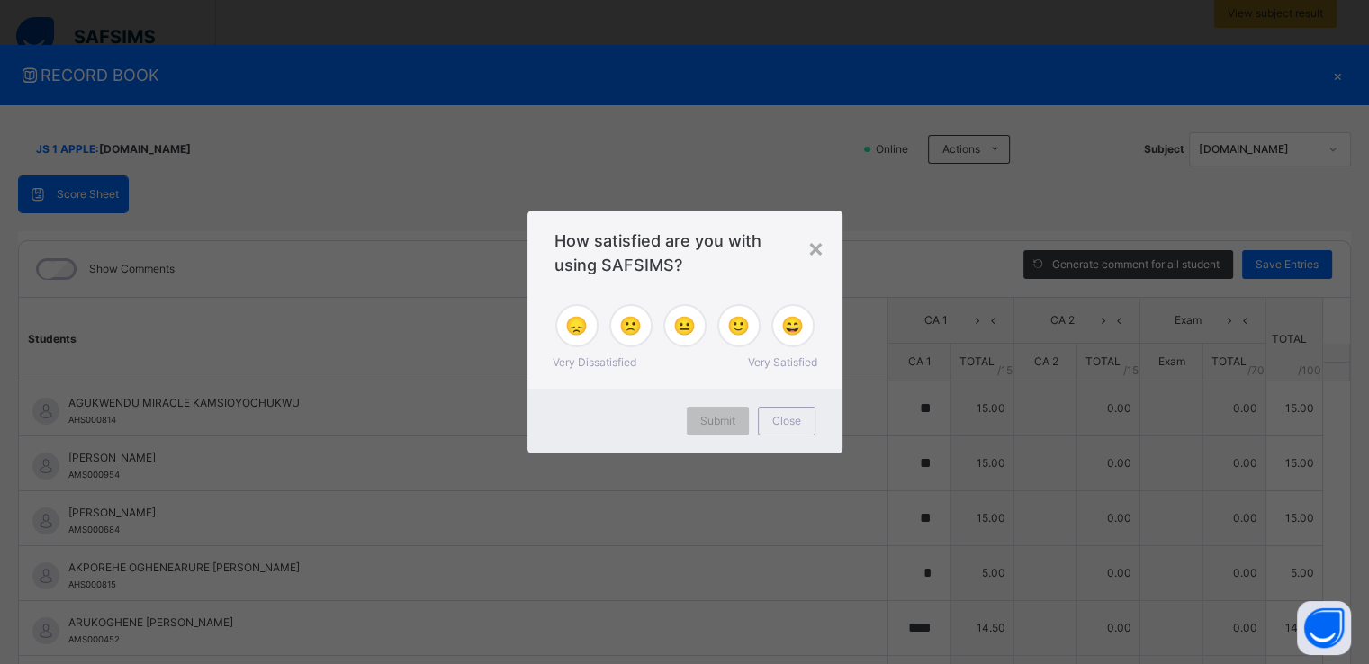
click at [896, 445] on div "× How satisfied are you with using SAFSIMS? 😞 🙁 😐 🙂 😄 Very Dissatisfied Very Sa…" at bounding box center [684, 332] width 1369 height 664
click at [905, 404] on div "× How satisfied are you with using SAFSIMS? 😞 🙁 😐 🙂 😄 Very Dissatisfied Very Sa…" at bounding box center [684, 332] width 1369 height 664
drag, startPoint x: 1339, startPoint y: 518, endPoint x: 1323, endPoint y: 531, distance: 21.1
click at [1323, 531] on div "× How satisfied are you with using SAFSIMS? 😞 🙁 😐 🙂 😄 Very Dissatisfied Very Sa…" at bounding box center [684, 332] width 1369 height 664
click at [1323, 532] on div "× How satisfied are you with using SAFSIMS? 😞 🙁 😐 🙂 😄 Very Dissatisfied Very Sa…" at bounding box center [684, 332] width 1369 height 664
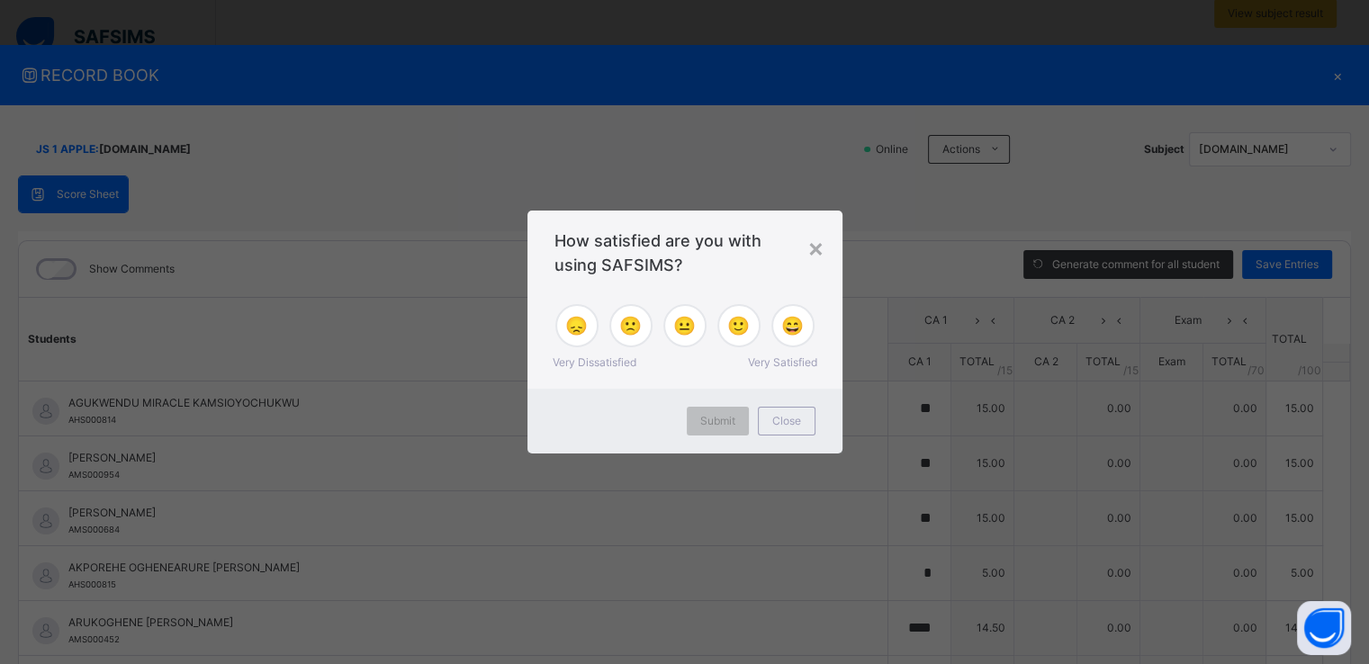
click at [1323, 532] on div "× How satisfied are you with using SAFSIMS? 😞 🙁 😐 🙂 😄 Very Dissatisfied Very Sa…" at bounding box center [684, 332] width 1369 height 664
click at [907, 432] on div "× How satisfied are you with using SAFSIMS? 😞 🙁 😐 🙂 😄 Very Dissatisfied Very Sa…" at bounding box center [684, 332] width 1369 height 664
click at [886, 367] on div "× How satisfied are you with using SAFSIMS? 😞 🙁 😐 🙂 😄 Very Dissatisfied Very Sa…" at bounding box center [684, 332] width 1369 height 664
drag, startPoint x: 1333, startPoint y: 510, endPoint x: 1337, endPoint y: 429, distance: 81.1
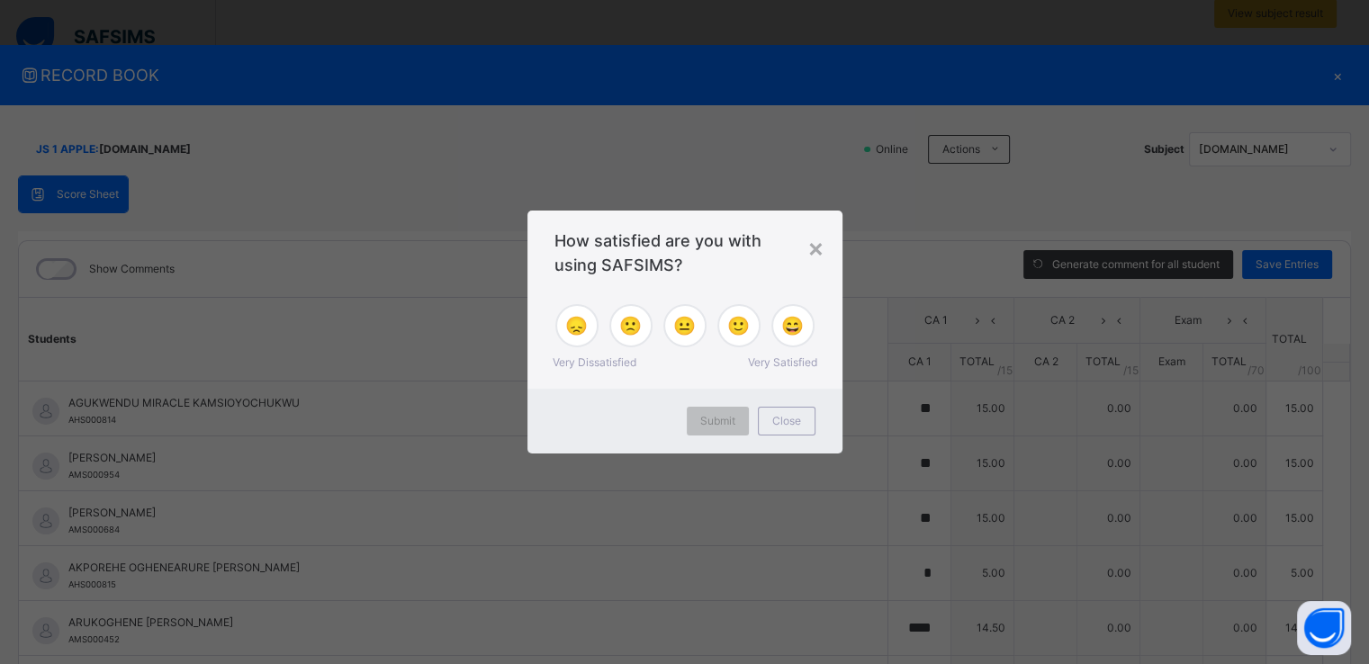
click at [1337, 429] on div "× How satisfied are you with using SAFSIMS? 😞 🙁 😐 🙂 😄 Very Dissatisfied Very Sa…" at bounding box center [684, 332] width 1369 height 664
click at [1270, 268] on div "× How satisfied are you with using SAFSIMS? 😞 🙁 😐 🙂 😄 Very Dissatisfied Very Sa…" at bounding box center [684, 332] width 1369 height 664
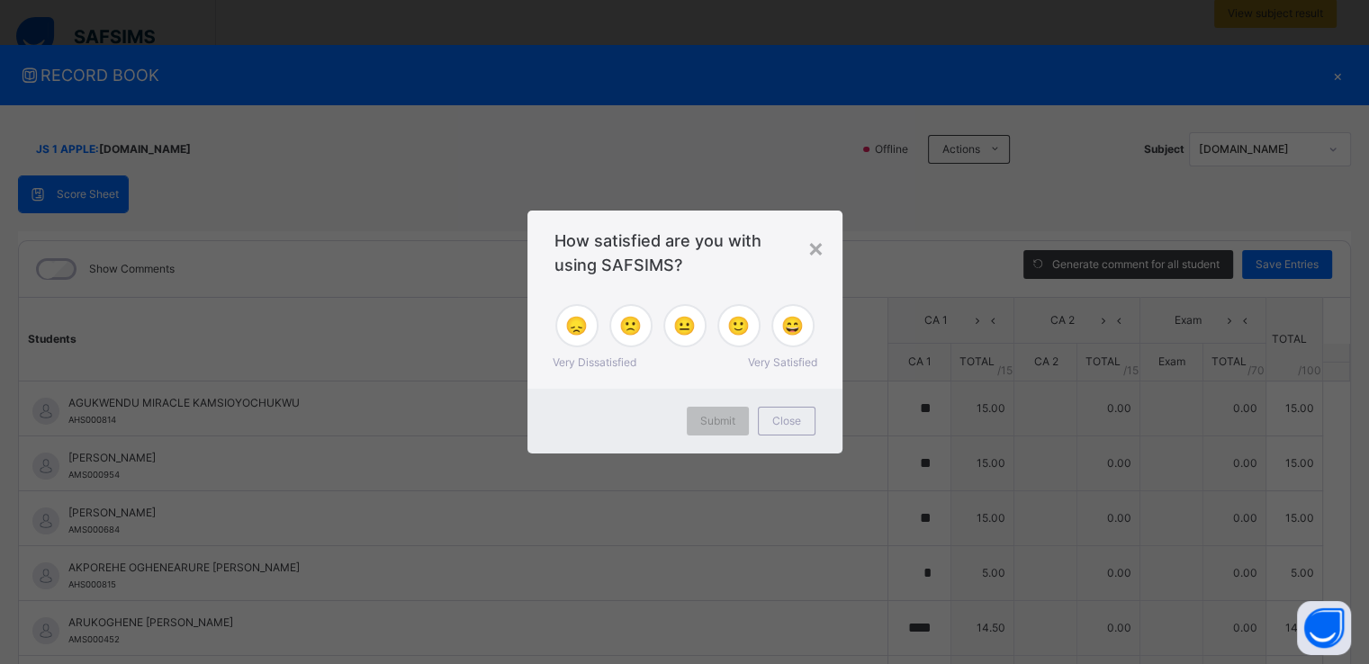
click at [1270, 268] on div "× How satisfied are you with using SAFSIMS? 😞 🙁 😐 🙂 😄 Very Dissatisfied Very Sa…" at bounding box center [684, 332] width 1369 height 664
click at [1016, 208] on div "× How satisfied are you with using SAFSIMS? 😞 🙁 😐 🙂 😄 Very Dissatisfied Very Sa…" at bounding box center [684, 332] width 1369 height 664
click at [1218, 156] on div "× How satisfied are you with using SAFSIMS? 😞 🙁 😐 🙂 😄 Very Dissatisfied Very Sa…" at bounding box center [684, 332] width 1369 height 664
click at [1329, 77] on div "× How satisfied are you with using SAFSIMS? 😞 🙁 😐 🙂 😄 Very Dissatisfied Very Sa…" at bounding box center [684, 332] width 1369 height 664
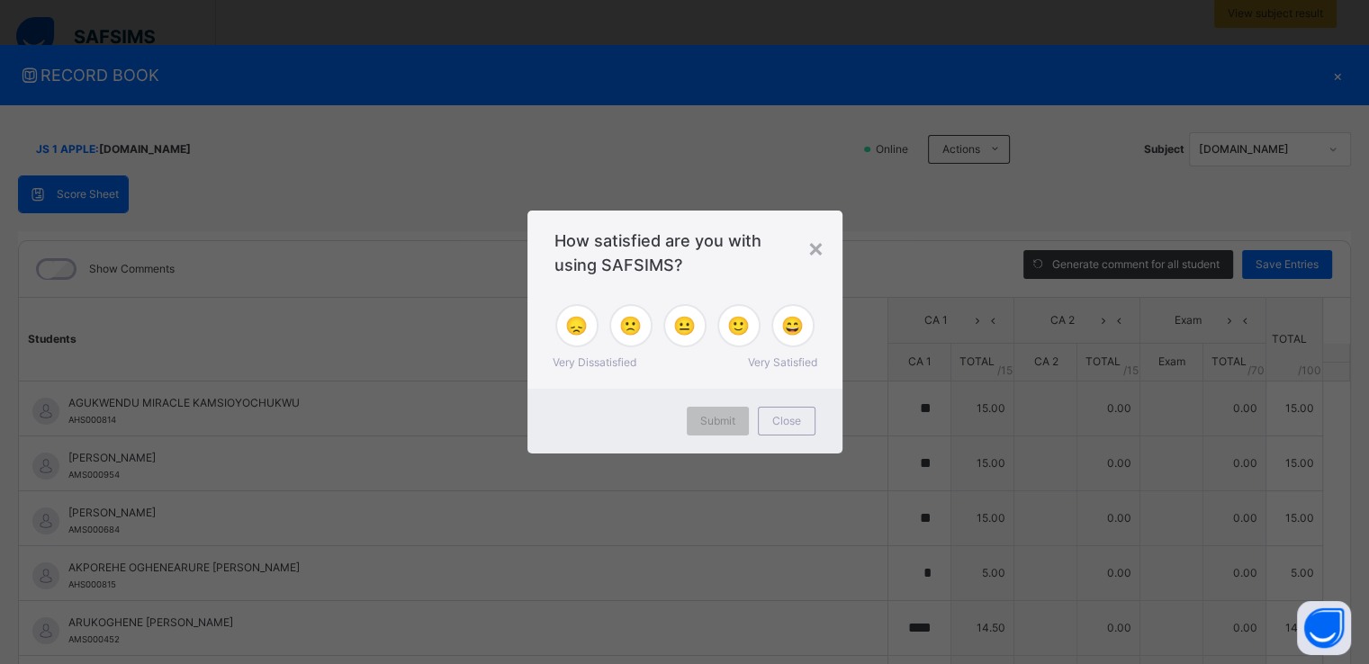
click at [925, 427] on div "× How satisfied are you with using SAFSIMS? 😞 🙁 😐 🙂 😄 Very Dissatisfied Very Sa…" at bounding box center [684, 332] width 1369 height 664
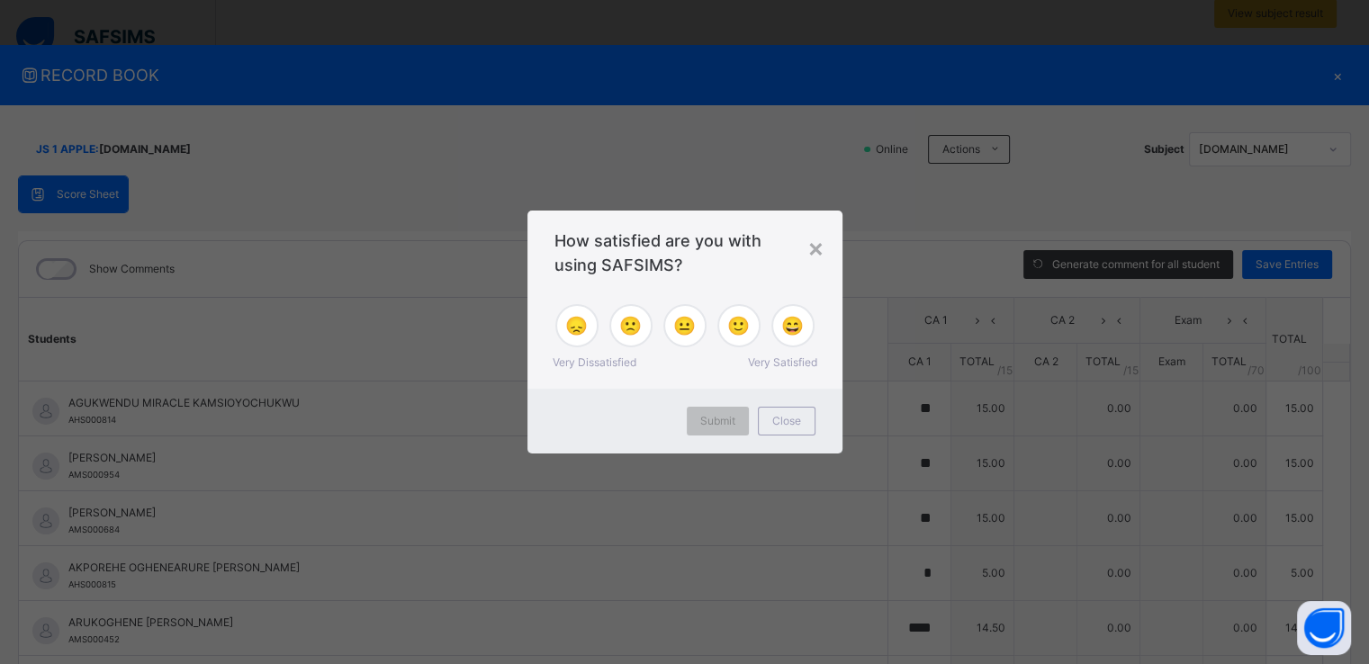
click at [925, 427] on div "× How satisfied are you with using SAFSIMS? 😞 🙁 😐 🙂 😄 Very Dissatisfied Very Sa…" at bounding box center [684, 332] width 1369 height 664
click at [918, 444] on div "× How satisfied are you with using SAFSIMS? 😞 🙁 😐 🙂 😄 Very Dissatisfied Very Sa…" at bounding box center [684, 332] width 1369 height 664
click at [816, 241] on div "×" at bounding box center [816, 248] width 17 height 38
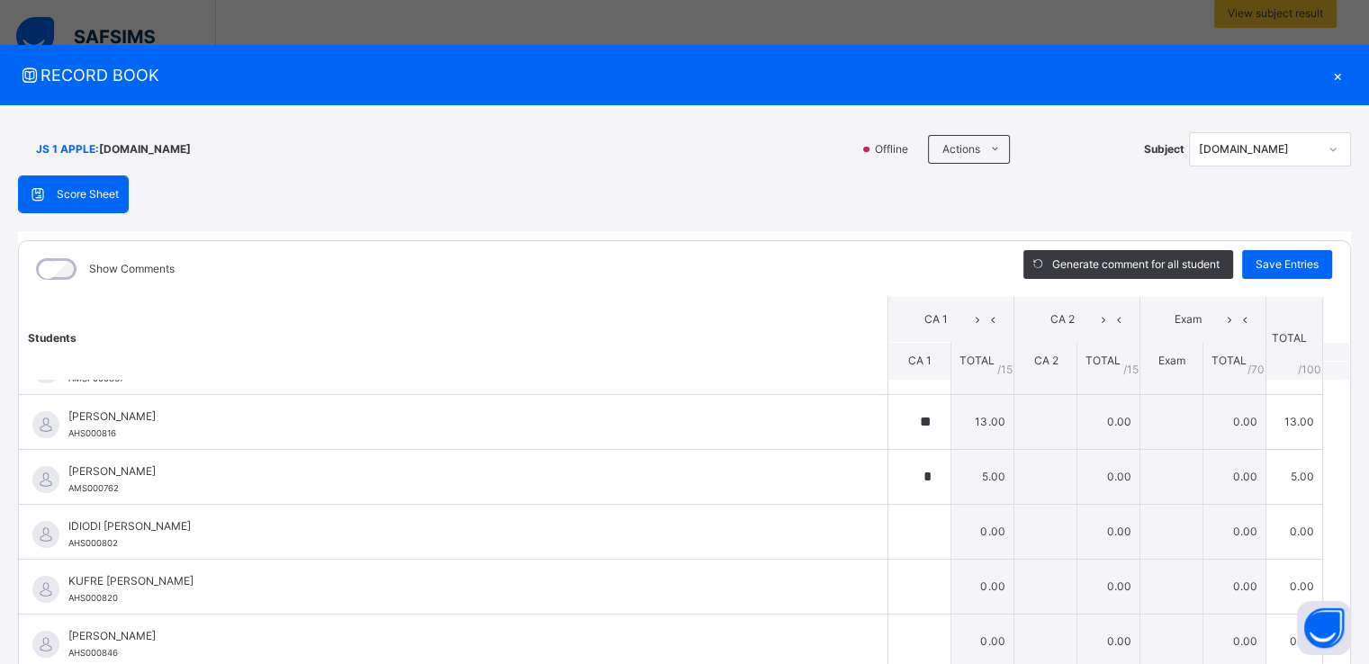
scroll to position [432, 0]
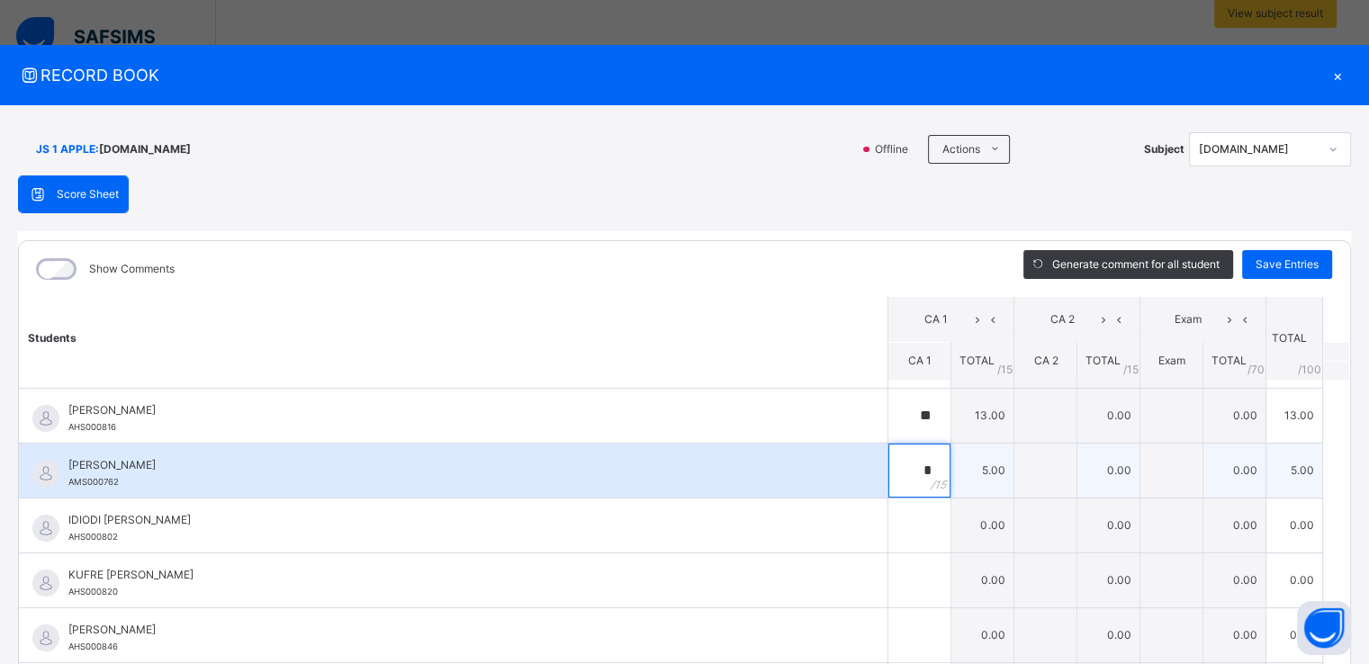
drag, startPoint x: 917, startPoint y: 446, endPoint x: 916, endPoint y: 455, distance: 9.2
click at [916, 455] on div "*" at bounding box center [920, 471] width 62 height 54
click at [916, 462] on div "*" at bounding box center [920, 471] width 62 height 54
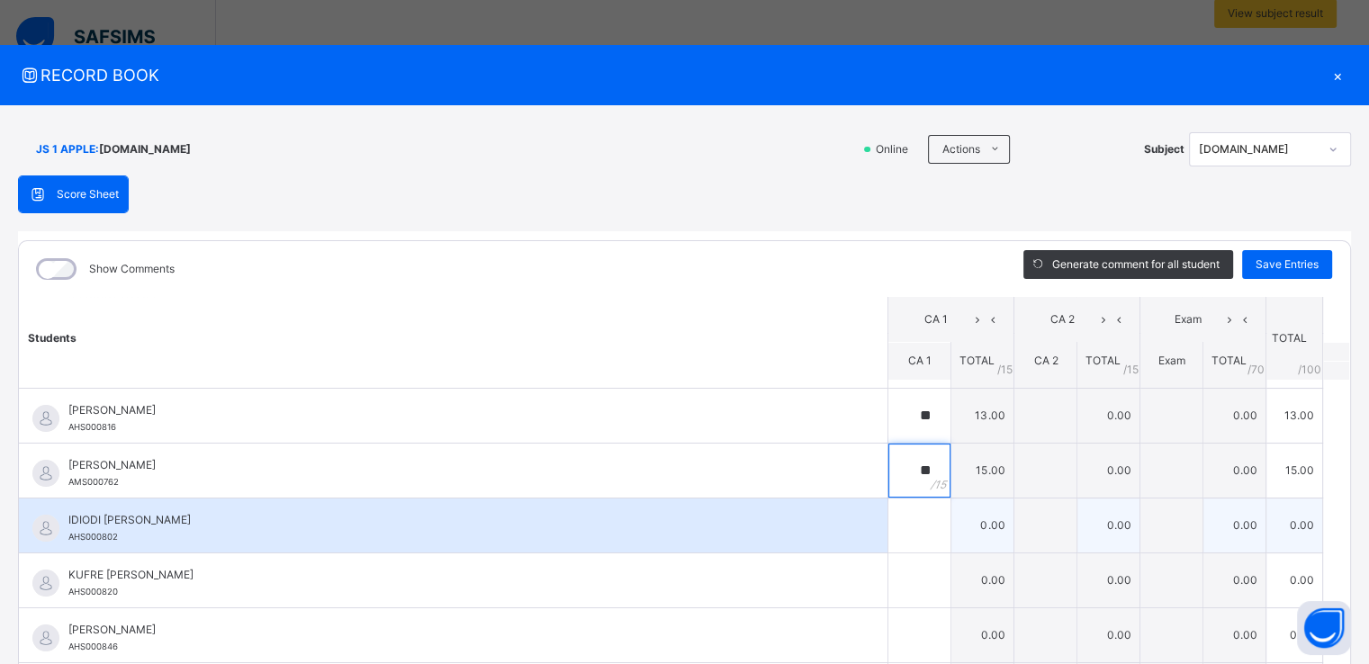
type input "**"
click at [907, 513] on input "text" at bounding box center [920, 526] width 62 height 54
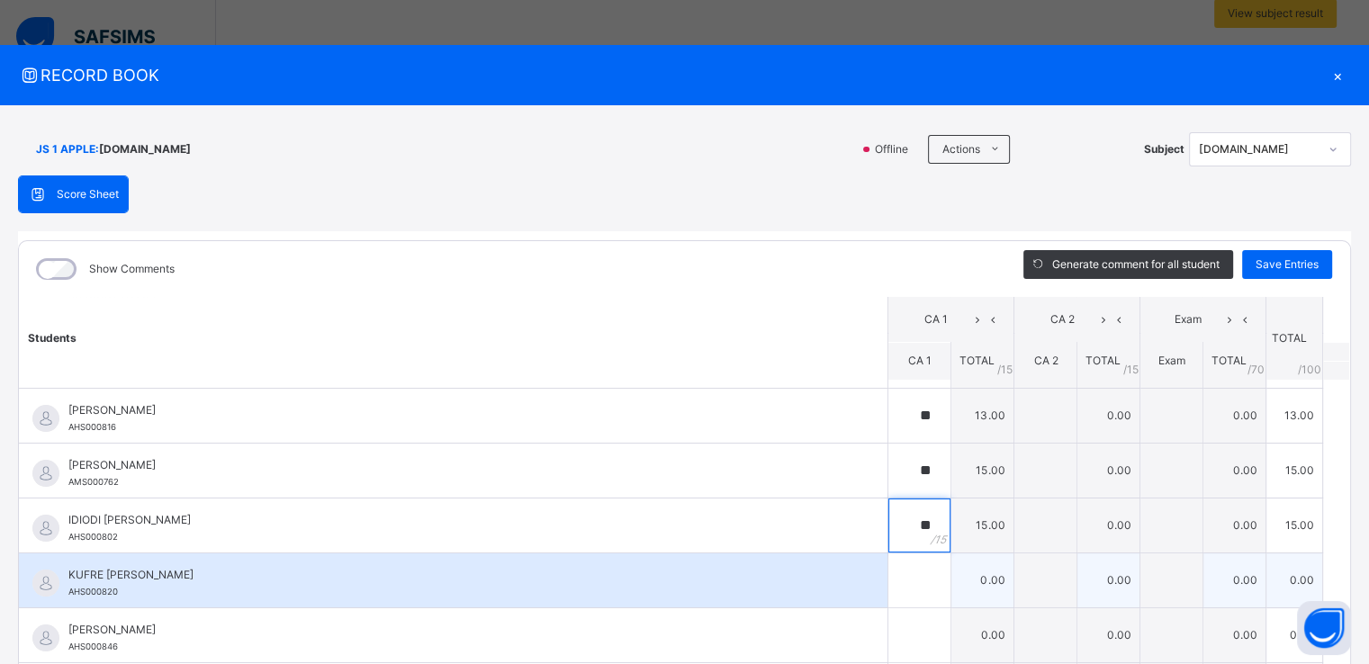
type input "**"
click at [902, 591] on input "text" at bounding box center [920, 581] width 62 height 54
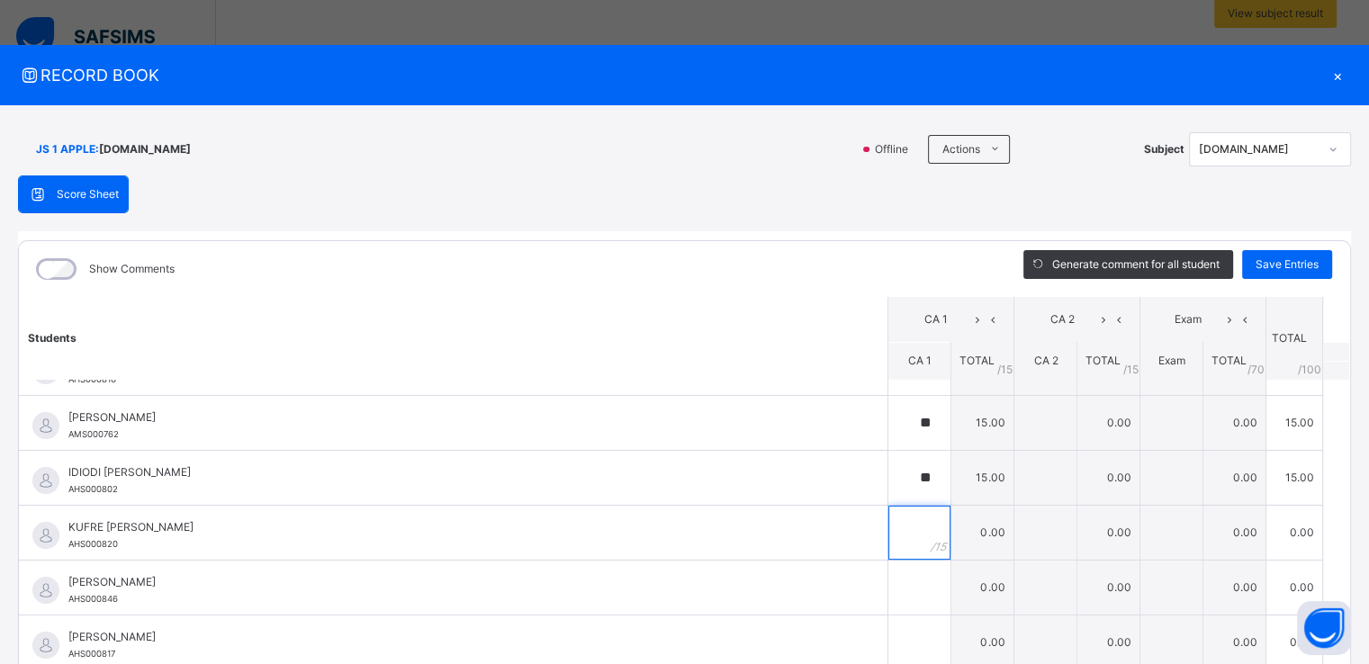
scroll to position [584, 0]
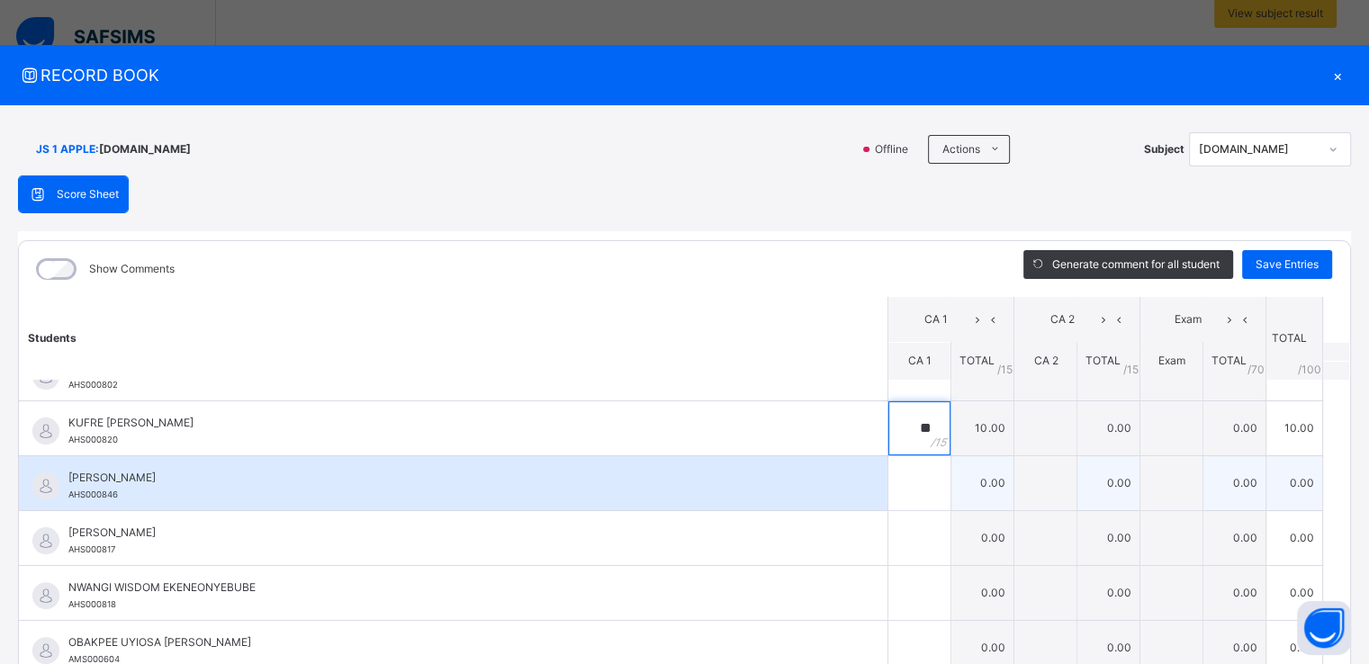
type input "**"
click at [909, 471] on div at bounding box center [920, 483] width 62 height 54
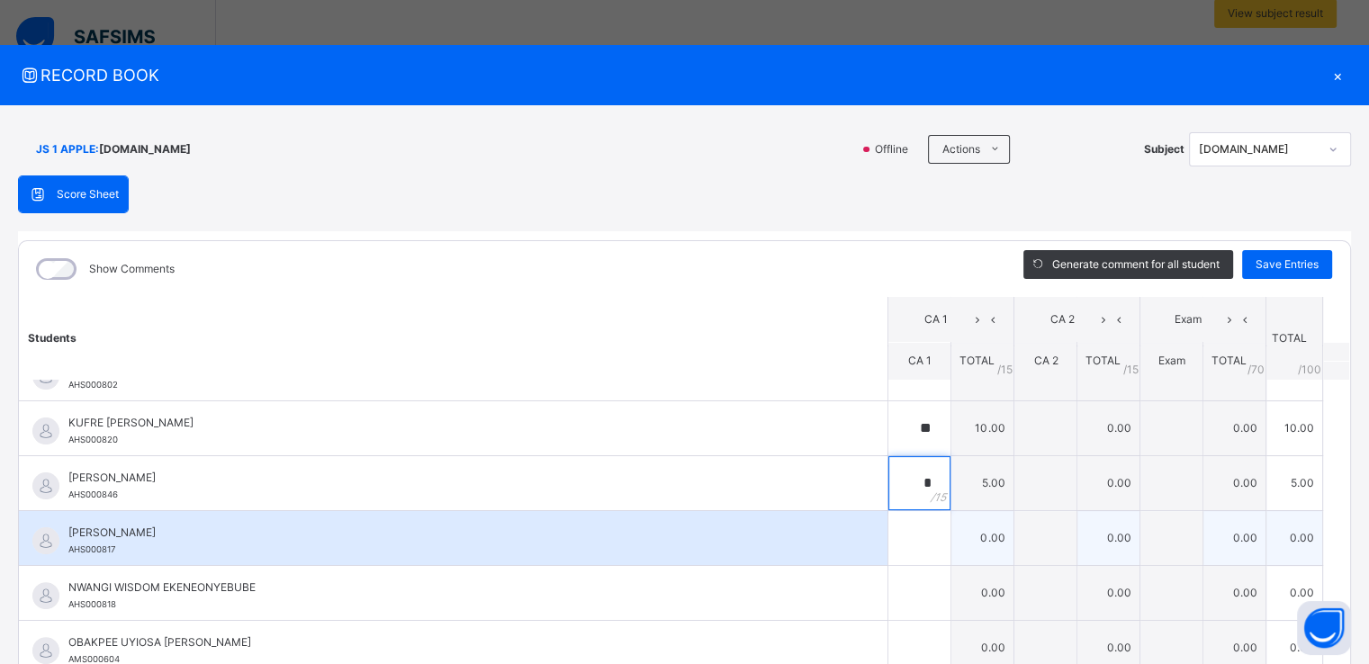
type input "*"
click at [913, 539] on div at bounding box center [920, 538] width 62 height 54
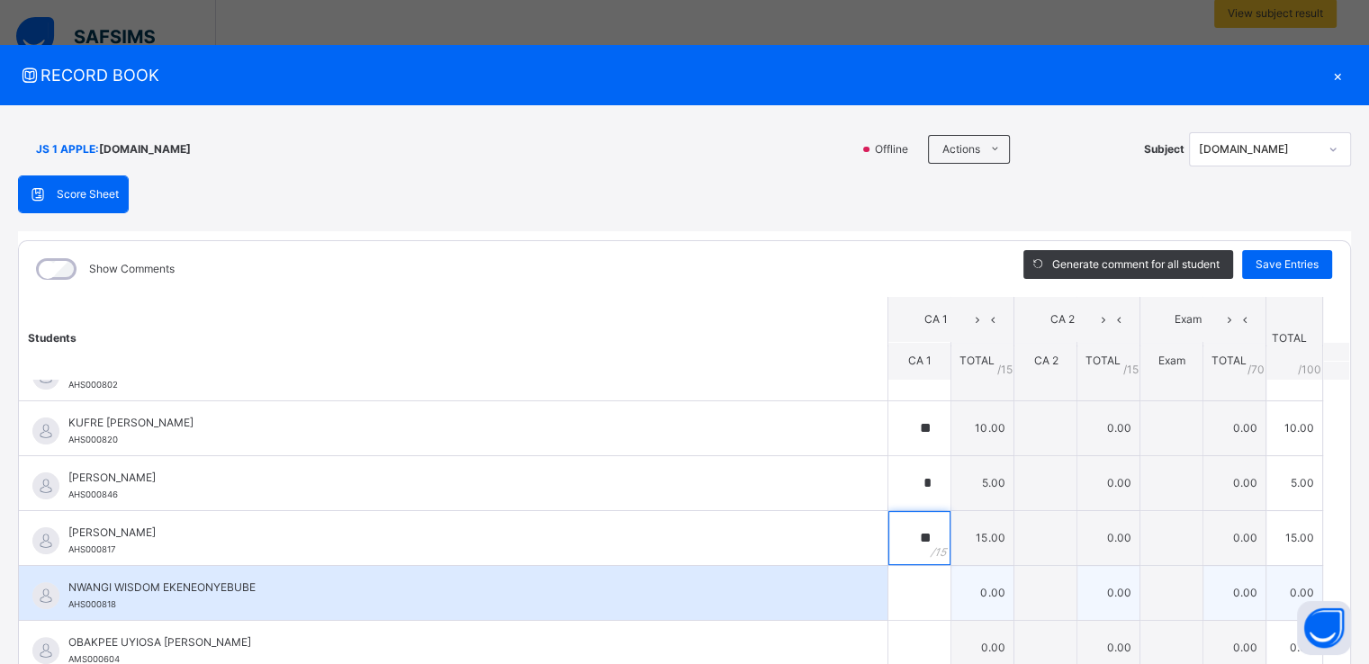
type input "**"
click at [908, 595] on div at bounding box center [920, 593] width 62 height 54
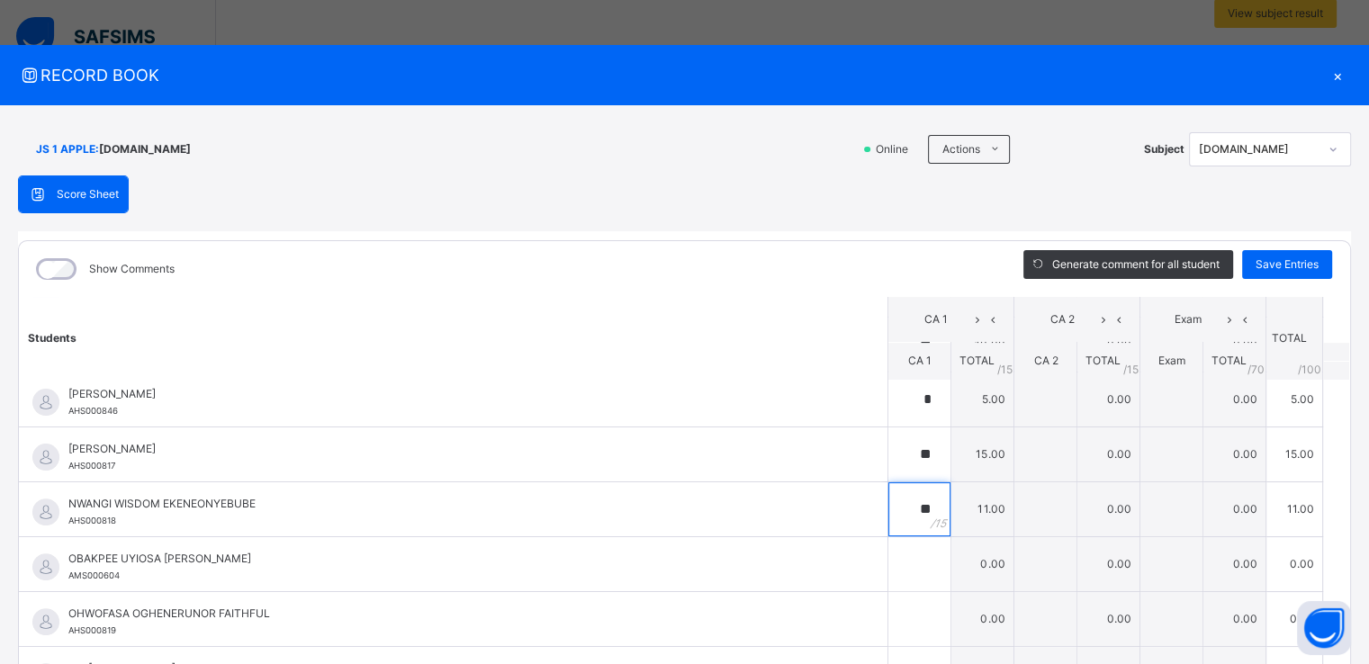
scroll to position [673, 0]
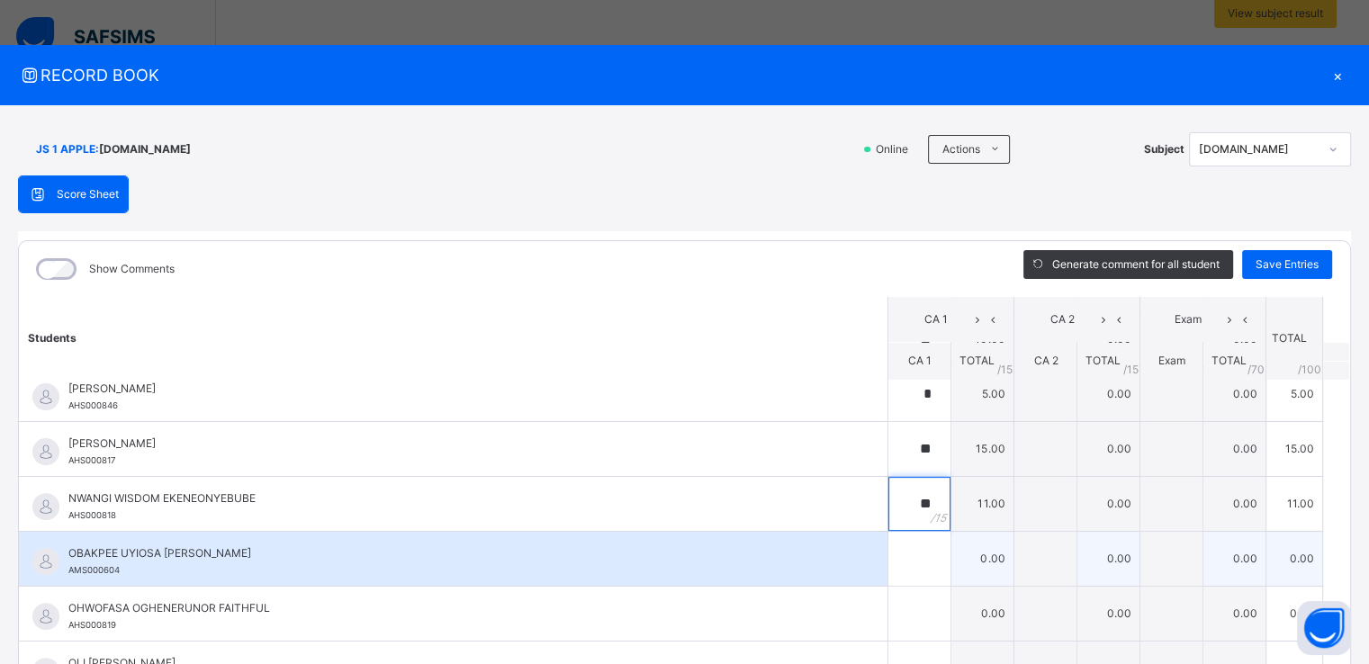
type input "**"
click at [894, 573] on input "text" at bounding box center [920, 559] width 62 height 54
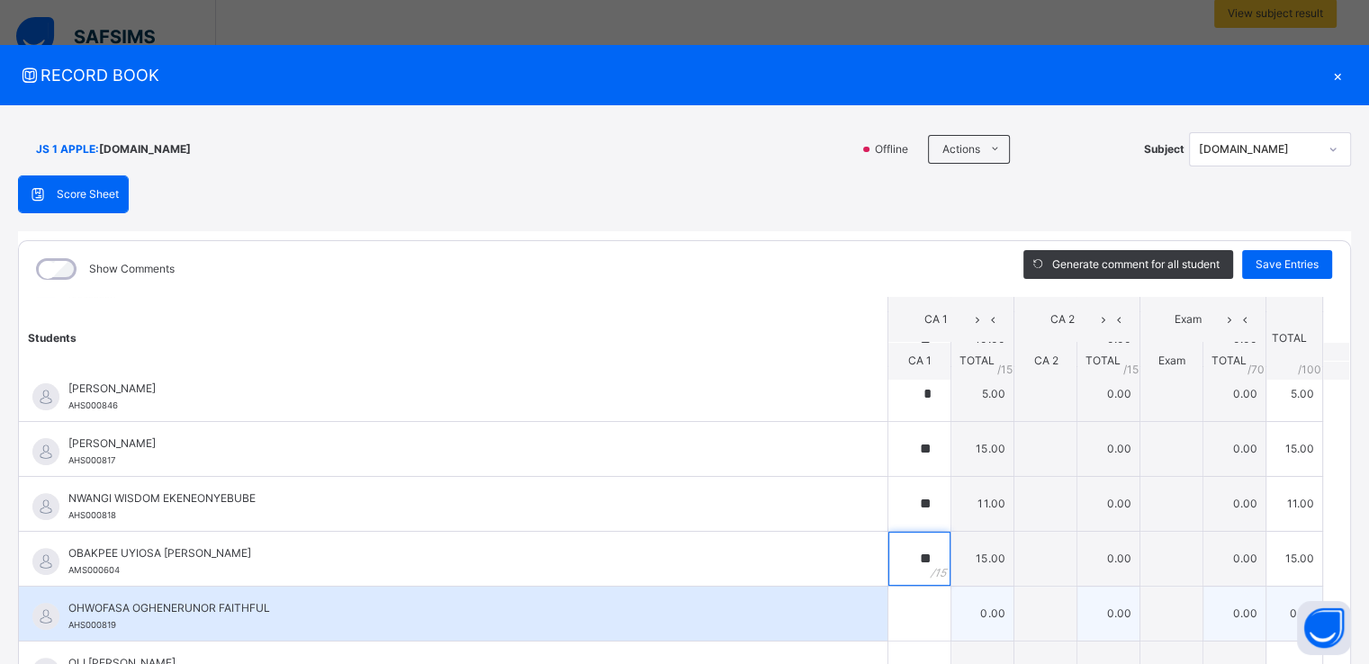
type input "**"
click at [911, 612] on div at bounding box center [920, 614] width 62 height 54
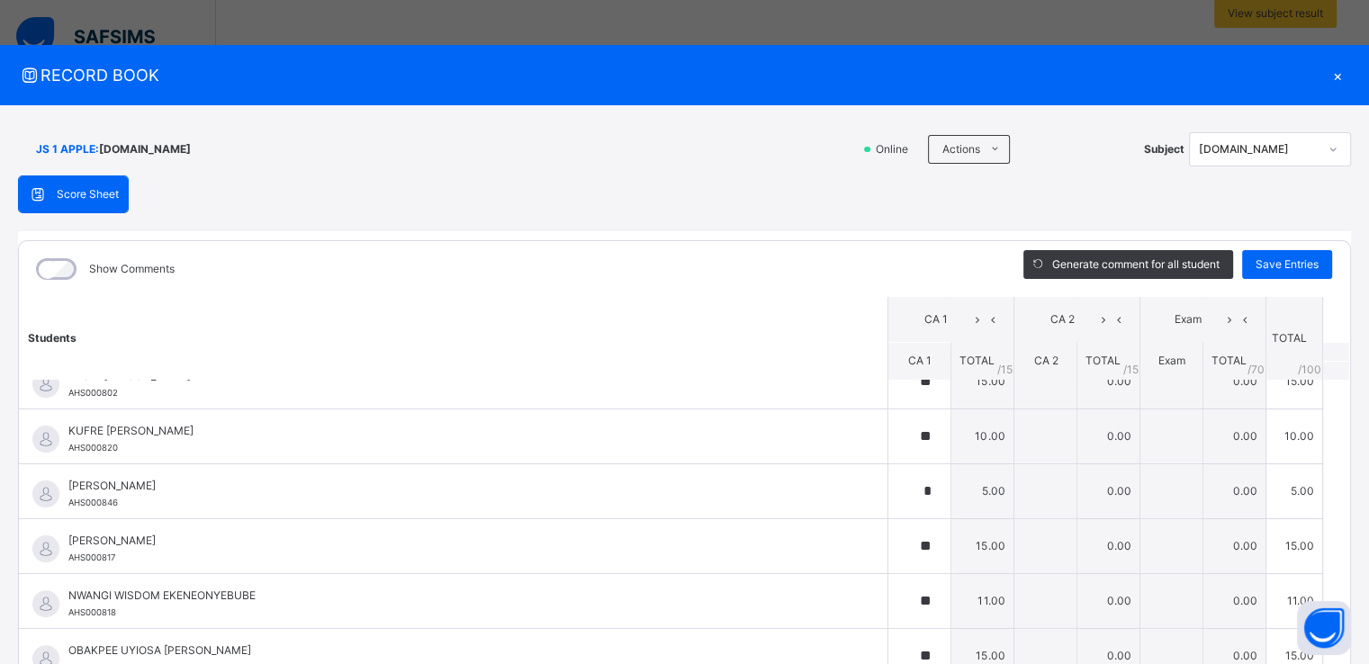
scroll to position [573, 0]
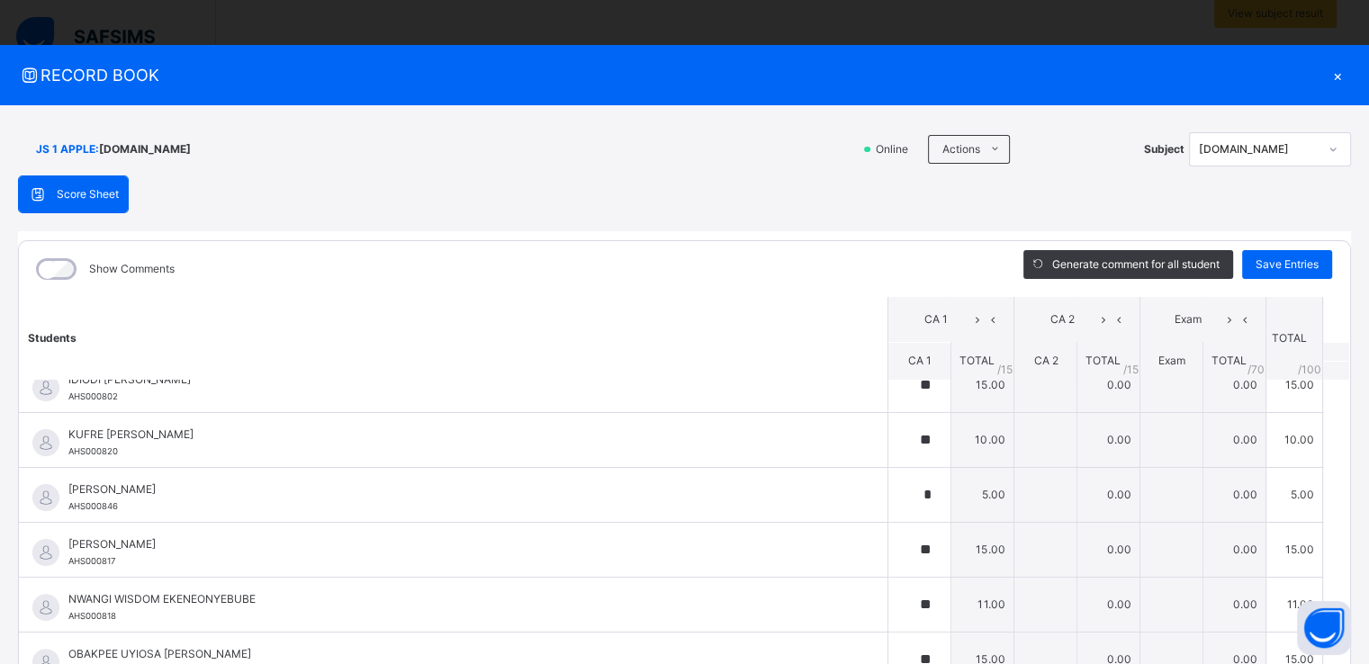
type input "**"
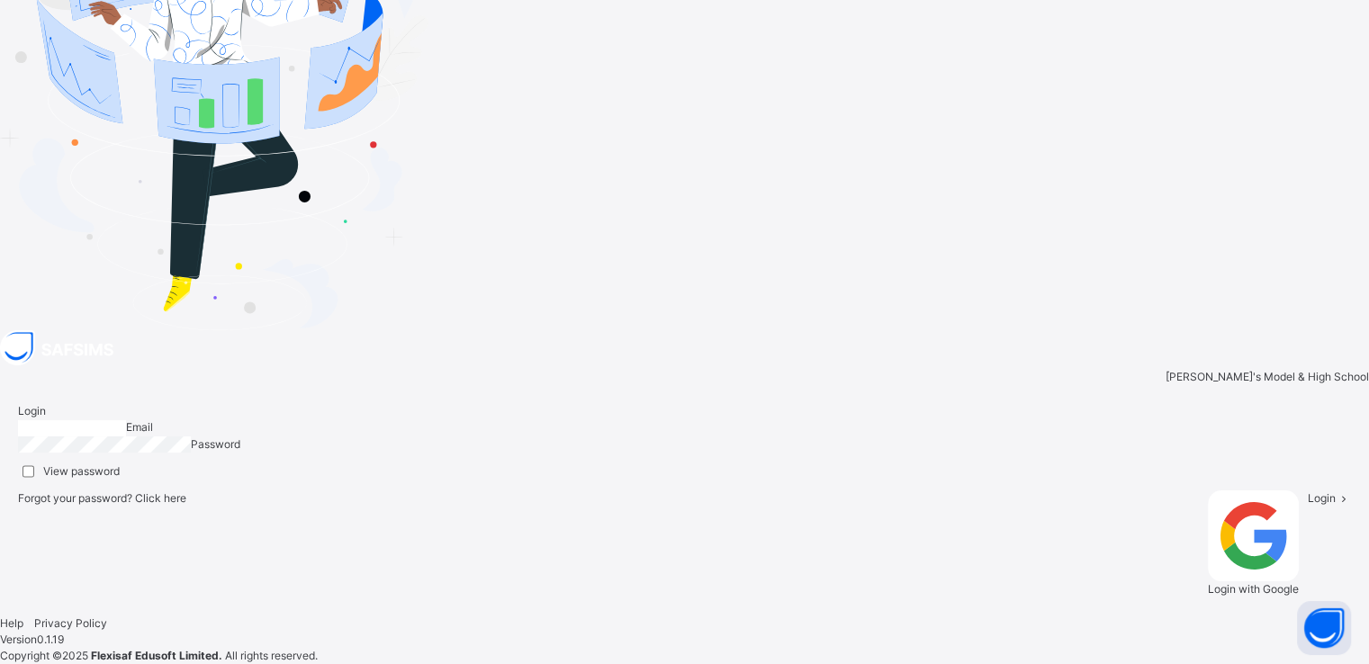
type input "**********"
